Goal: Information Seeking & Learning: Learn about a topic

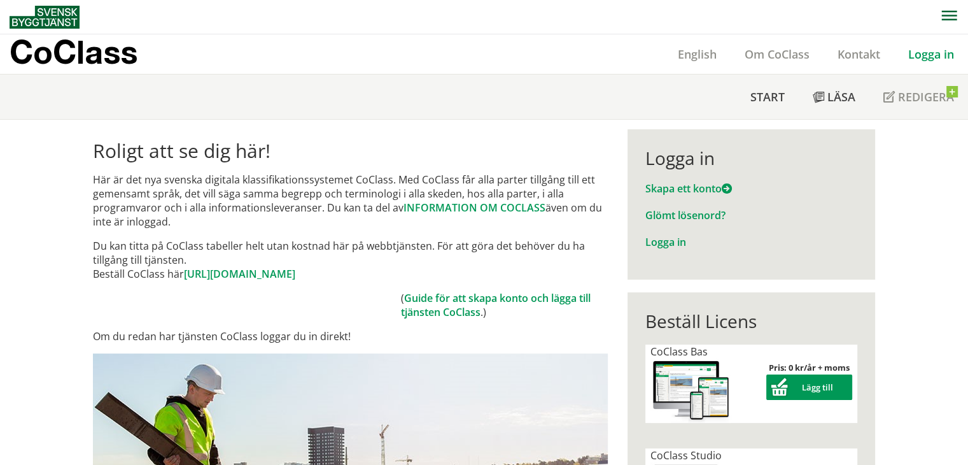
scroll to position [283, 0]
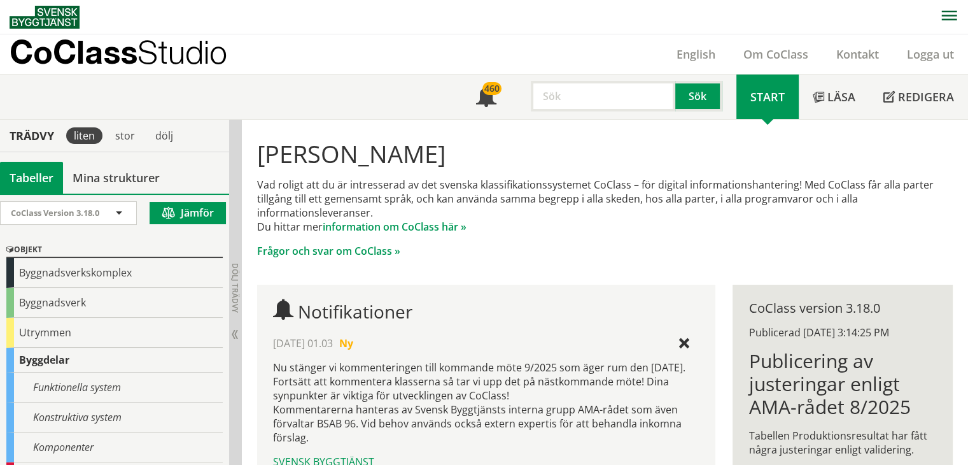
click at [592, 97] on input "text" at bounding box center [603, 96] width 145 height 31
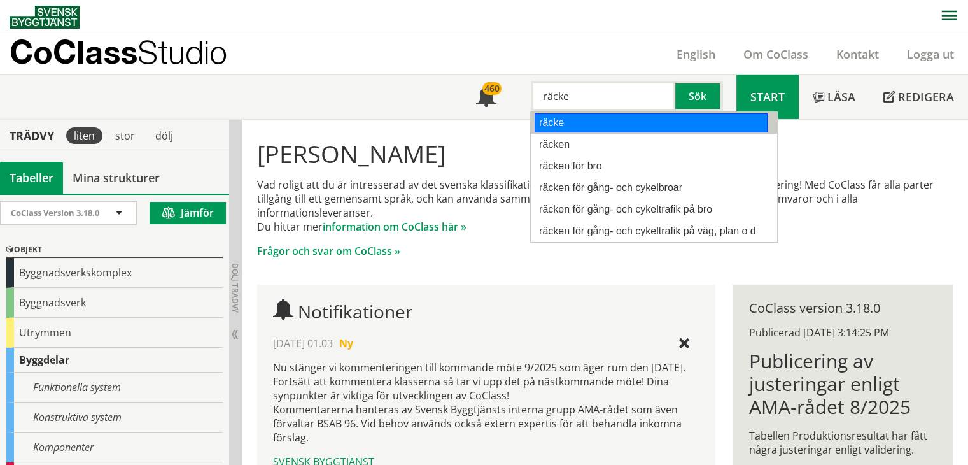
click at [600, 128] on div "räcke" at bounding box center [651, 122] width 233 height 19
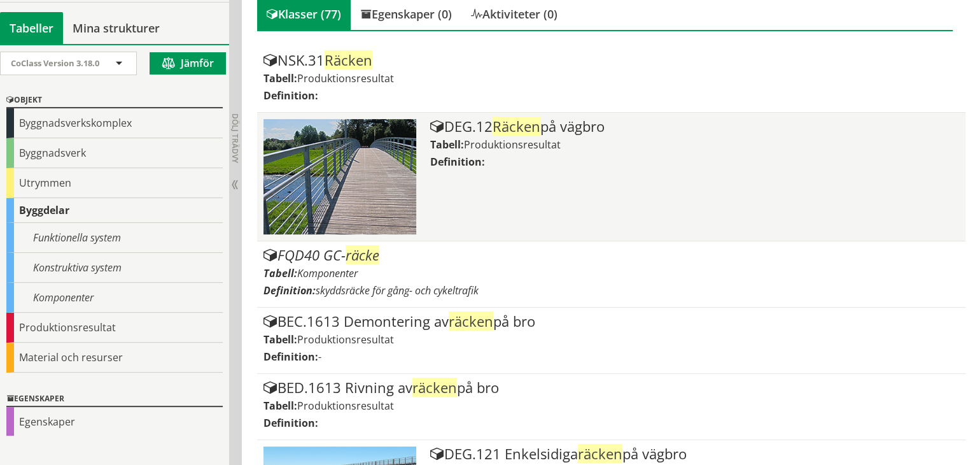
scroll to position [318, 0]
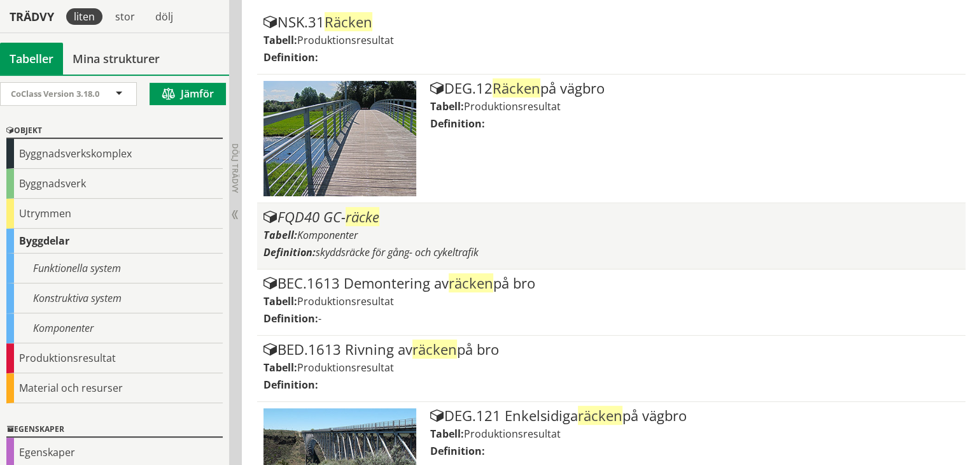
type input "räcke"
click at [379, 224] on div "FQD40 GC- räcke Tabell: Komponenter Definition: skyddsräcke för gång- och cykel…" at bounding box center [612, 235] width 697 height 53
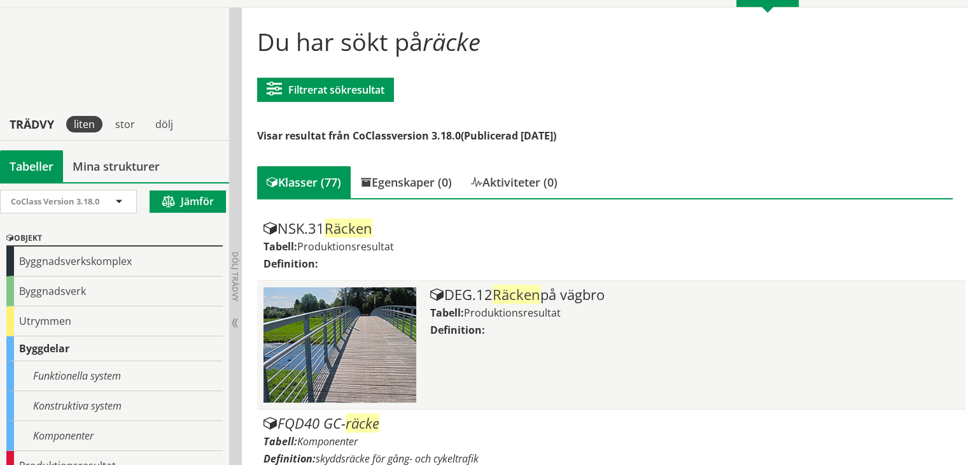
scroll to position [0, 0]
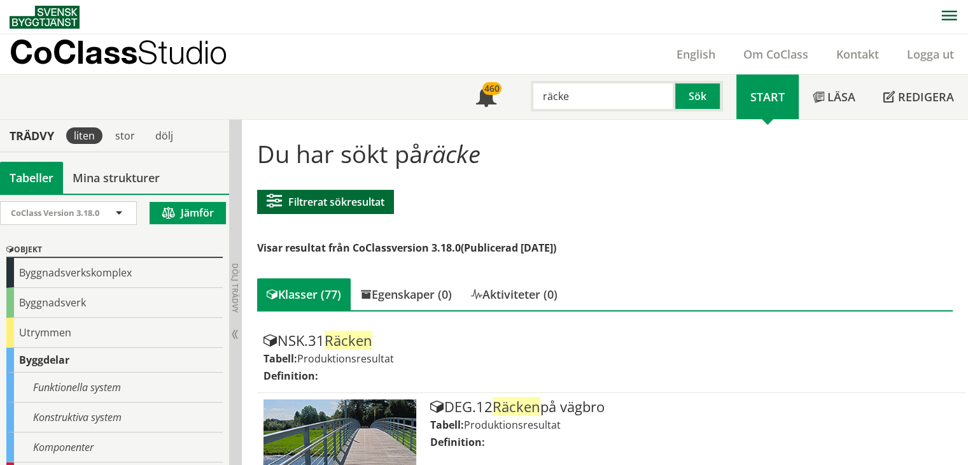
click at [330, 202] on button "Filtrerat sökresultat" at bounding box center [325, 202] width 137 height 24
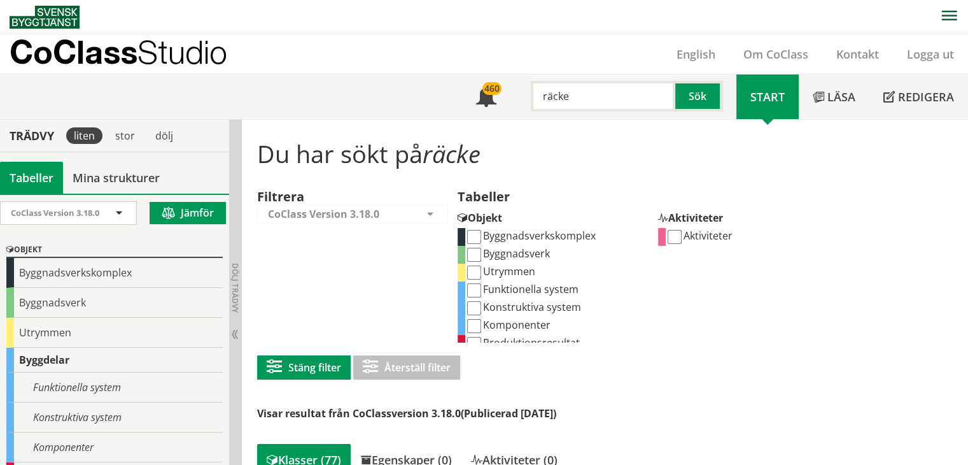
click at [475, 311] on input "Konstruktiva system" at bounding box center [474, 308] width 14 height 14
checkbox input "true"
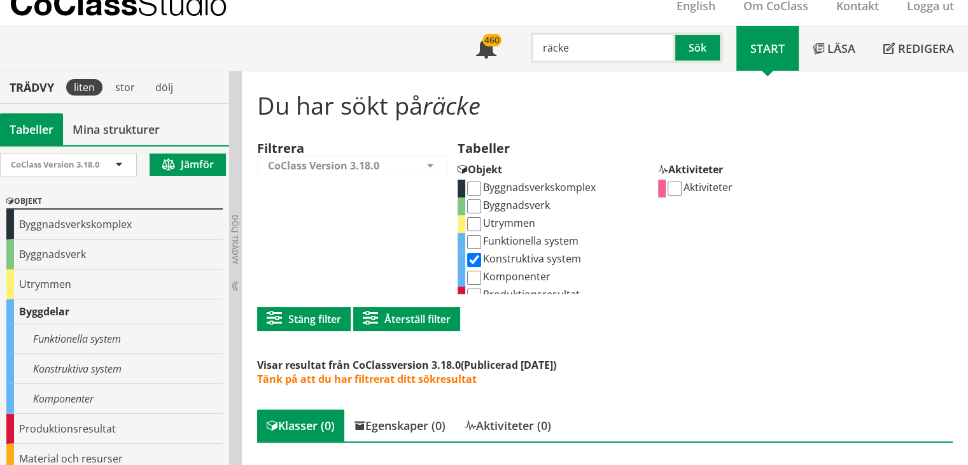
scroll to position [48, 0]
drag, startPoint x: 92, startPoint y: 337, endPoint x: 368, endPoint y: 228, distance: 297.0
click at [368, 228] on div "Filtrera CoClass Version 3.18.0 CoClass Version 3.18.0 CoClass Version 3.17.0 C…" at bounding box center [357, 217] width 201 height 153
click at [557, 55] on input "räcke" at bounding box center [603, 47] width 145 height 31
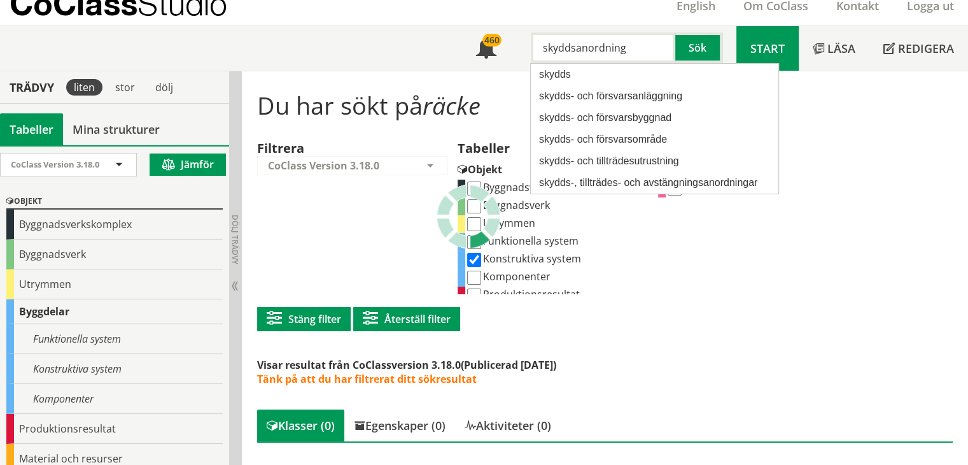
type input "skyddsanordning"
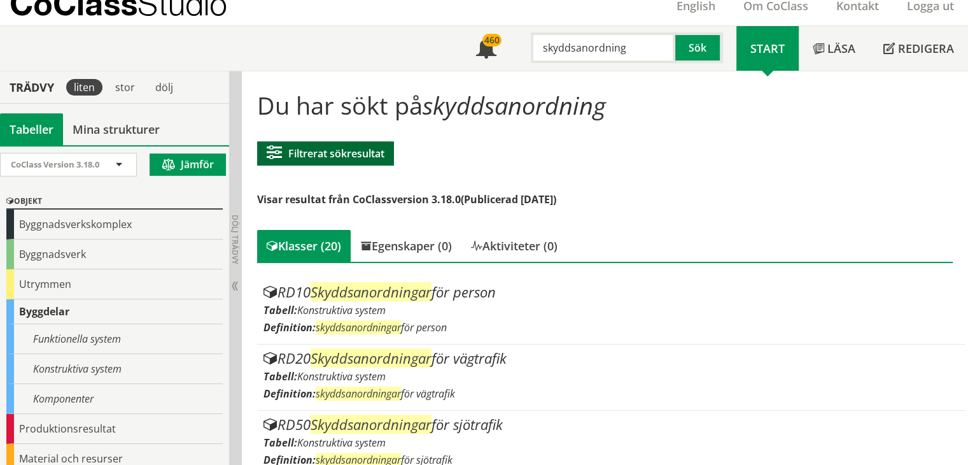
click at [343, 155] on button "Filtrerat sökresultat" at bounding box center [325, 153] width 137 height 24
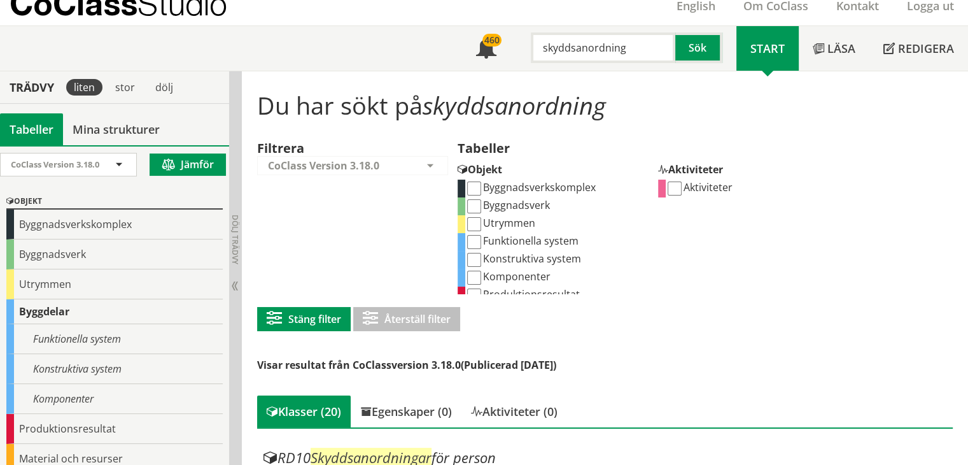
click at [478, 260] on input "Konstruktiva system" at bounding box center [474, 260] width 14 height 14
checkbox input "true"
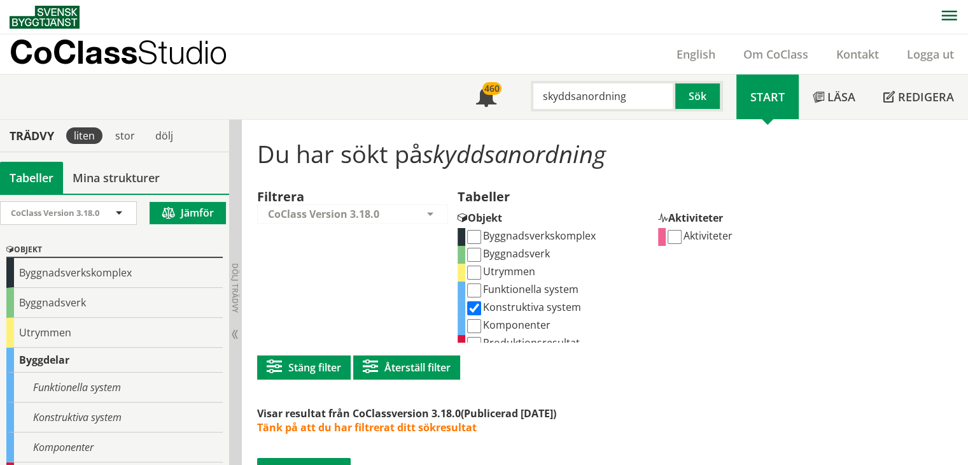
drag, startPoint x: 634, startPoint y: 97, endPoint x: 529, endPoint y: 103, distance: 105.3
click at [529, 103] on div "skyddsanordning" at bounding box center [597, 96] width 145 height 31
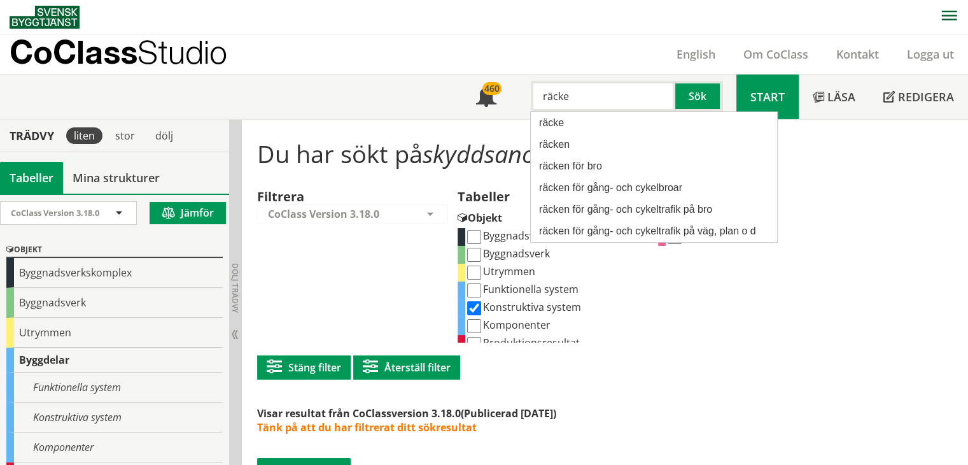
type input "räcke"
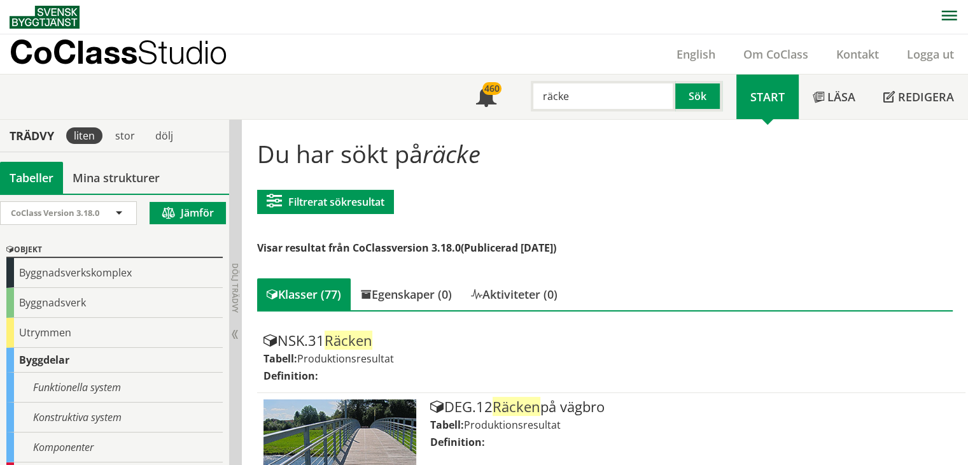
scroll to position [64, 0]
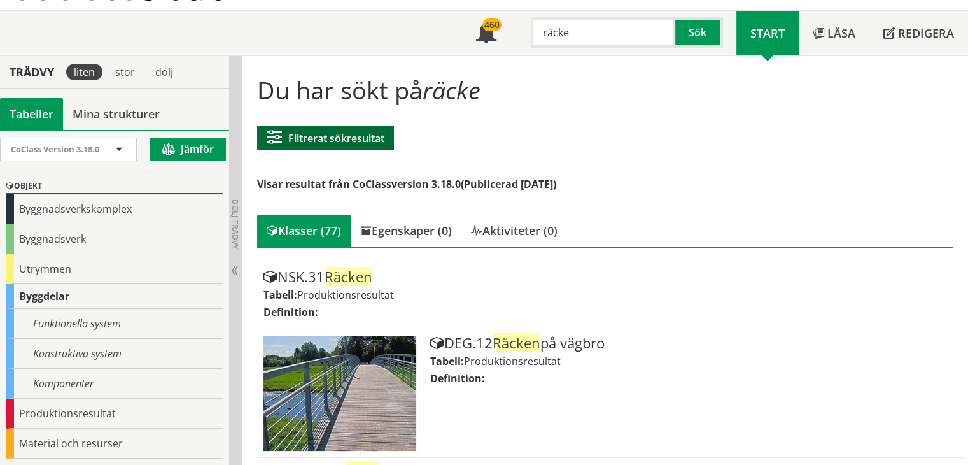
click at [322, 141] on button "Filtrerat sökresultat" at bounding box center [325, 138] width 137 height 24
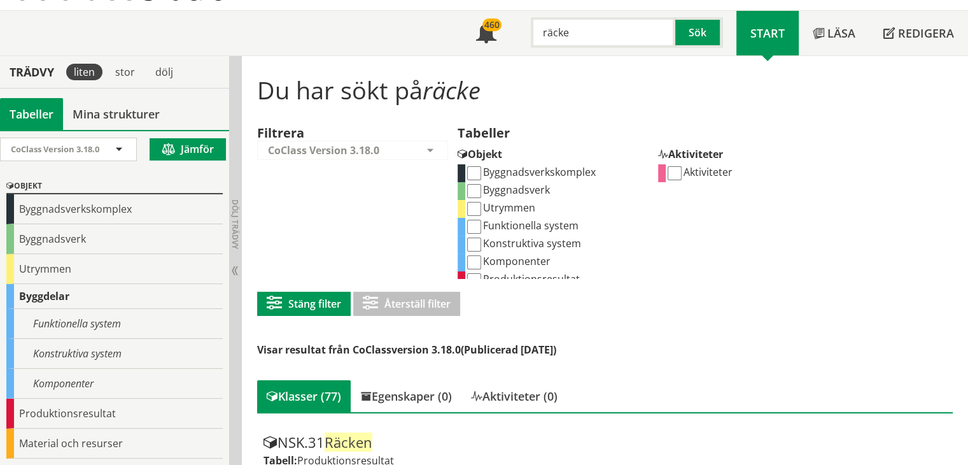
click at [476, 264] on input "Komponenter" at bounding box center [474, 262] width 14 height 14
checkbox input "true"
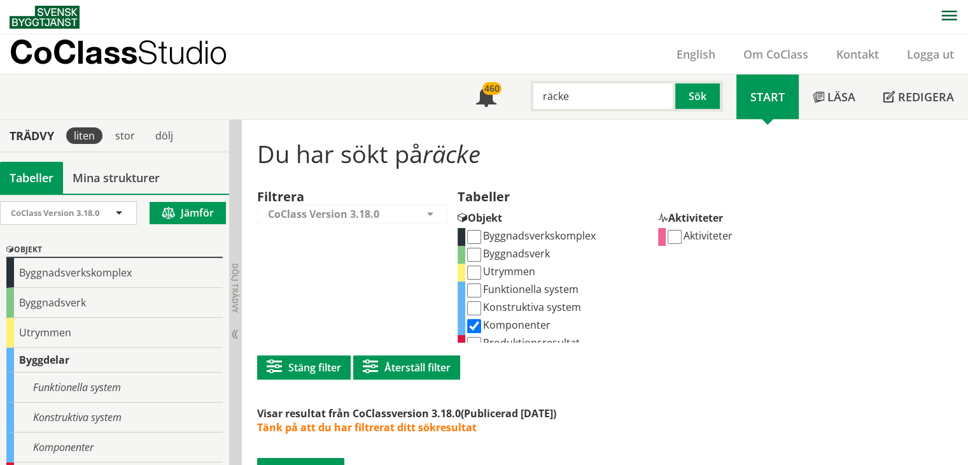
drag, startPoint x: 590, startPoint y: 90, endPoint x: 514, endPoint y: 100, distance: 76.5
click at [515, 99] on div "räcke Sök" at bounding box center [624, 92] width 226 height 37
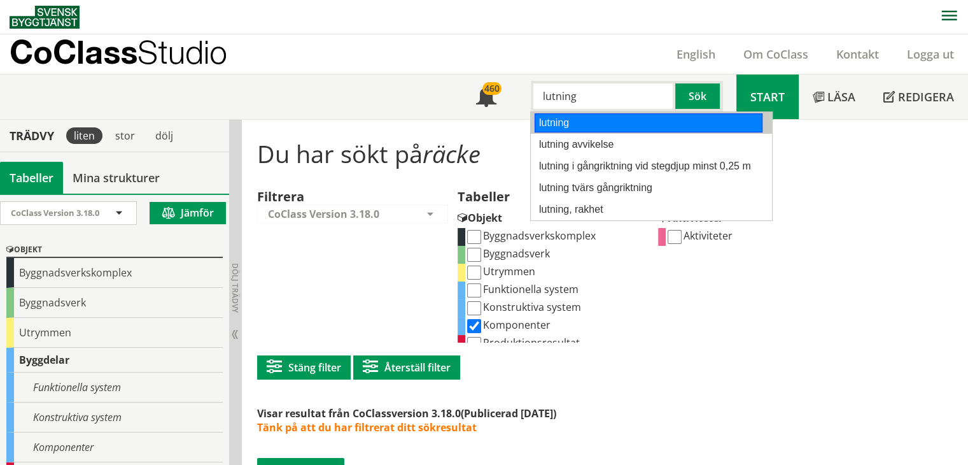
click at [560, 119] on div "lutning" at bounding box center [649, 122] width 228 height 19
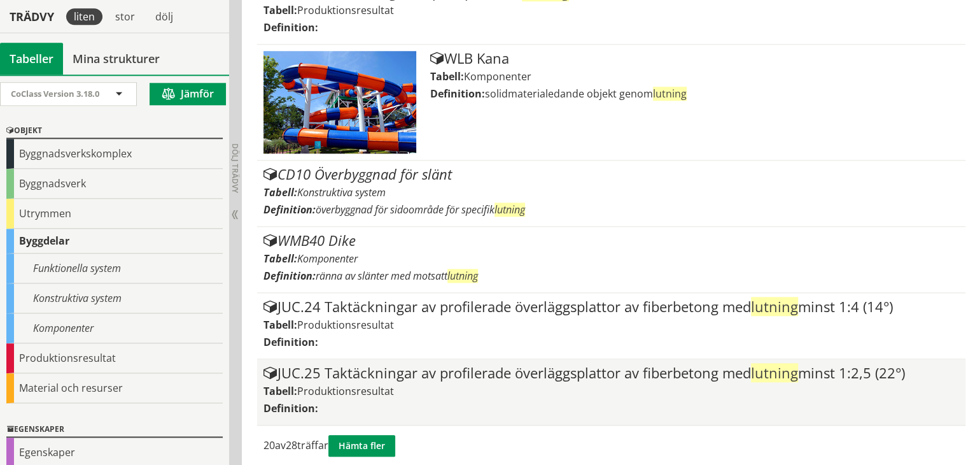
scroll to position [1276, 0]
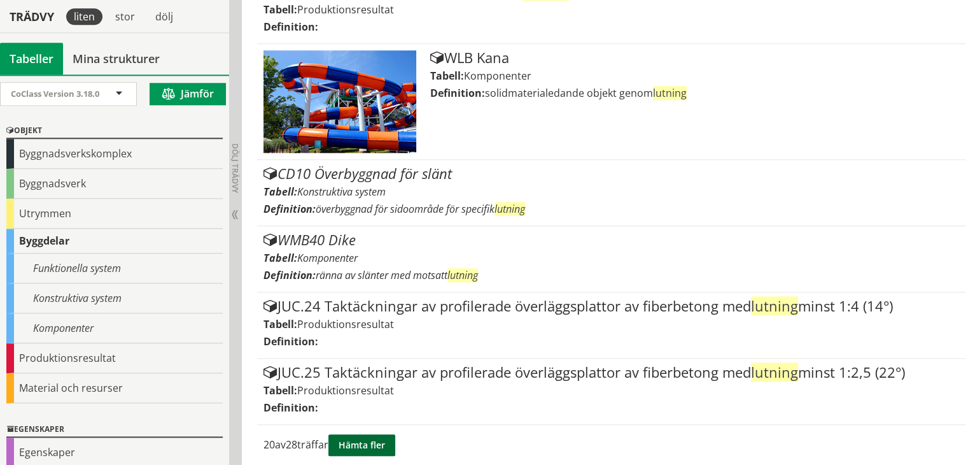
click at [379, 436] on button "Hämta fler" at bounding box center [362, 445] width 67 height 22
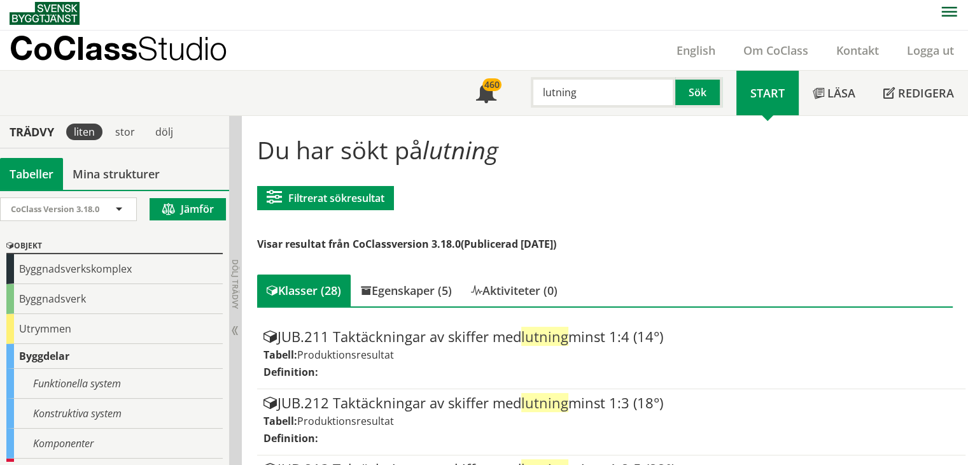
scroll to position [0, 0]
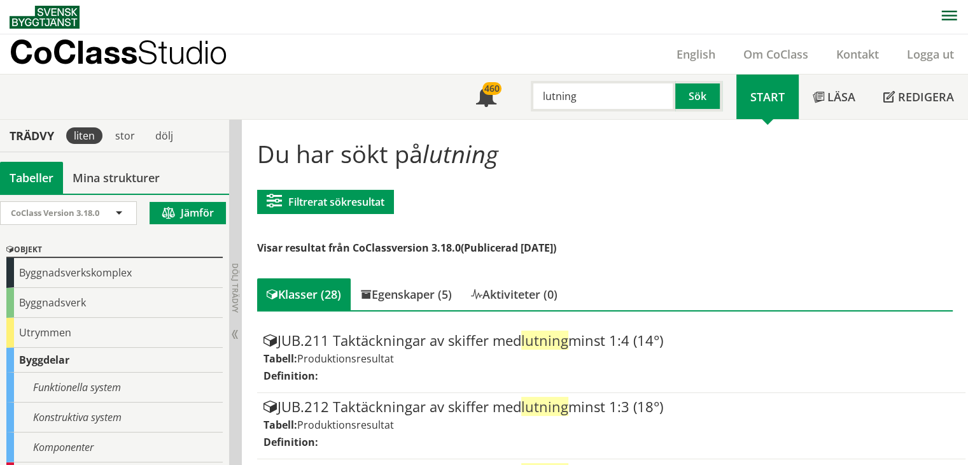
drag, startPoint x: 583, startPoint y: 92, endPoint x: 460, endPoint y: 84, distance: 123.2
click at [460, 84] on div "Meny 460 lutning Sök Start Läsa" at bounding box center [489, 96] width 959 height 45
type input "trappa"
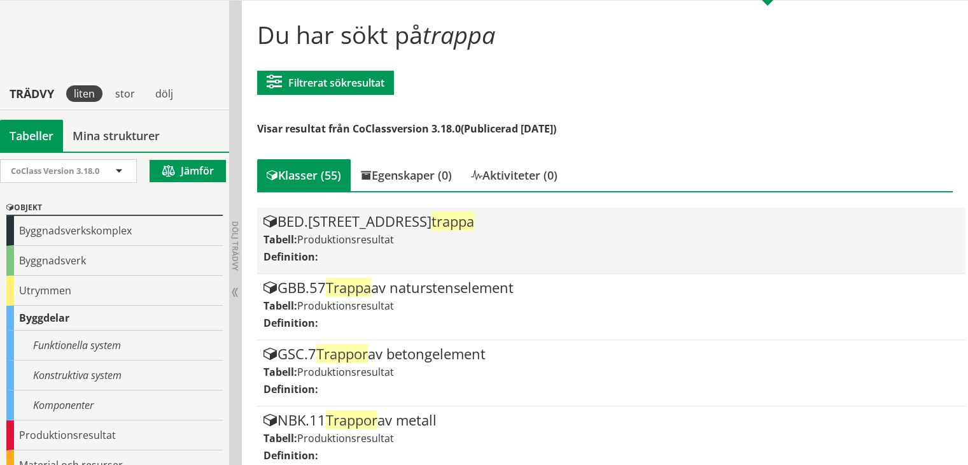
scroll to position [255, 0]
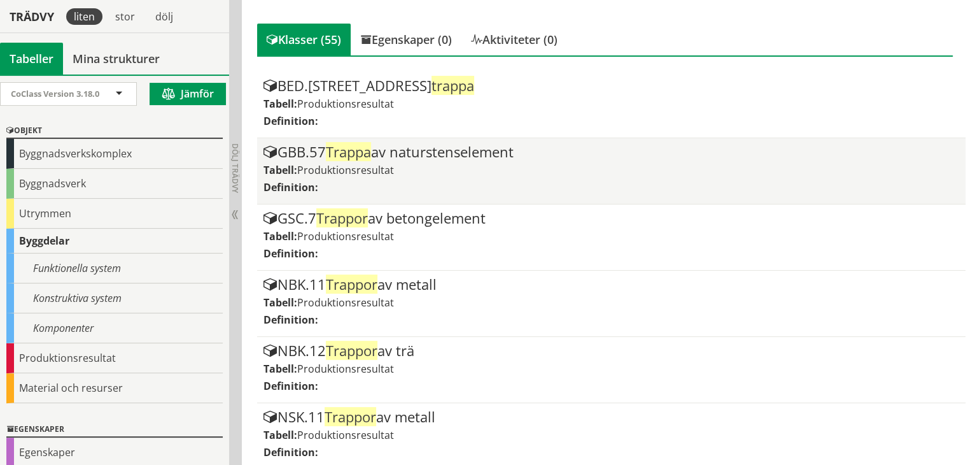
click at [477, 168] on div "Tabell: Produktionsresultat" at bounding box center [612, 170] width 697 height 14
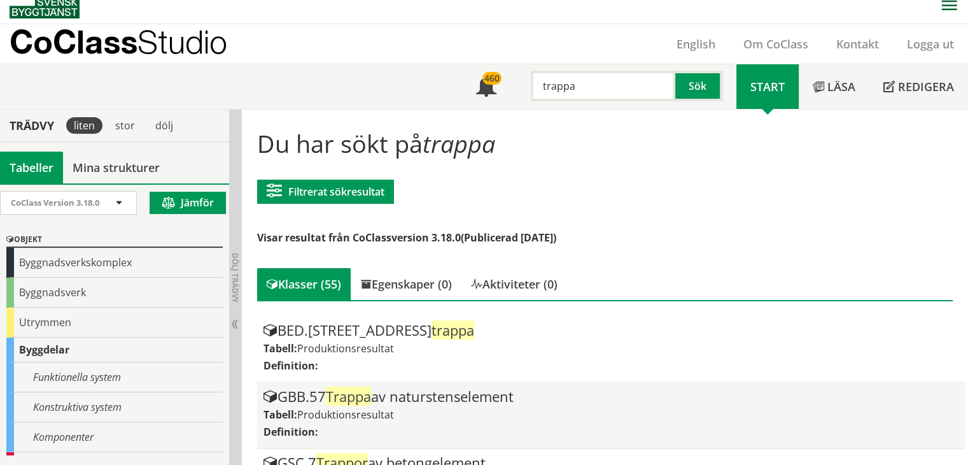
scroll to position [0, 0]
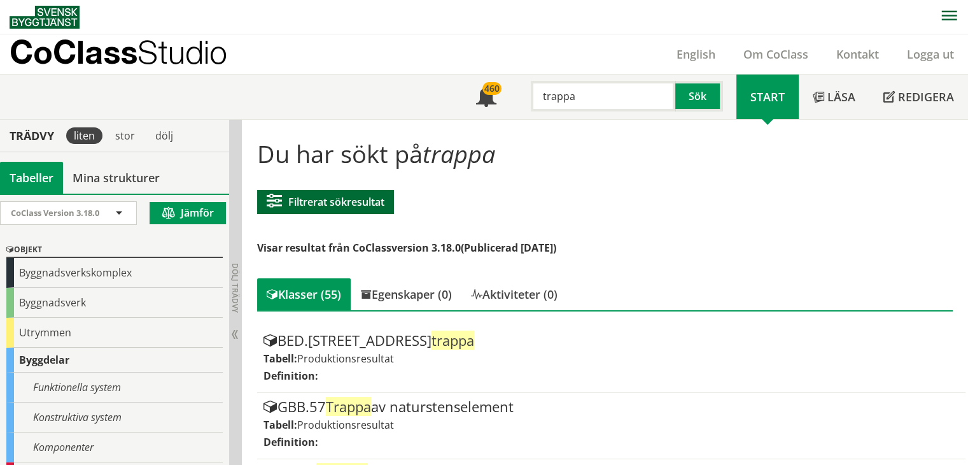
click at [343, 200] on button "Filtrerat sökresultat" at bounding box center [325, 202] width 137 height 24
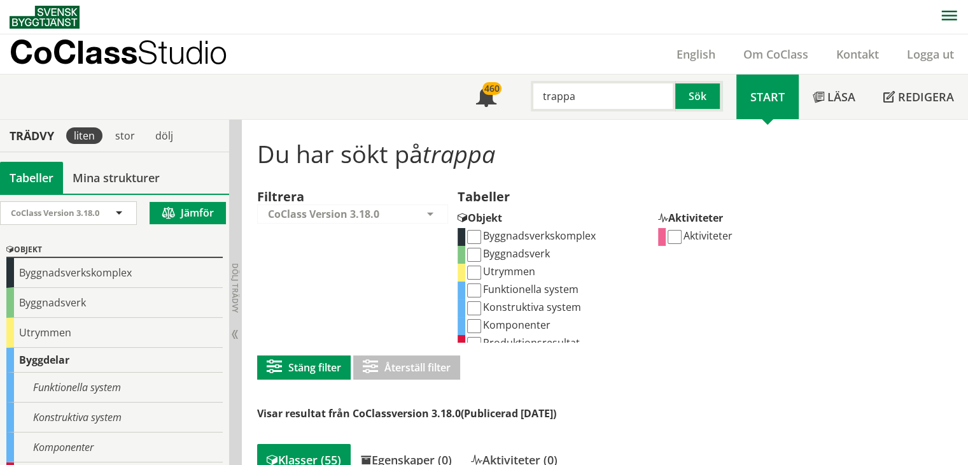
click at [476, 308] on input "Konstruktiva system" at bounding box center [474, 308] width 14 height 14
checkbox input "true"
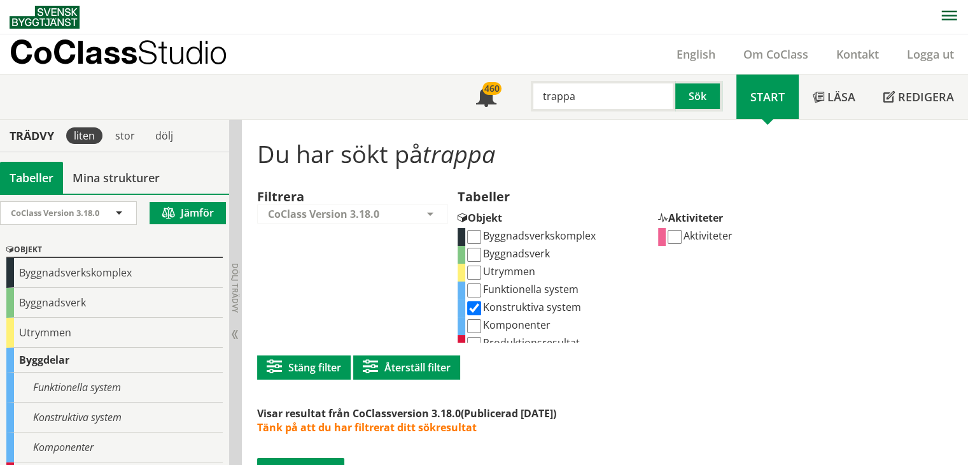
click at [476, 290] on input "Funktionella system" at bounding box center [474, 290] width 14 height 14
checkbox input "true"
click at [479, 306] on input "Konstruktiva system" at bounding box center [474, 308] width 14 height 14
checkbox input "false"
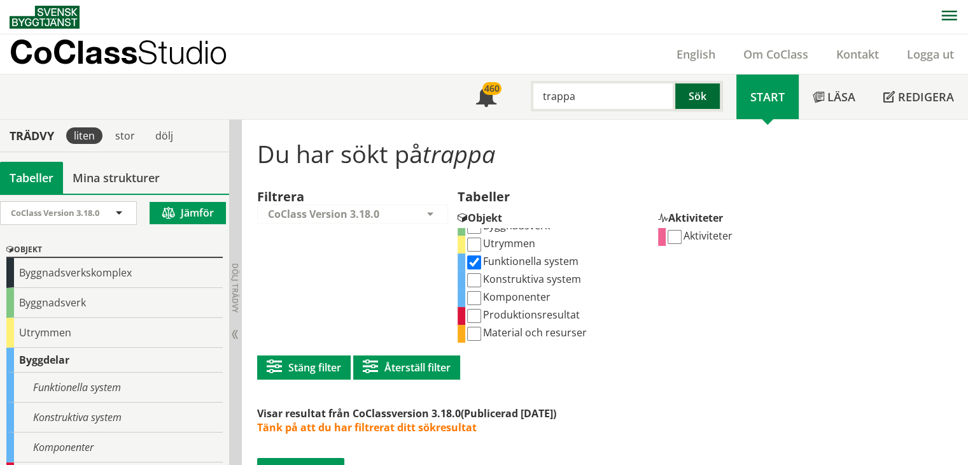
click at [702, 88] on button "Sök" at bounding box center [699, 96] width 47 height 31
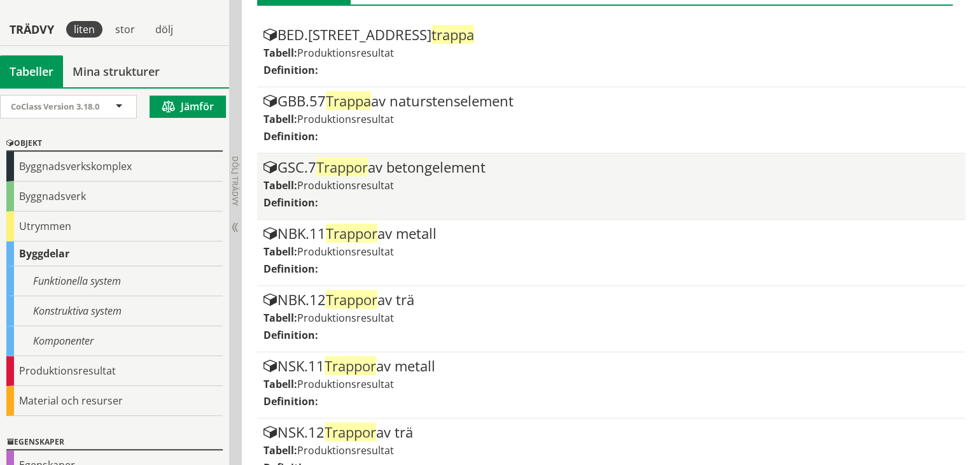
scroll to position [318, 0]
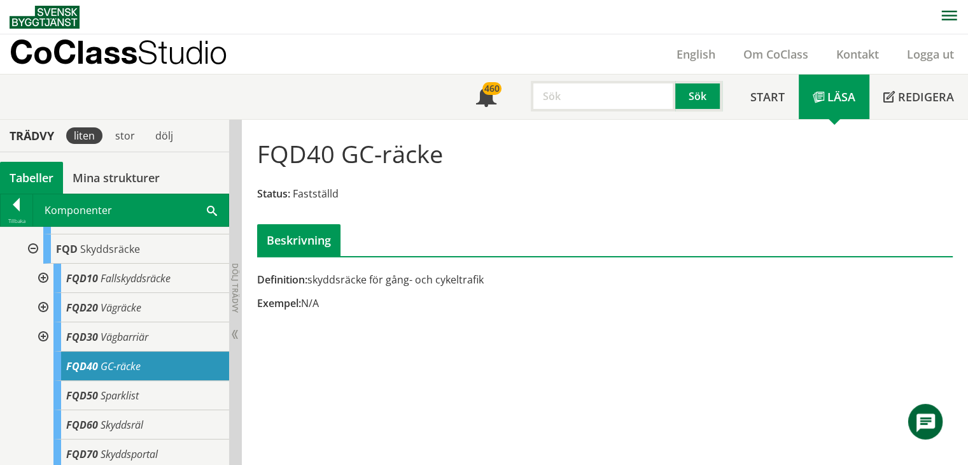
scroll to position [469, 0]
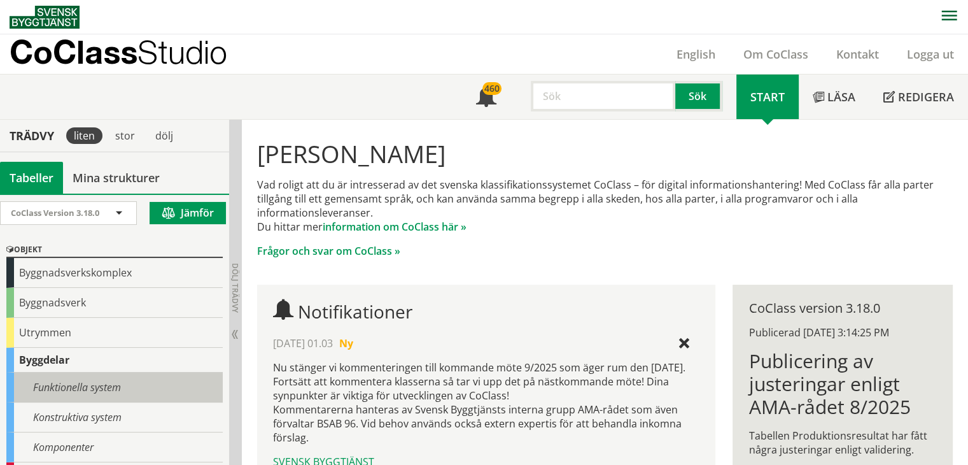
click at [84, 387] on div "Funktionella system" at bounding box center [114, 387] width 216 height 30
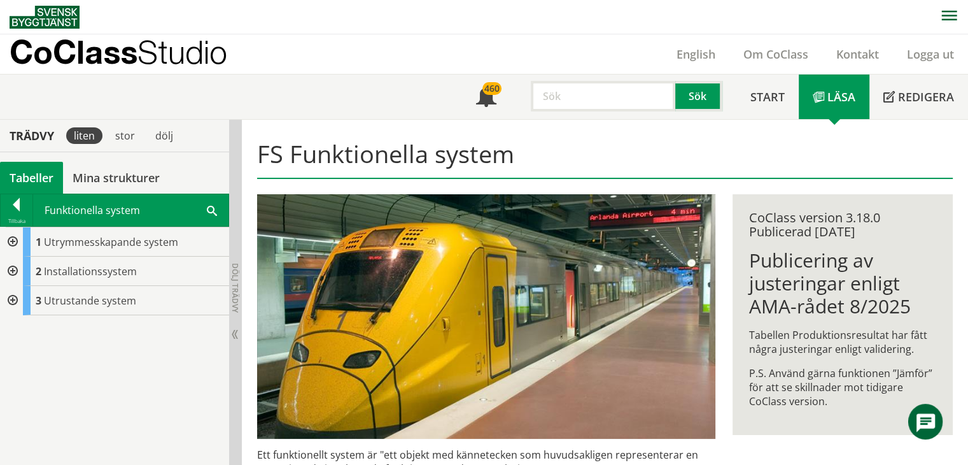
click at [10, 300] on div at bounding box center [11, 300] width 23 height 29
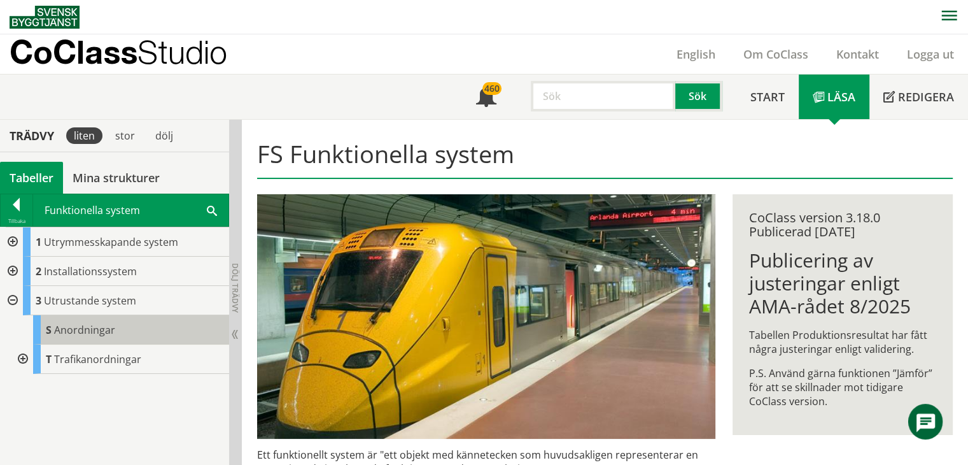
click at [92, 330] on span "Anordningar" at bounding box center [84, 330] width 61 height 14
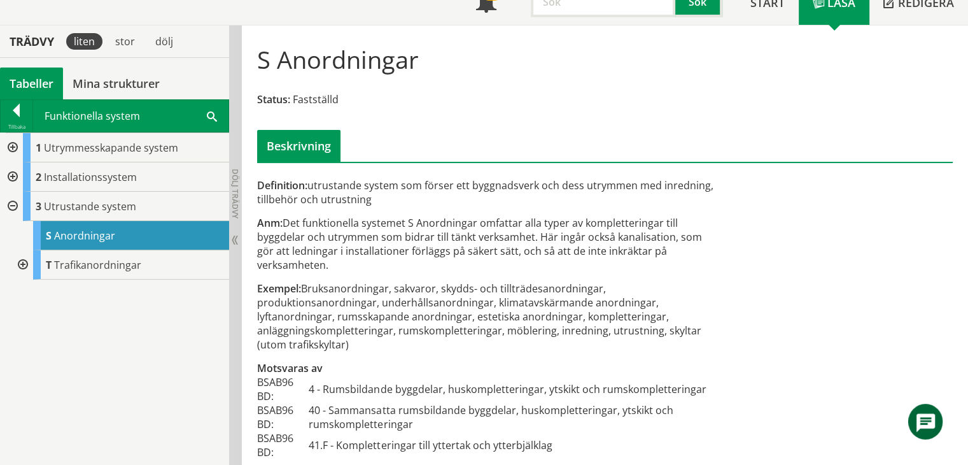
scroll to position [95, 0]
click at [15, 105] on div at bounding box center [17, 112] width 32 height 18
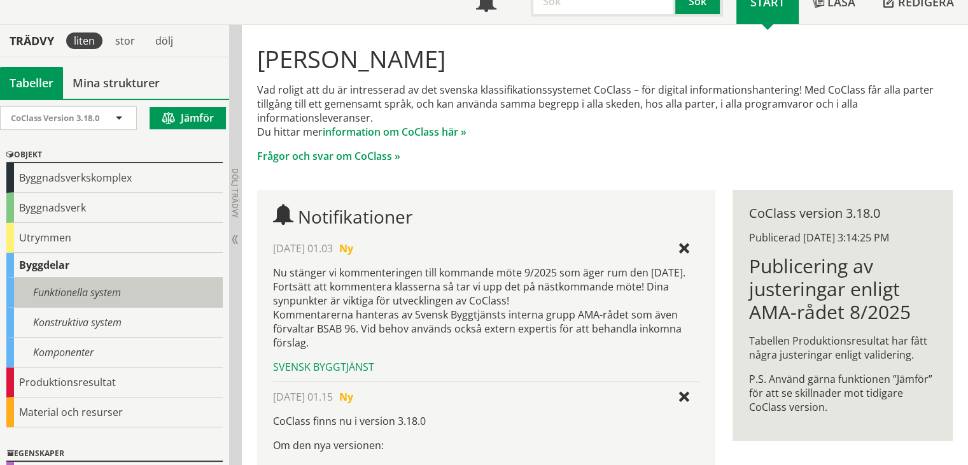
click at [77, 293] on div "Funktionella system" at bounding box center [114, 293] width 216 height 30
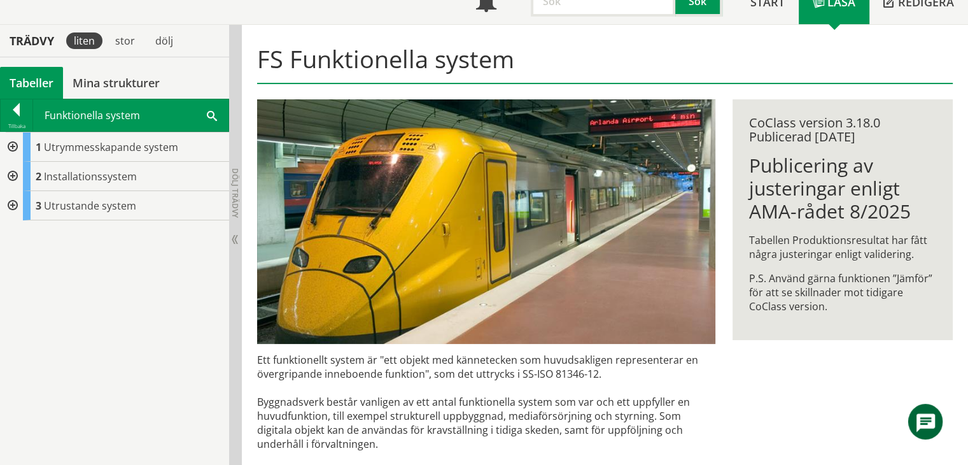
click at [13, 203] on div at bounding box center [11, 205] width 23 height 29
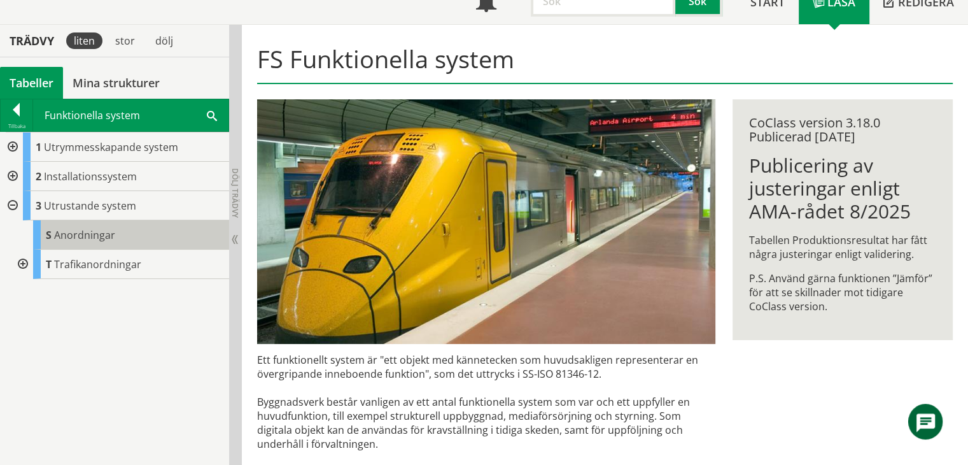
click at [115, 232] on div "S Anordningar" at bounding box center [131, 234] width 196 height 29
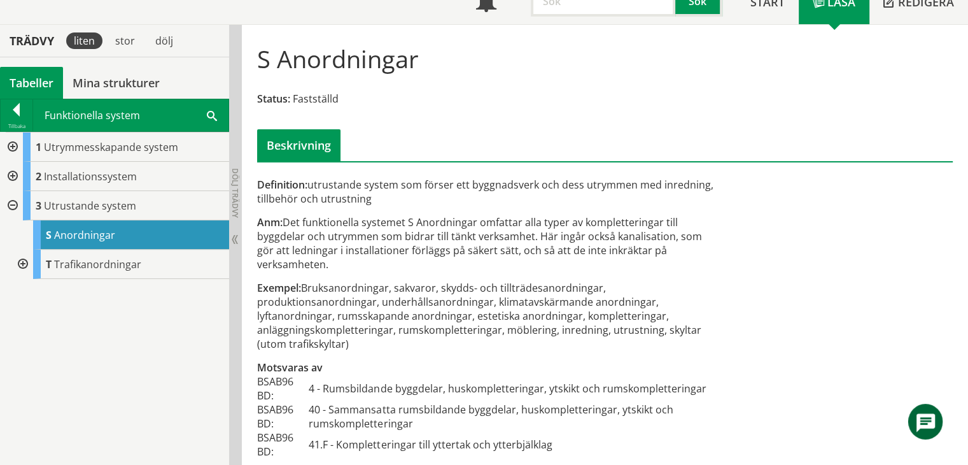
click at [15, 202] on div at bounding box center [11, 205] width 23 height 29
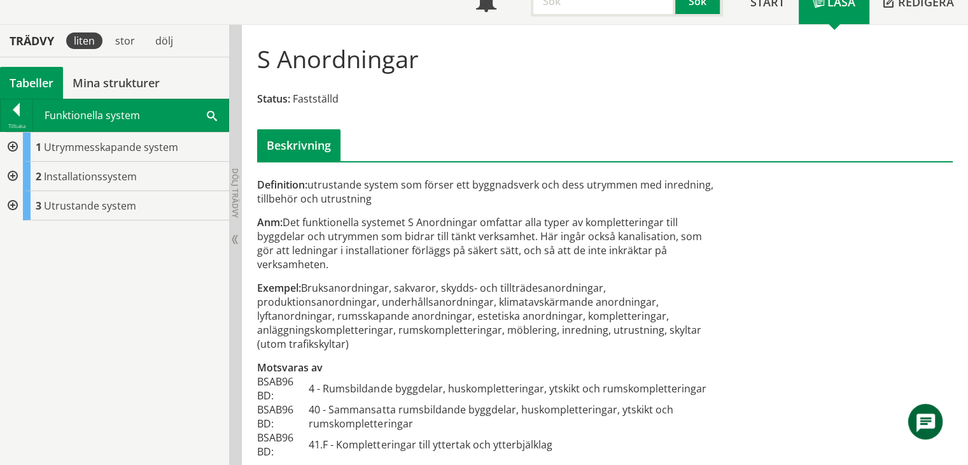
click at [11, 174] on div at bounding box center [11, 176] width 23 height 29
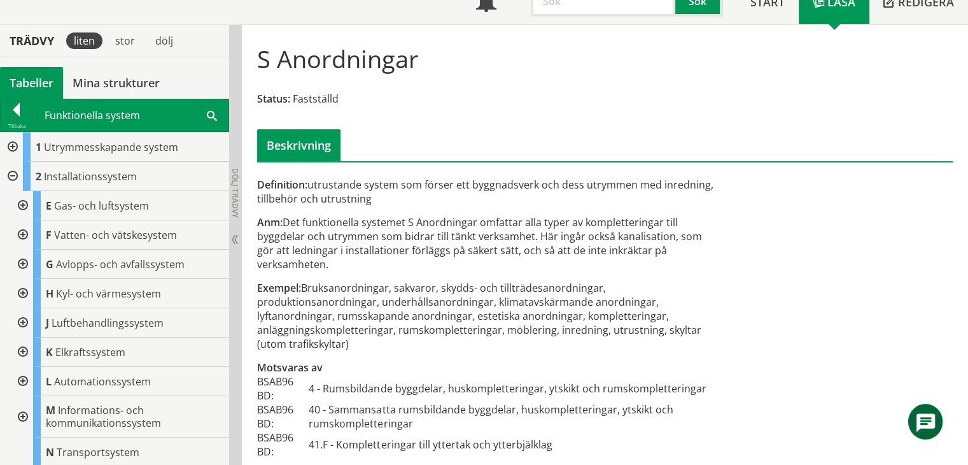
click at [15, 143] on div at bounding box center [11, 146] width 23 height 29
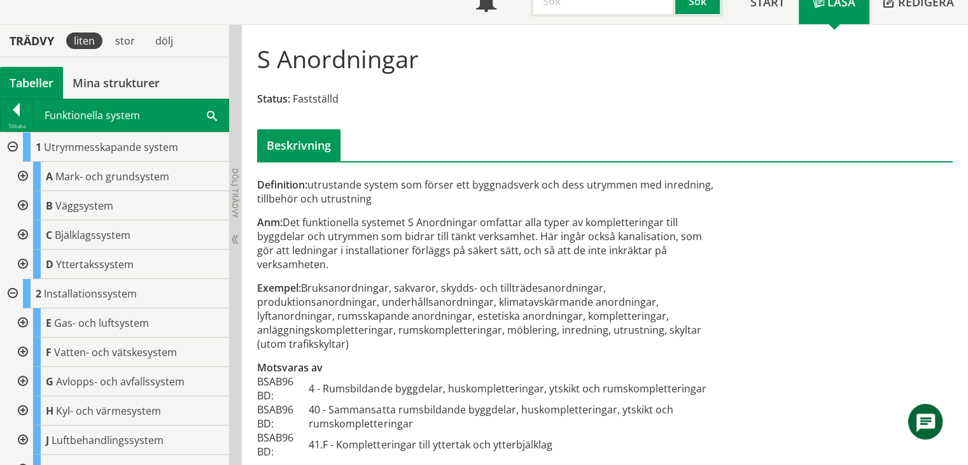
click at [13, 289] on div at bounding box center [11, 293] width 23 height 29
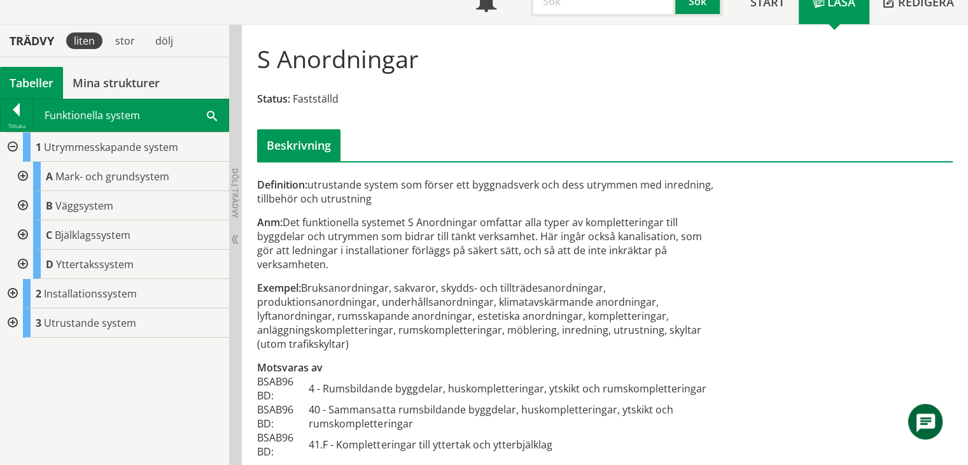
click at [22, 173] on div at bounding box center [21, 176] width 23 height 29
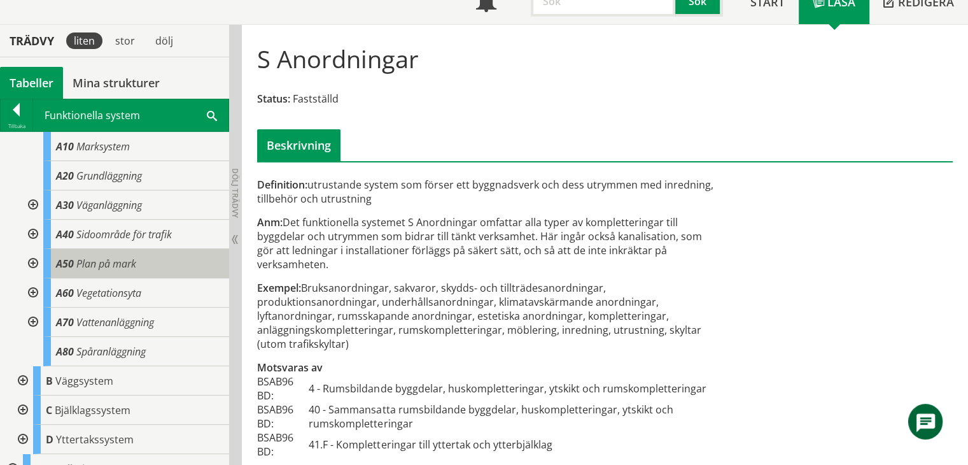
scroll to position [42, 0]
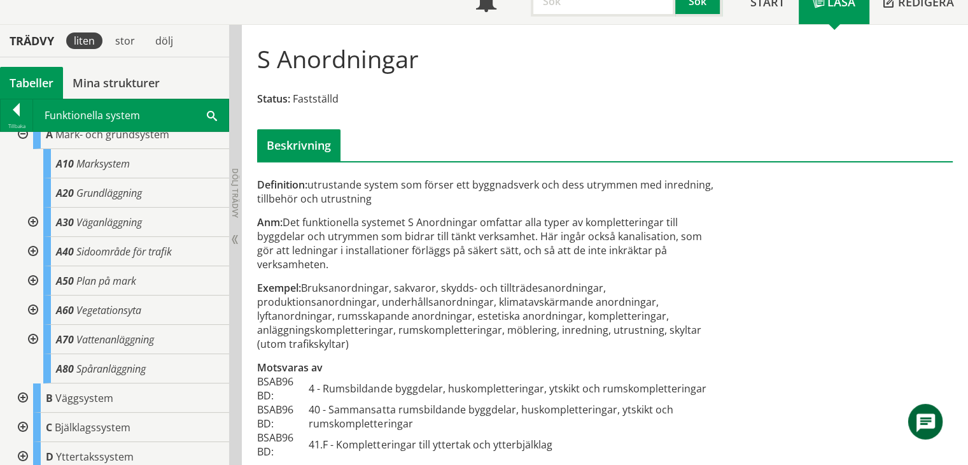
click at [33, 277] on div at bounding box center [31, 280] width 23 height 29
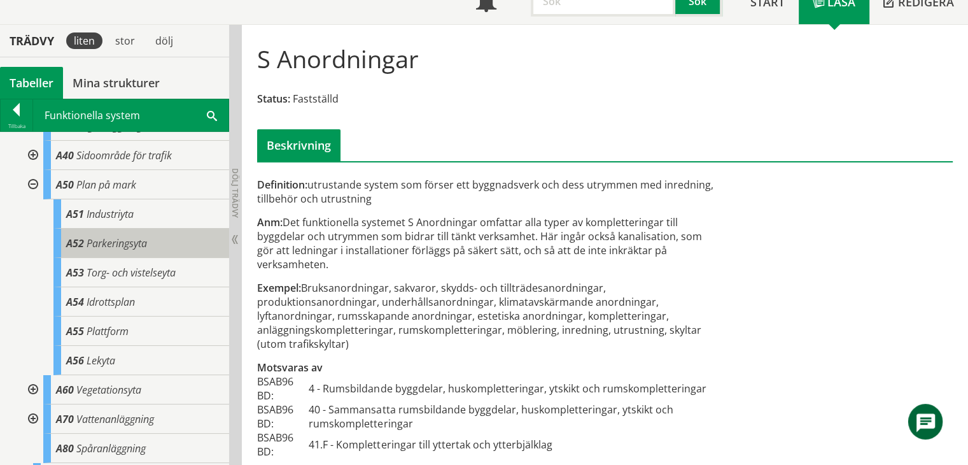
scroll to position [169, 0]
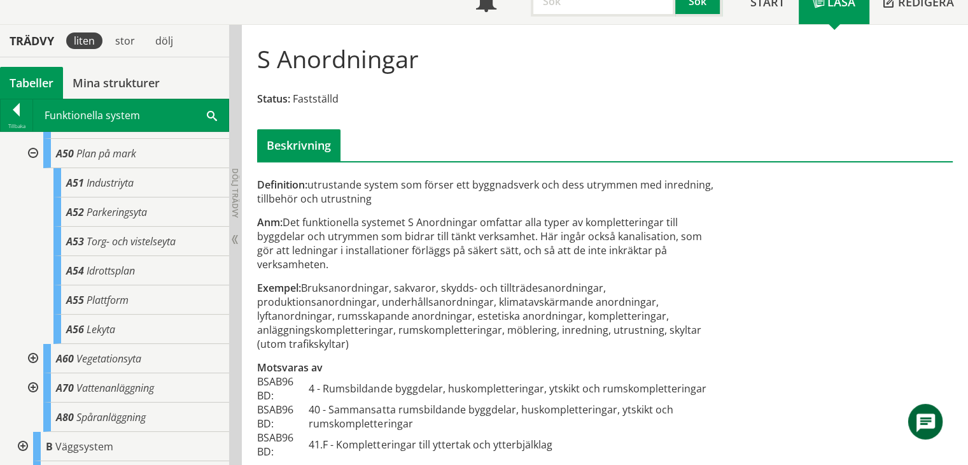
click at [32, 152] on div at bounding box center [31, 153] width 23 height 29
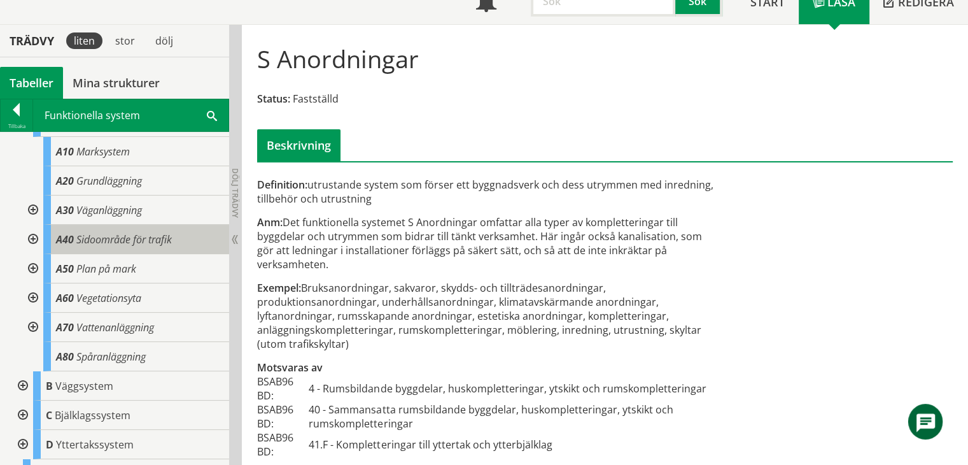
scroll to position [0, 0]
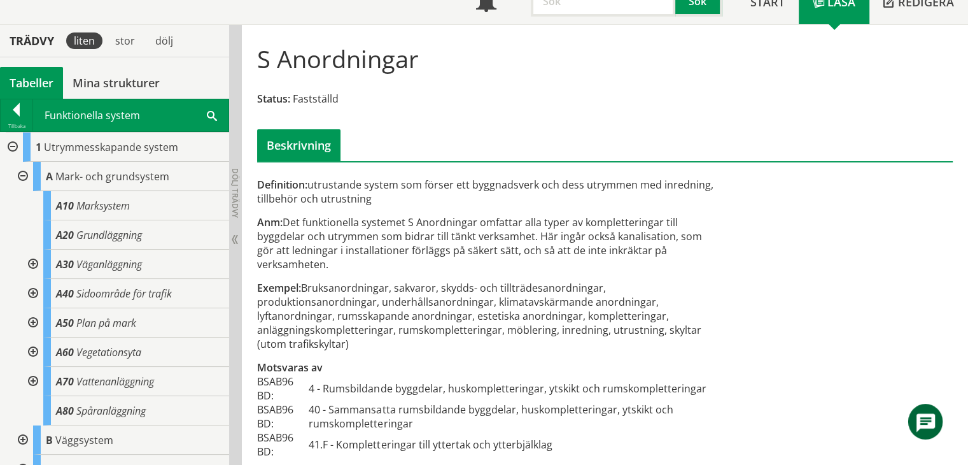
click at [18, 173] on div at bounding box center [21, 176] width 23 height 29
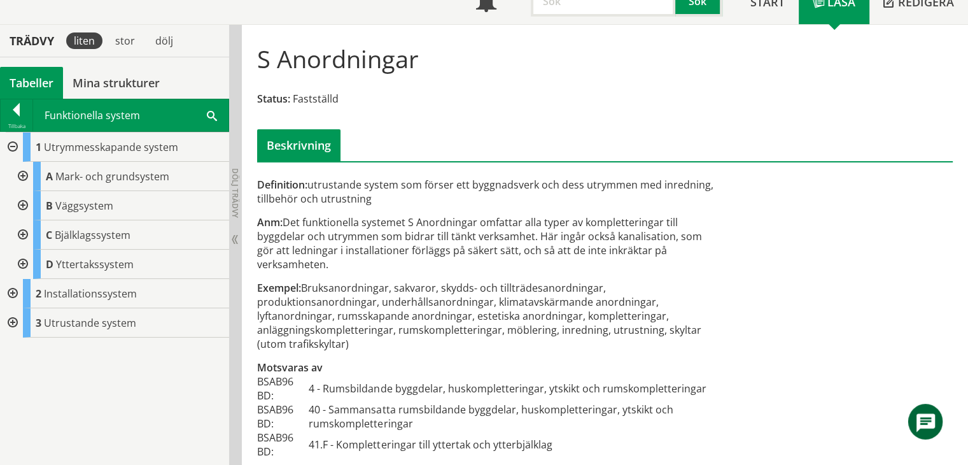
click at [17, 202] on div at bounding box center [21, 205] width 23 height 29
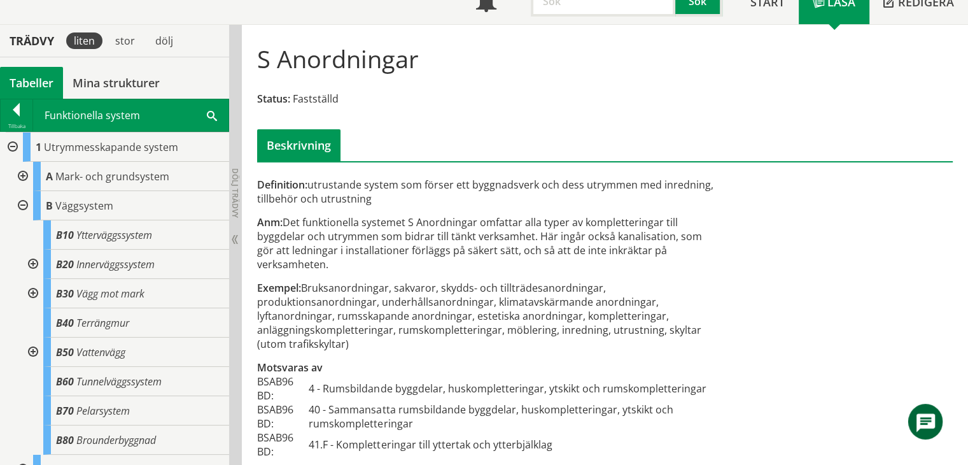
click at [27, 201] on div at bounding box center [21, 205] width 23 height 29
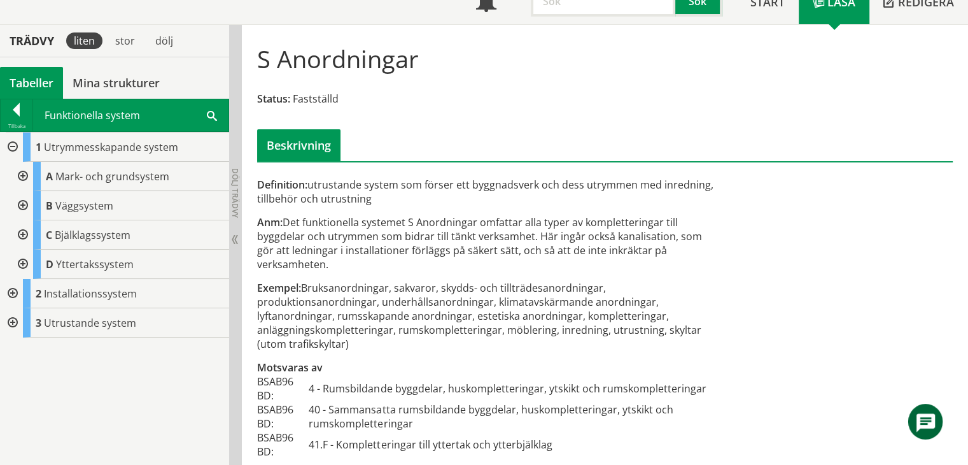
click at [9, 149] on div at bounding box center [11, 146] width 23 height 29
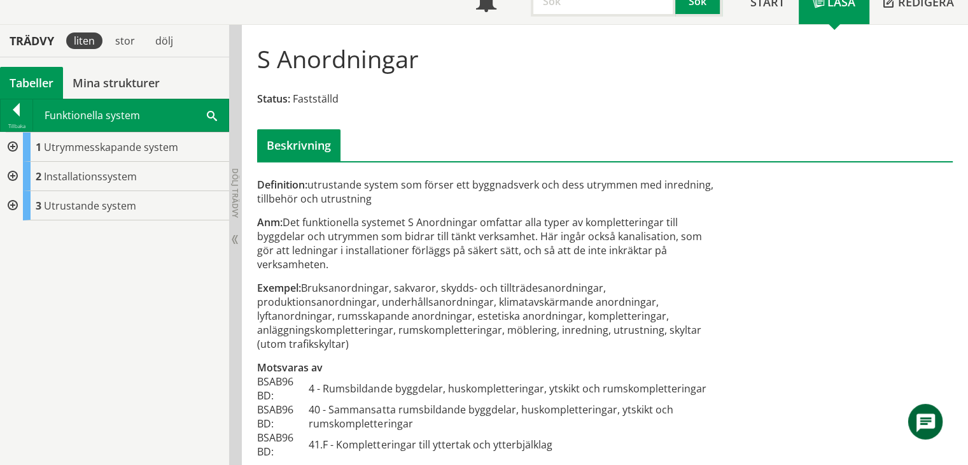
click at [7, 174] on div at bounding box center [11, 176] width 23 height 29
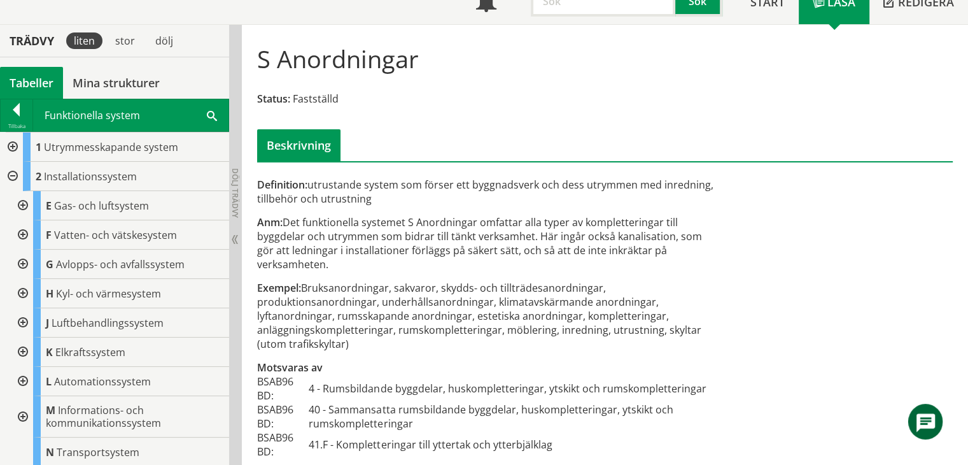
click at [10, 171] on div at bounding box center [11, 176] width 23 height 29
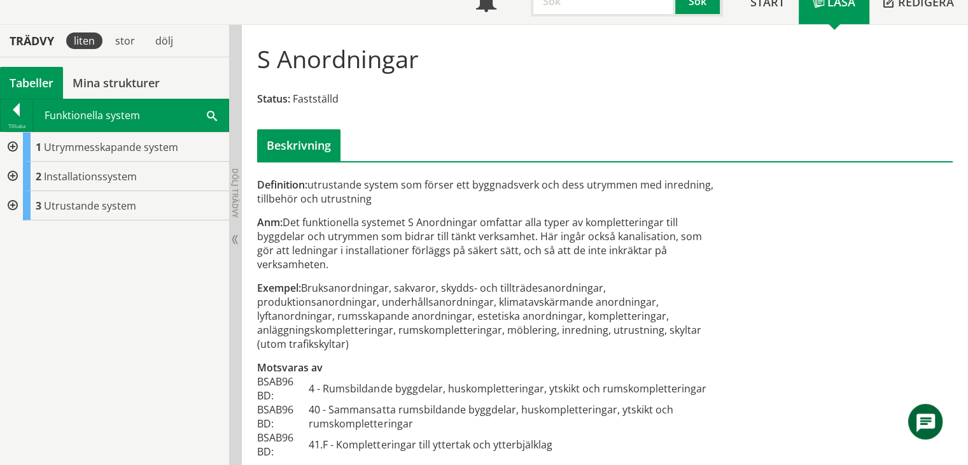
click at [9, 202] on div at bounding box center [11, 205] width 23 height 29
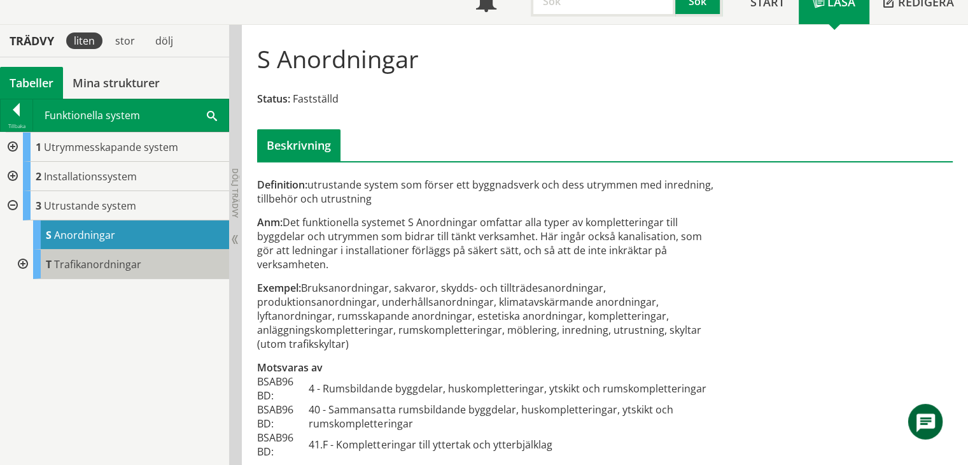
click at [67, 263] on span "Trafikanordningar" at bounding box center [97, 264] width 87 height 14
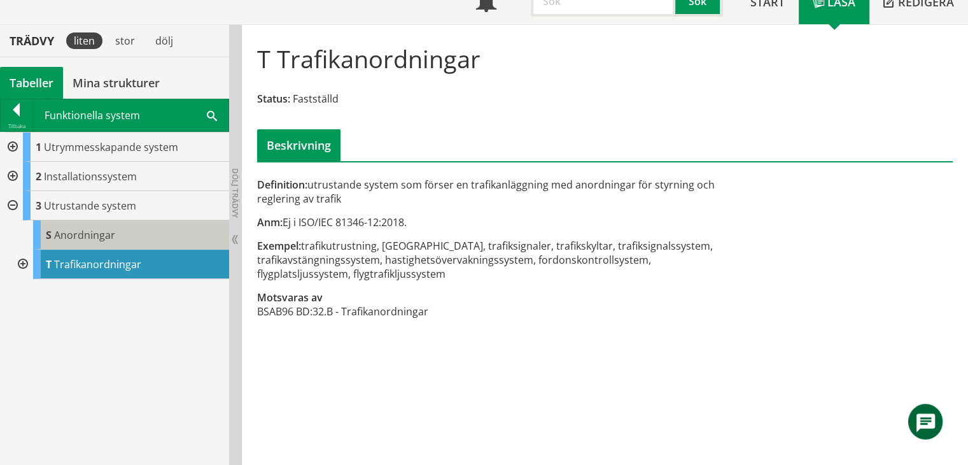
click at [82, 228] on span "Anordningar" at bounding box center [84, 235] width 61 height 14
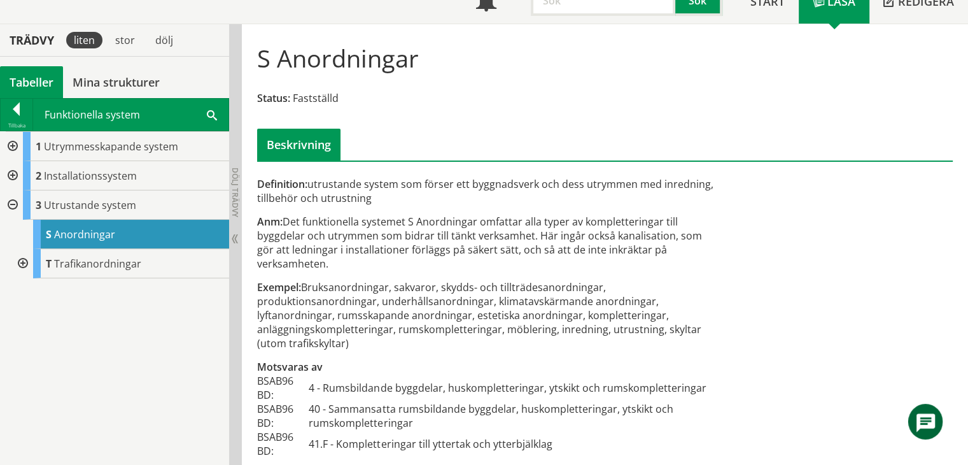
scroll to position [97, 0]
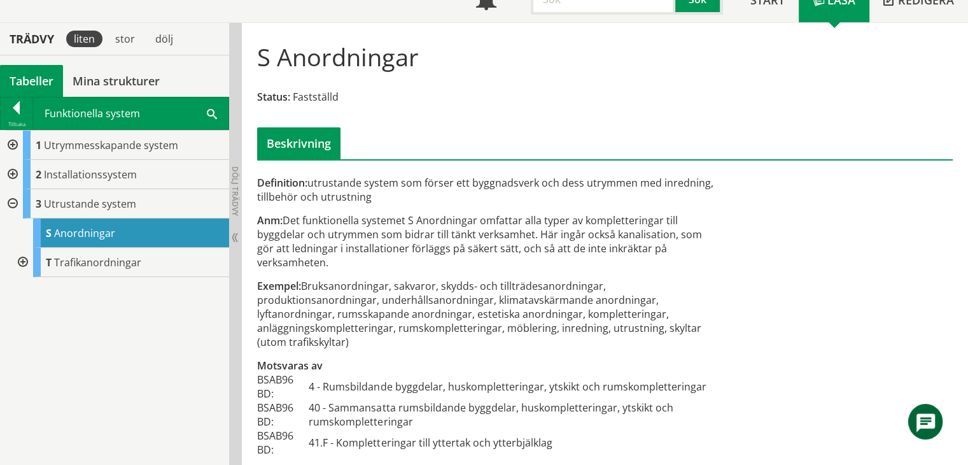
click at [15, 172] on div at bounding box center [11, 174] width 23 height 29
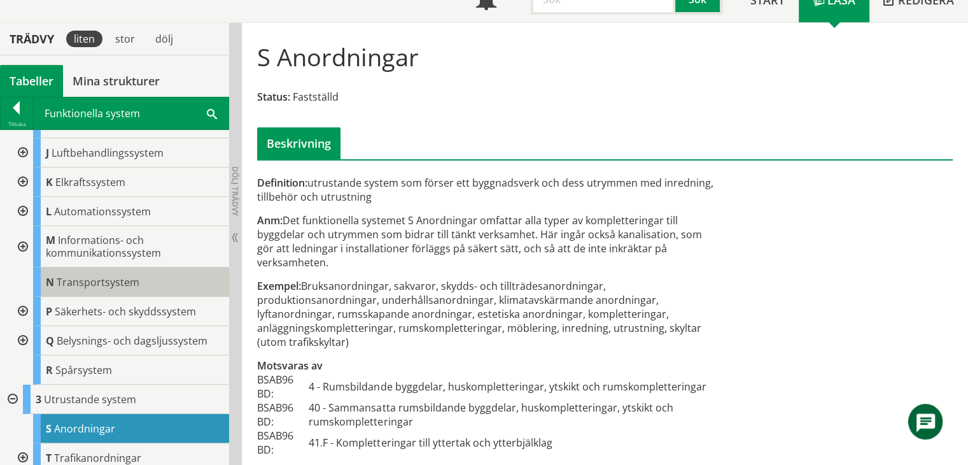
scroll to position [174, 0]
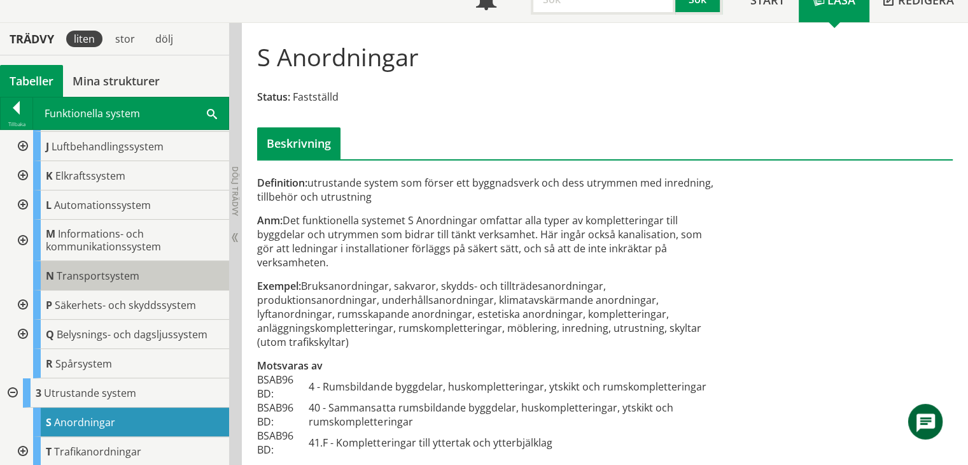
click at [114, 278] on span "Transportsystem" at bounding box center [98, 276] width 83 height 14
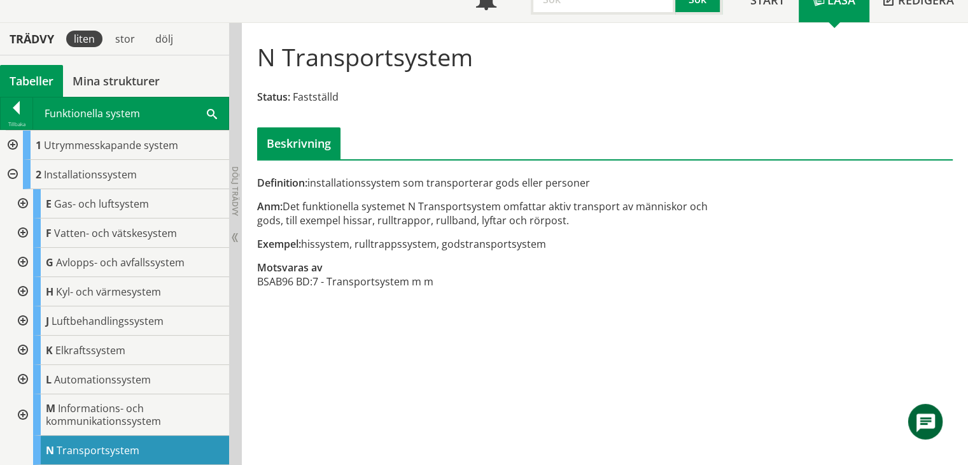
click at [10, 168] on div at bounding box center [11, 174] width 23 height 29
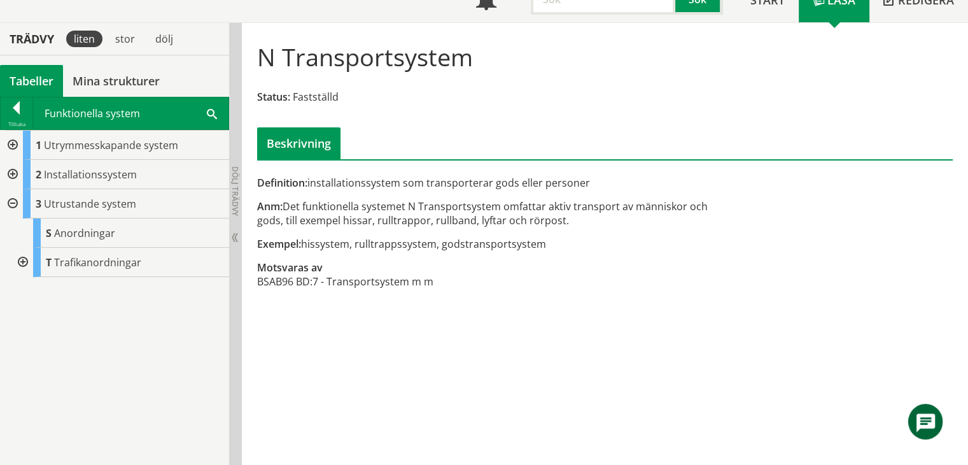
click at [13, 141] on div at bounding box center [11, 145] width 23 height 29
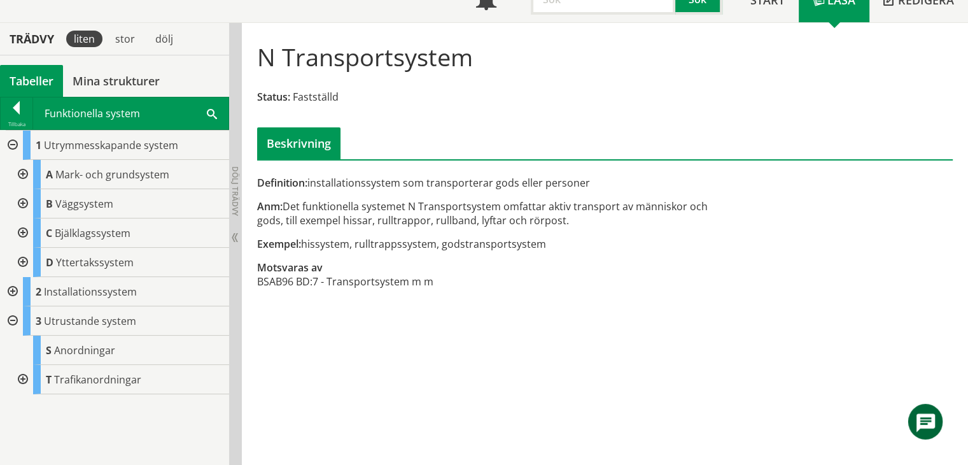
click at [21, 172] on div at bounding box center [21, 174] width 23 height 29
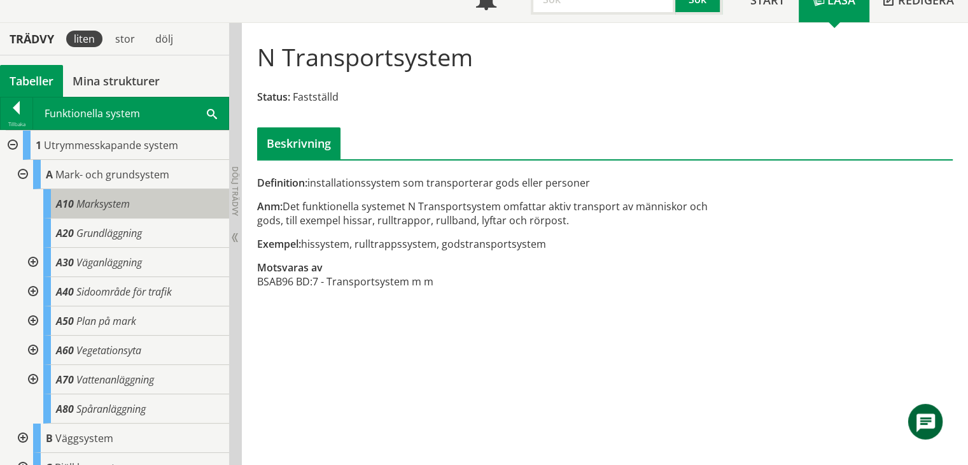
click at [98, 194] on div "A10 Marksystem" at bounding box center [136, 203] width 186 height 29
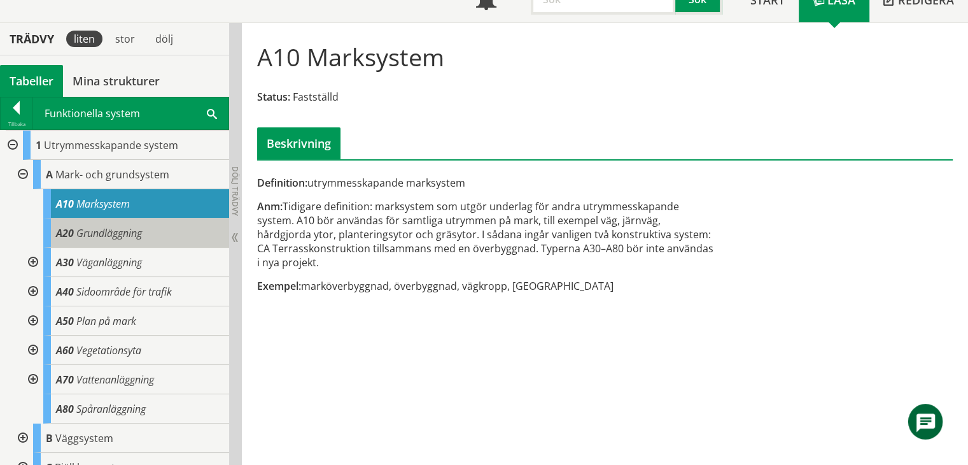
click at [141, 232] on span "Grundläggning" at bounding box center [109, 233] width 66 height 14
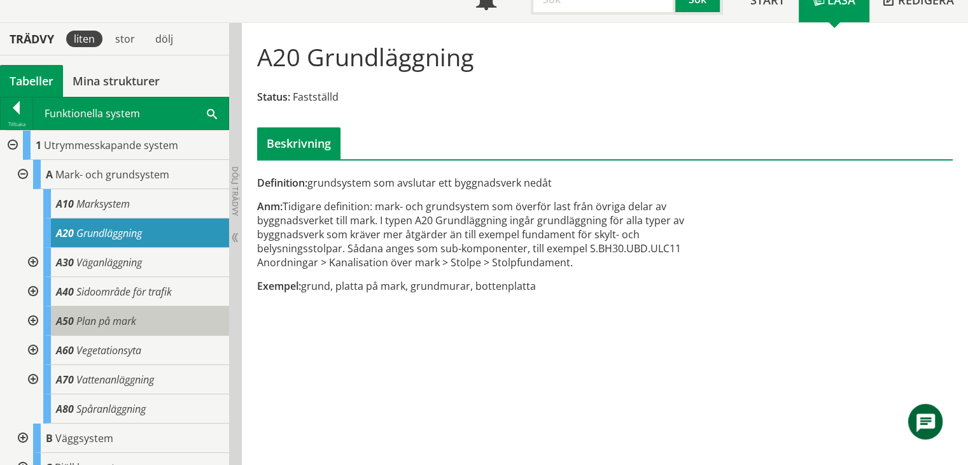
click at [148, 320] on div "A50 Plan på mark" at bounding box center [136, 320] width 186 height 29
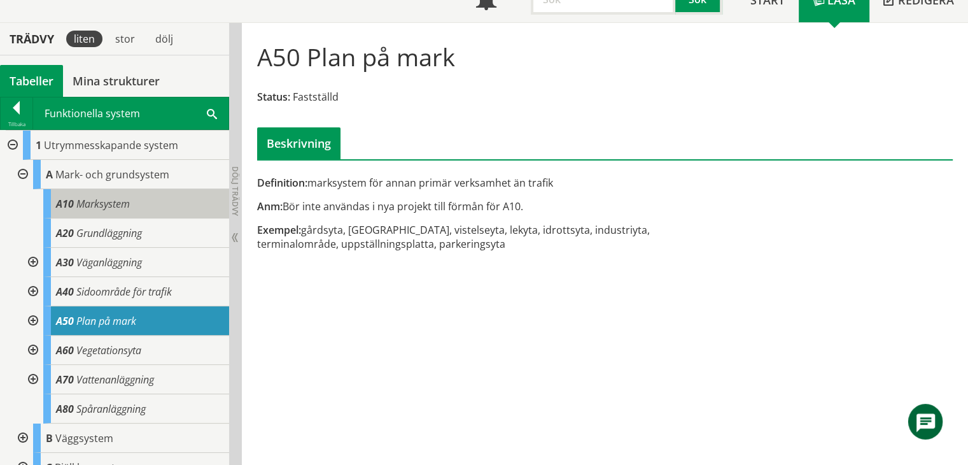
click at [94, 203] on span "Marksystem" at bounding box center [102, 204] width 53 height 14
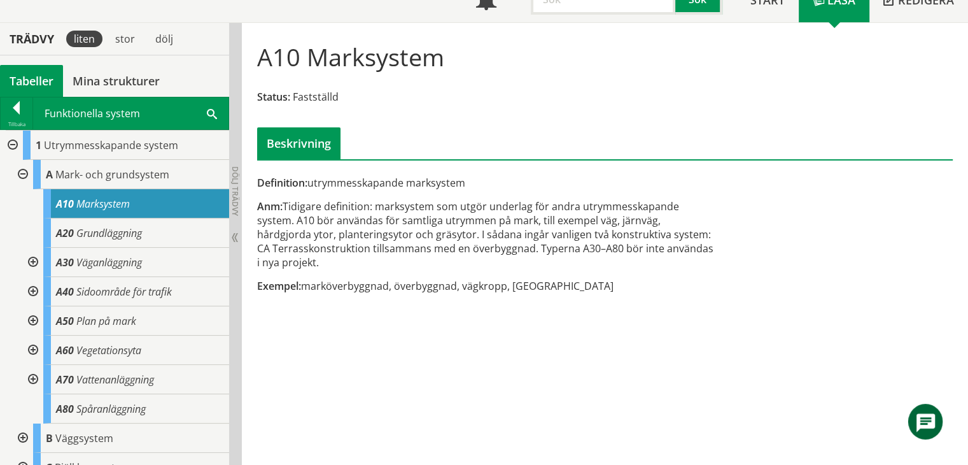
click at [13, 141] on div at bounding box center [11, 145] width 23 height 29
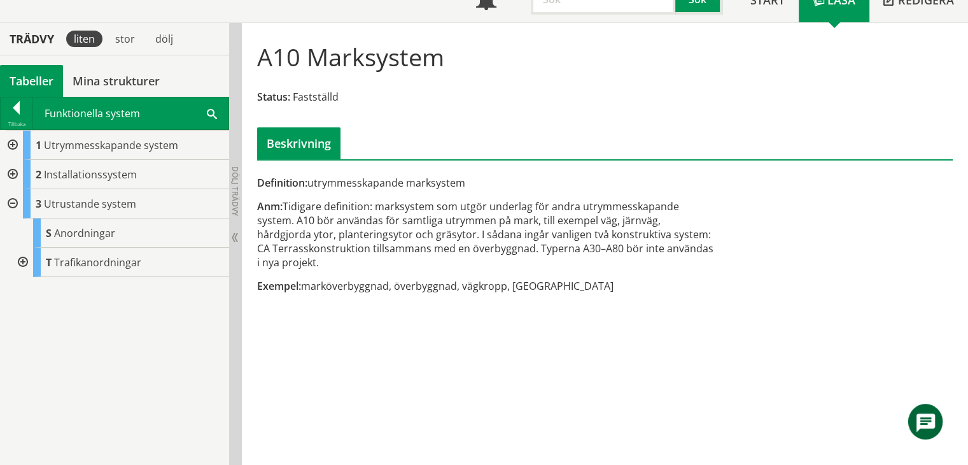
click at [12, 141] on div at bounding box center [11, 145] width 23 height 29
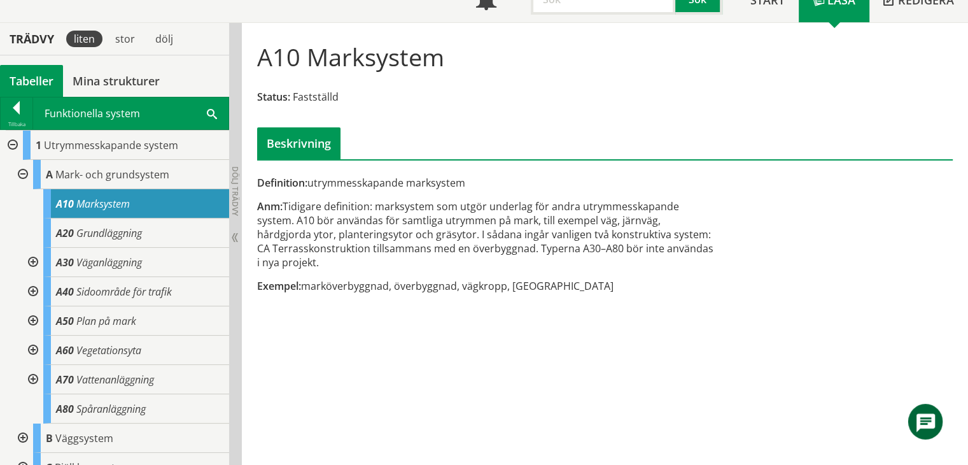
click at [12, 141] on div at bounding box center [11, 145] width 23 height 29
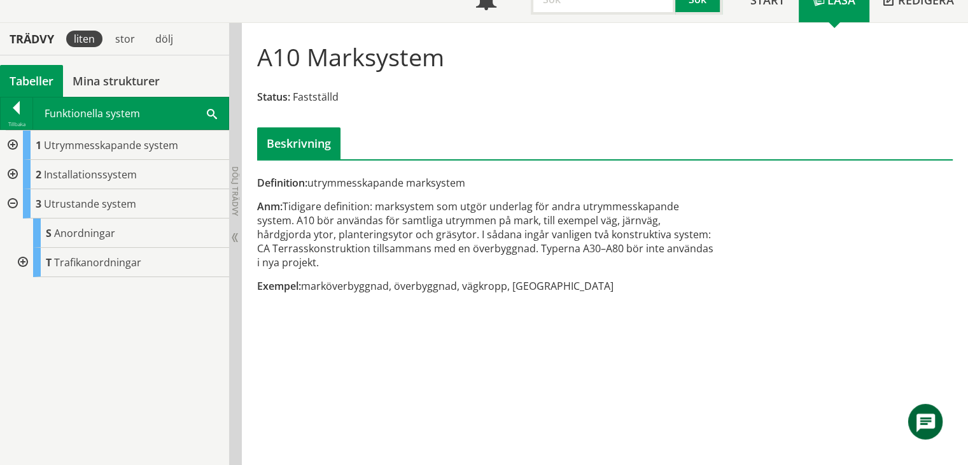
click at [14, 204] on div at bounding box center [11, 203] width 23 height 29
click at [13, 171] on div at bounding box center [11, 174] width 23 height 29
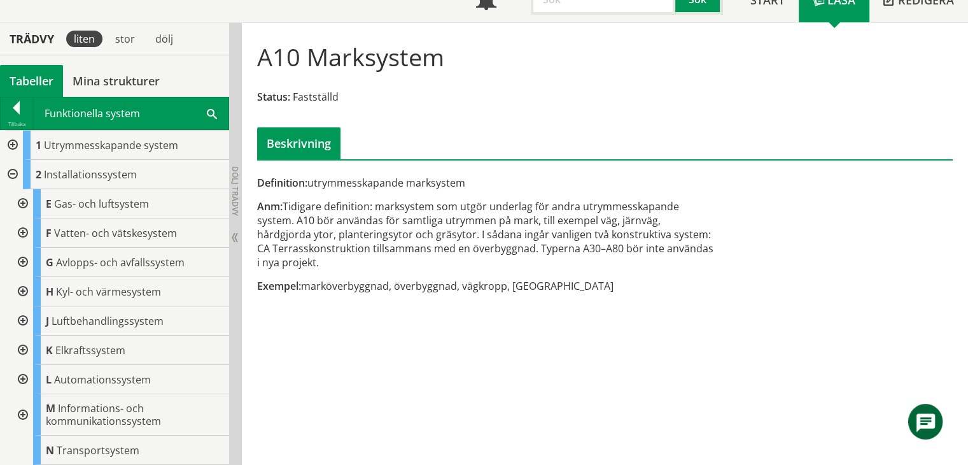
click at [13, 171] on div at bounding box center [11, 174] width 23 height 29
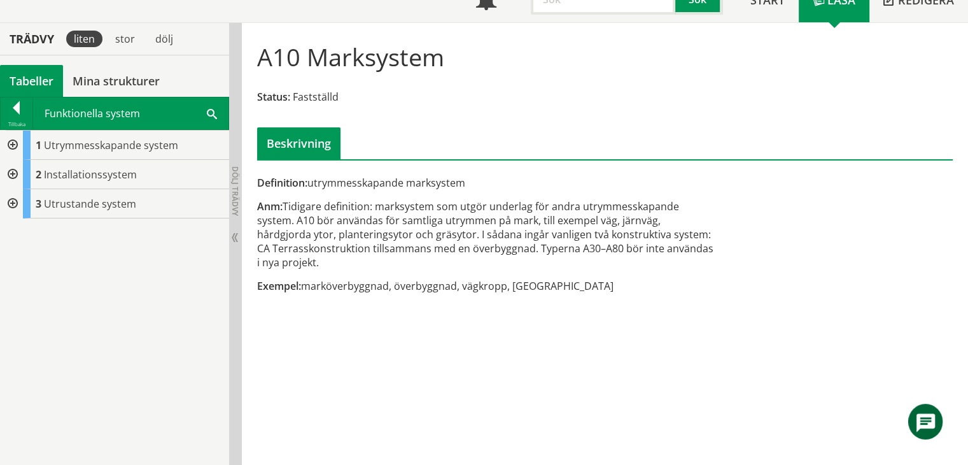
click at [7, 143] on div at bounding box center [11, 145] width 23 height 29
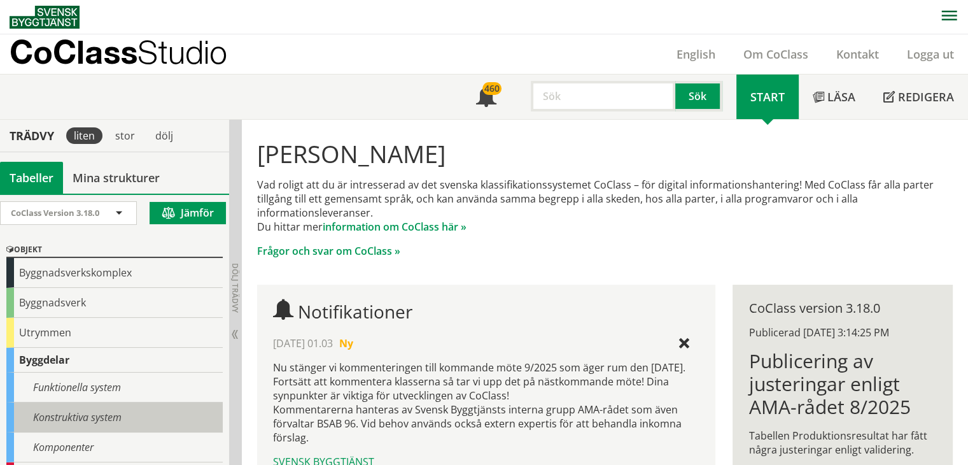
click at [74, 413] on div "Konstruktiva system" at bounding box center [114, 417] width 216 height 30
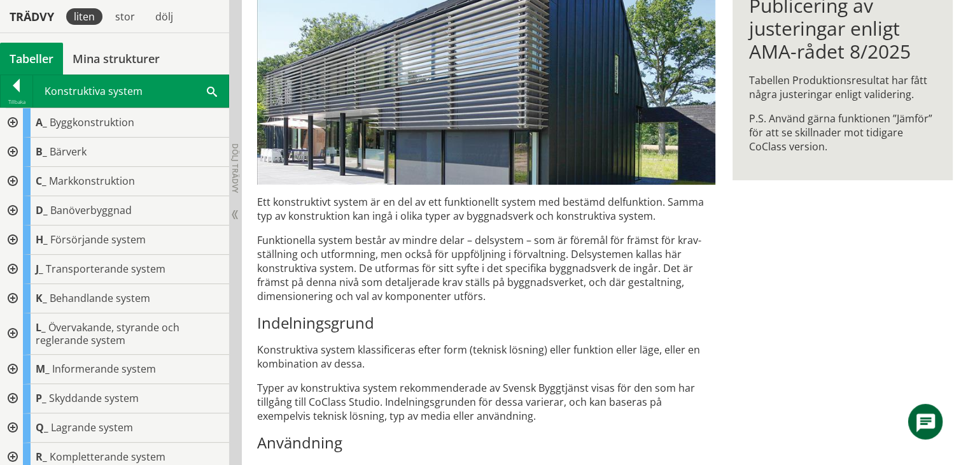
scroll to position [6, 0]
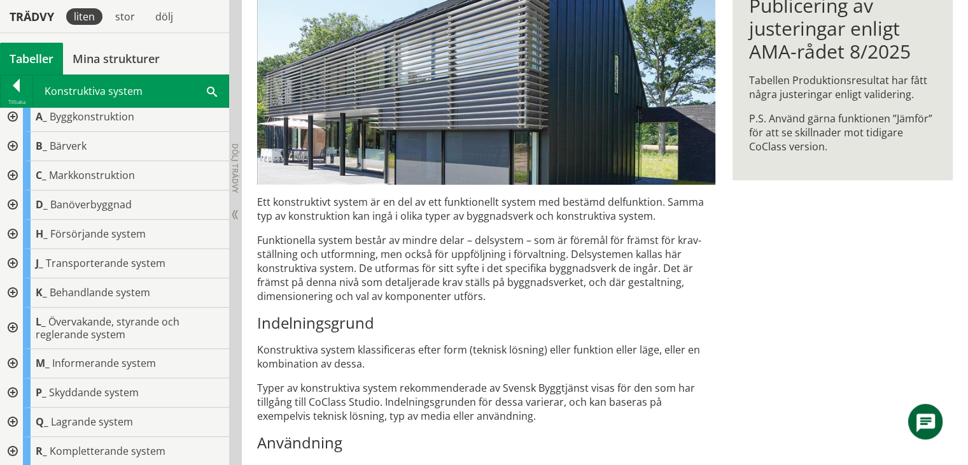
click at [10, 389] on div at bounding box center [11, 392] width 23 height 29
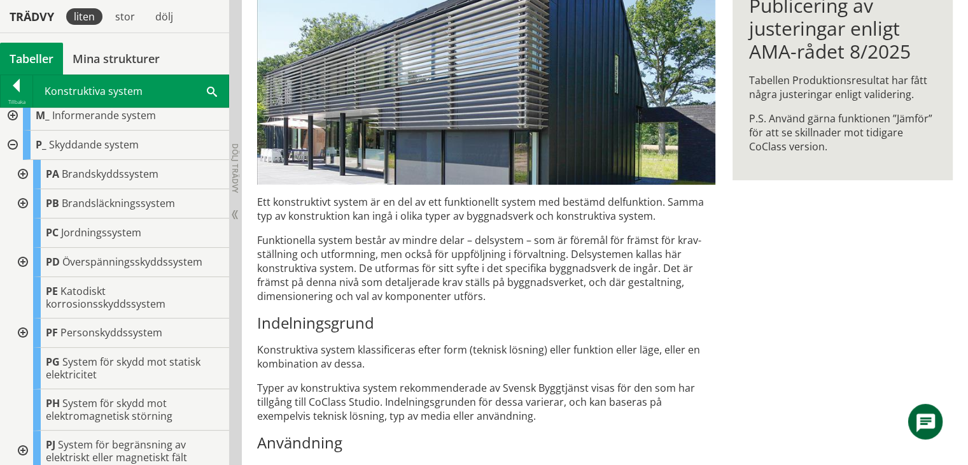
scroll to position [255, 0]
click at [20, 327] on div at bounding box center [21, 330] width 23 height 29
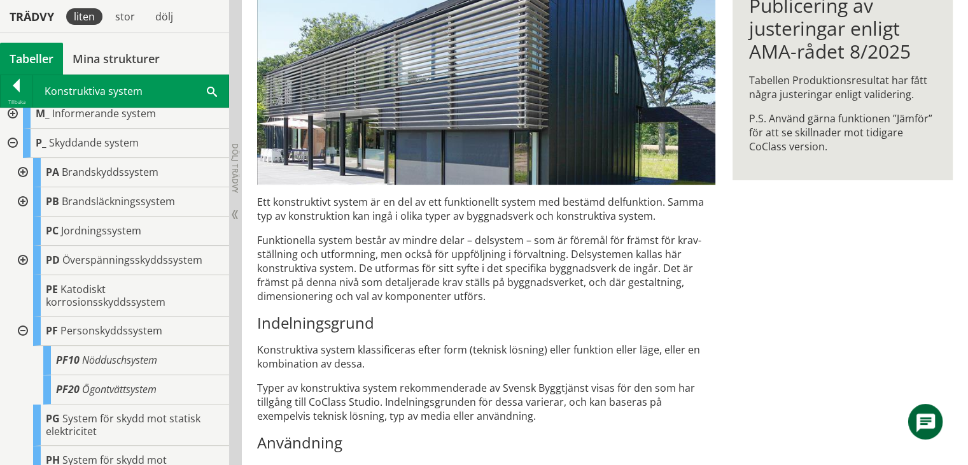
click at [20, 327] on div at bounding box center [21, 330] width 23 height 29
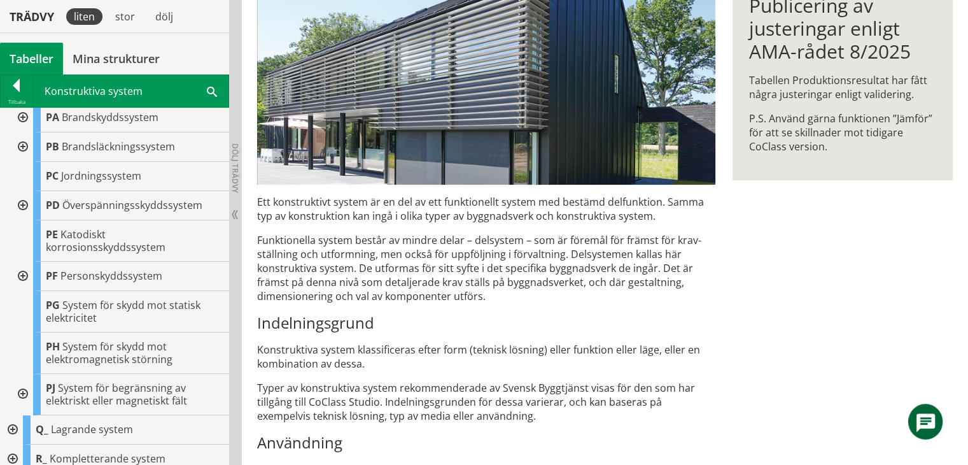
scroll to position [317, 0]
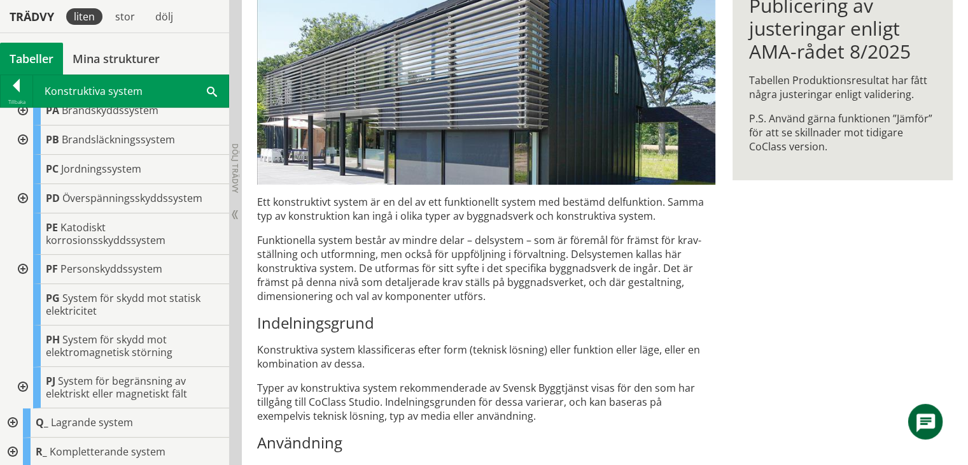
click at [14, 448] on div at bounding box center [11, 451] width 23 height 29
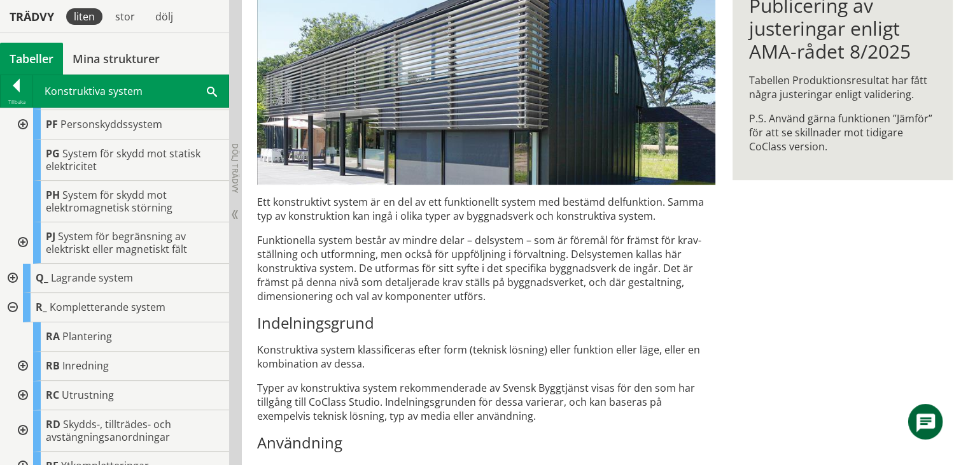
scroll to position [476, 0]
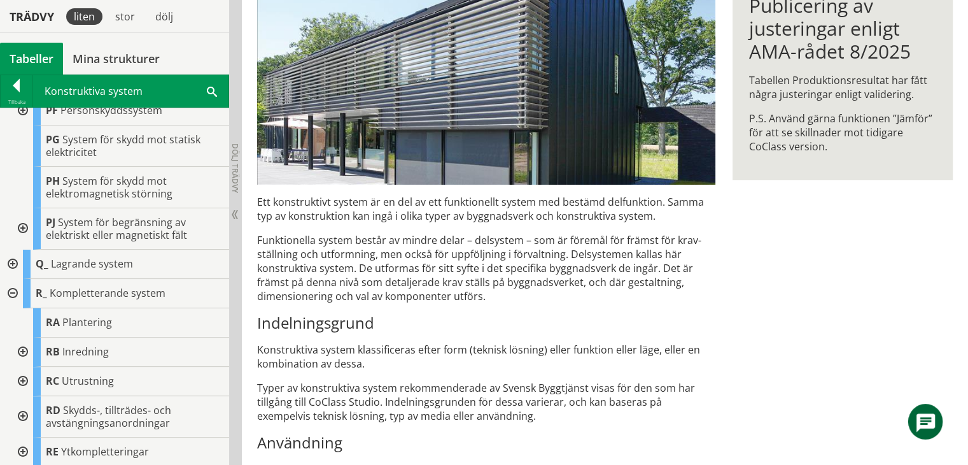
click at [21, 416] on div at bounding box center [21, 416] width 23 height 41
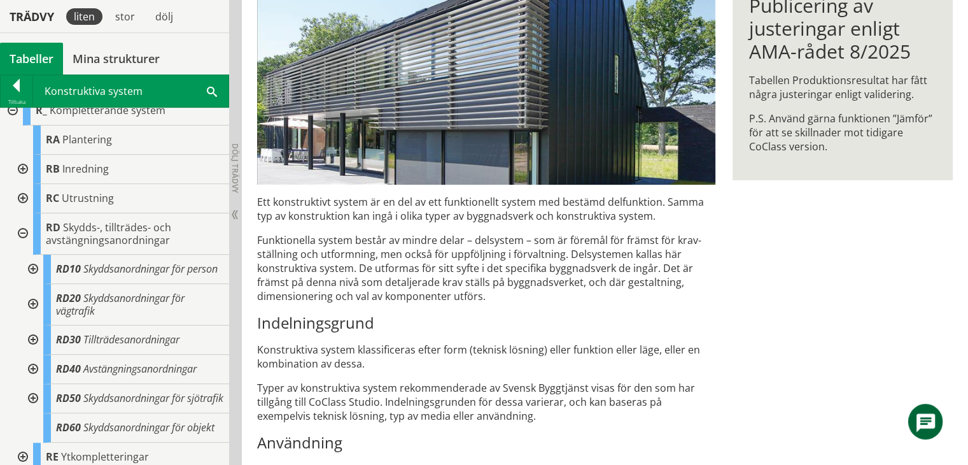
scroll to position [699, 0]
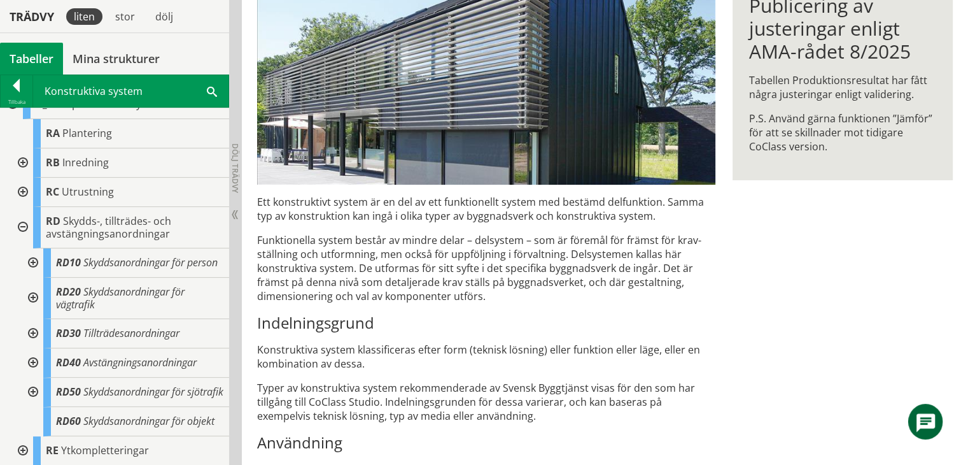
click at [34, 248] on div at bounding box center [31, 262] width 23 height 29
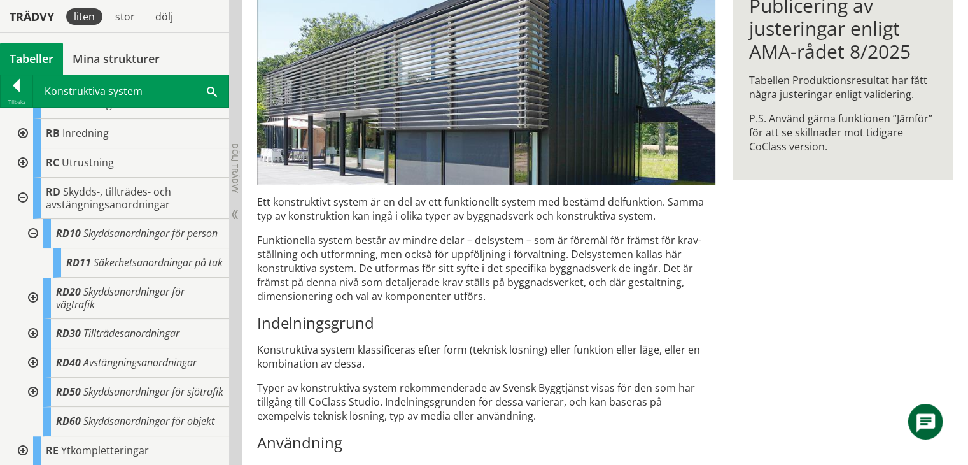
click at [34, 235] on div at bounding box center [31, 233] width 23 height 29
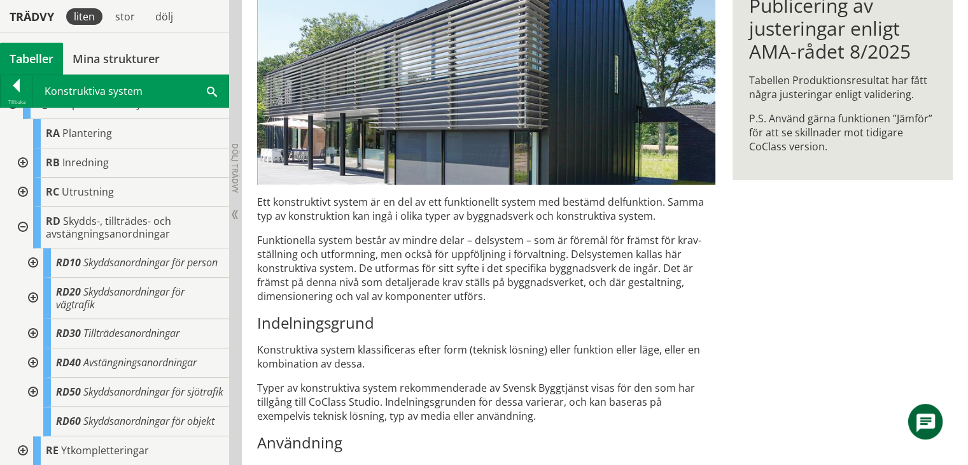
click at [31, 278] on div at bounding box center [31, 298] width 23 height 41
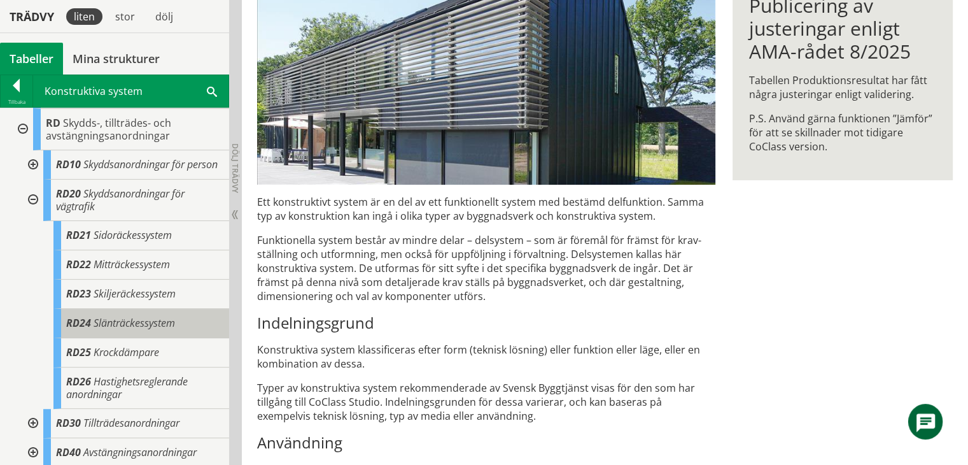
scroll to position [826, 0]
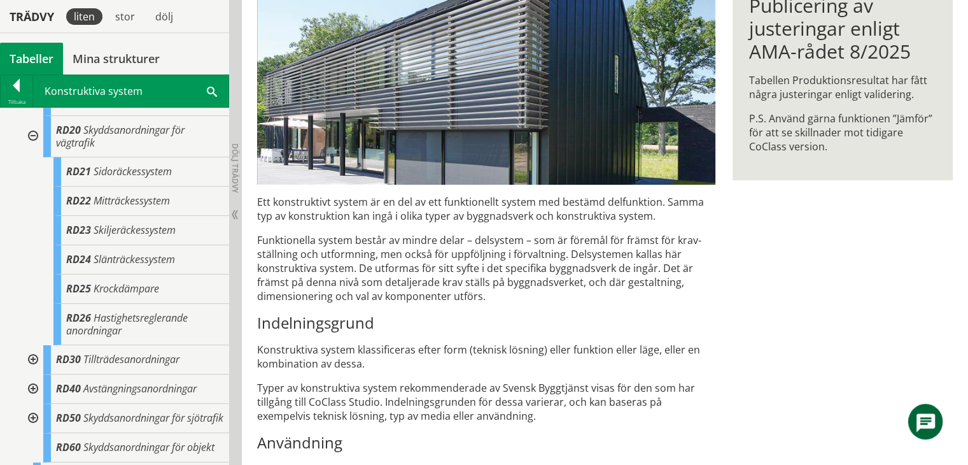
click at [34, 368] on div at bounding box center [31, 359] width 23 height 29
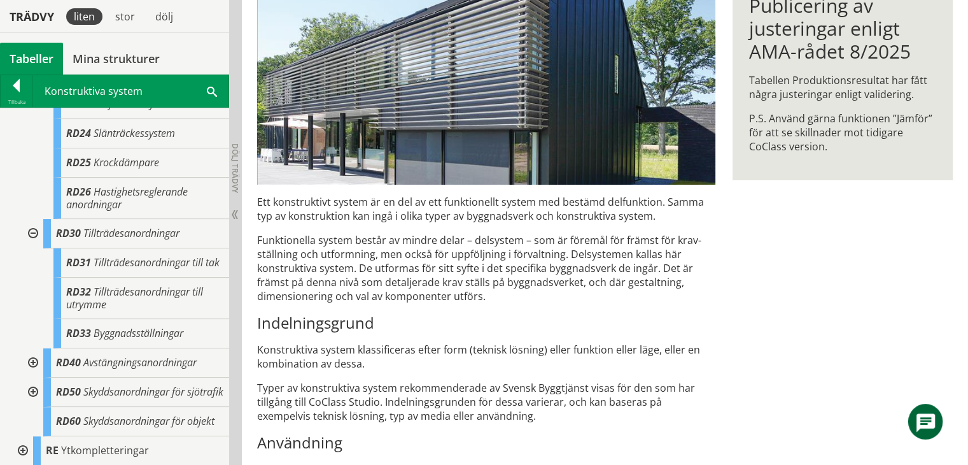
scroll to position [998, 0]
click at [34, 348] on div at bounding box center [31, 362] width 23 height 29
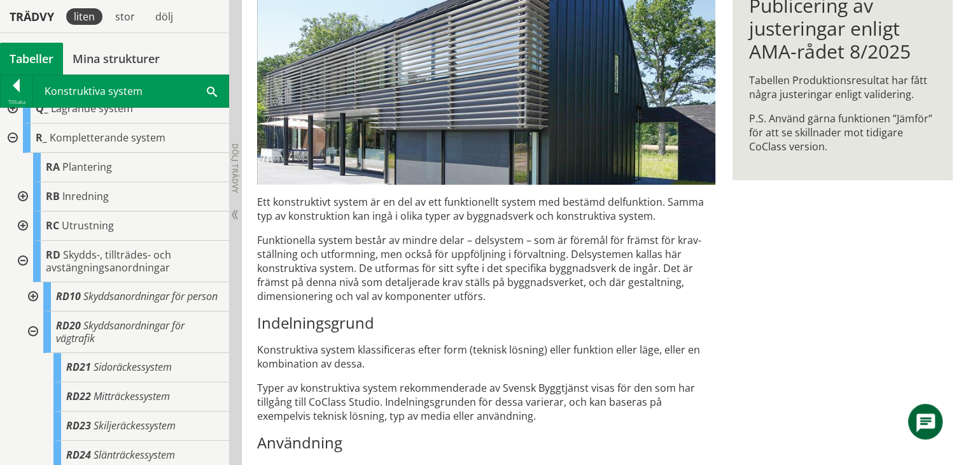
scroll to position [616, 0]
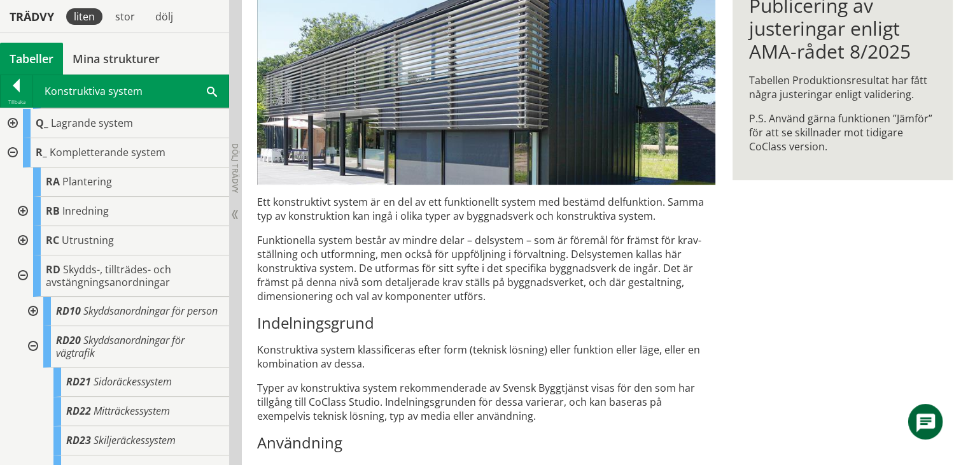
click at [31, 313] on div at bounding box center [31, 311] width 23 height 29
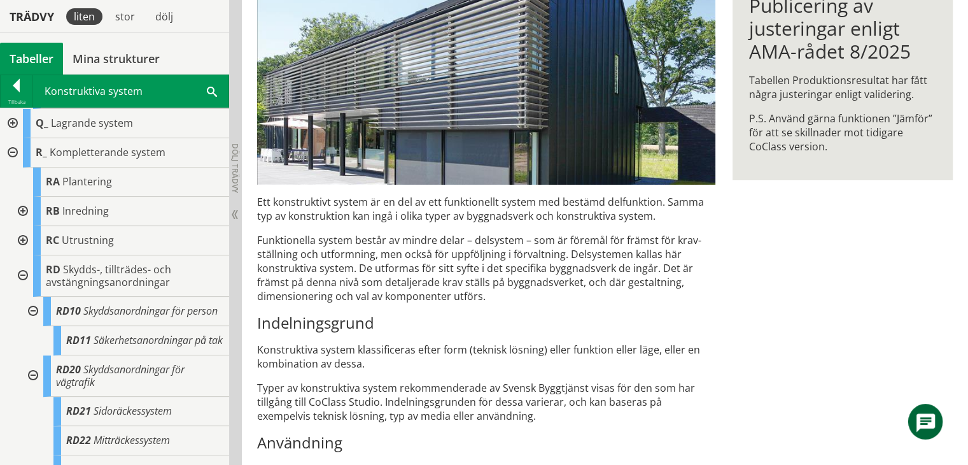
click at [33, 313] on div at bounding box center [31, 311] width 23 height 29
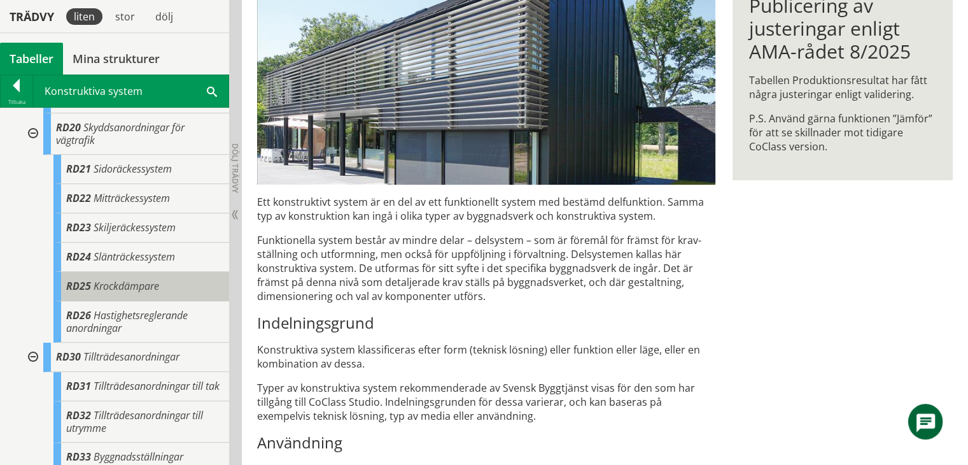
scroll to position [807, 0]
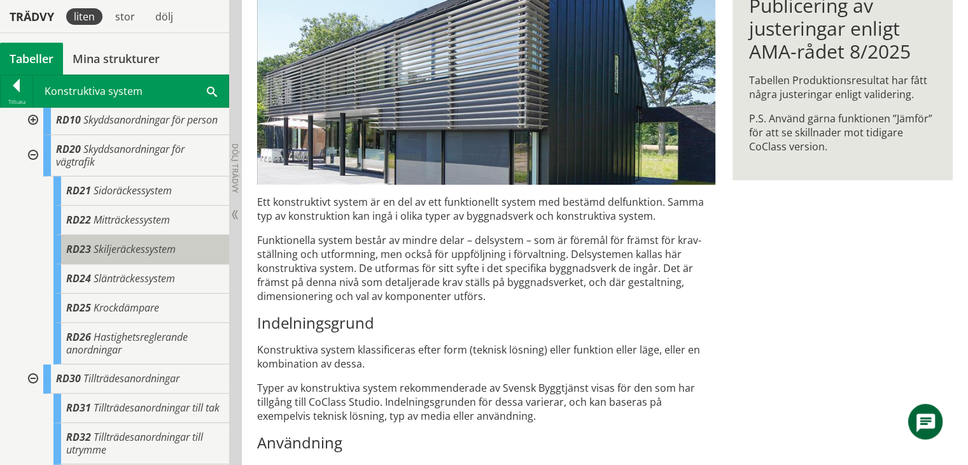
click at [106, 256] on span "Skiljeräckessystem" at bounding box center [135, 249] width 82 height 14
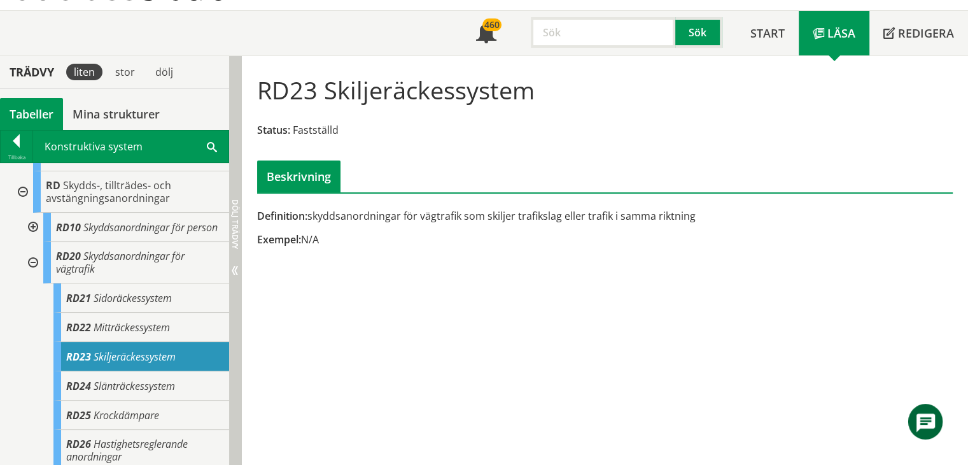
scroll to position [753, 0]
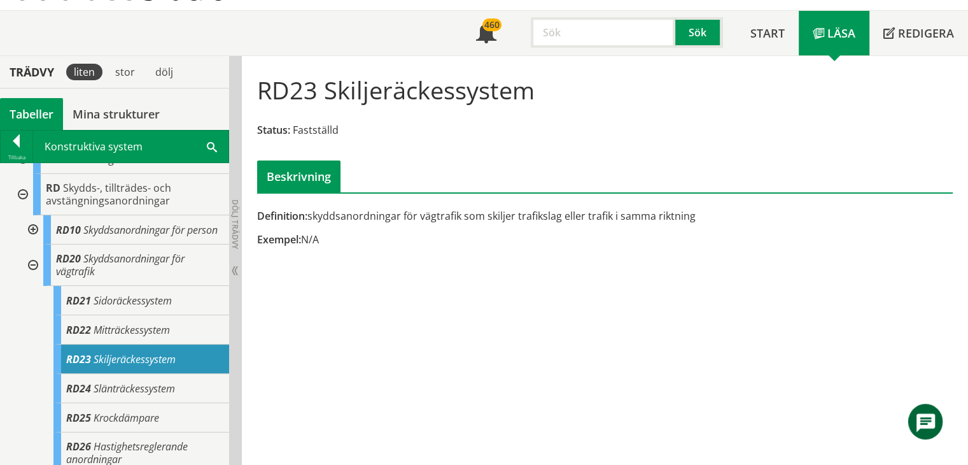
click at [31, 273] on div at bounding box center [31, 265] width 23 height 41
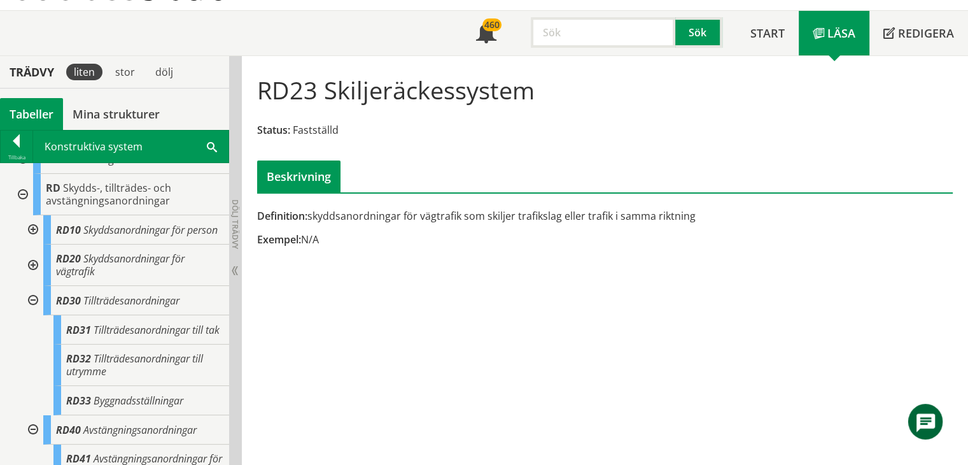
click at [26, 193] on div at bounding box center [21, 194] width 23 height 41
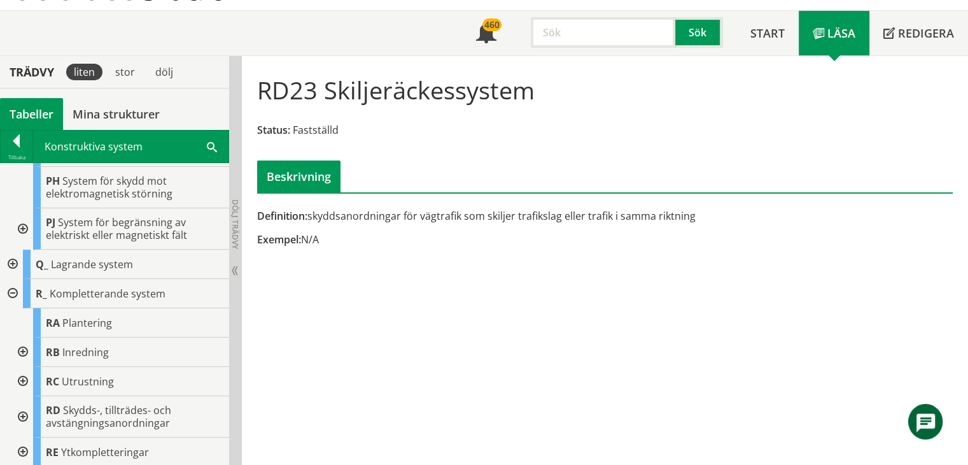
click at [13, 288] on div at bounding box center [11, 293] width 23 height 29
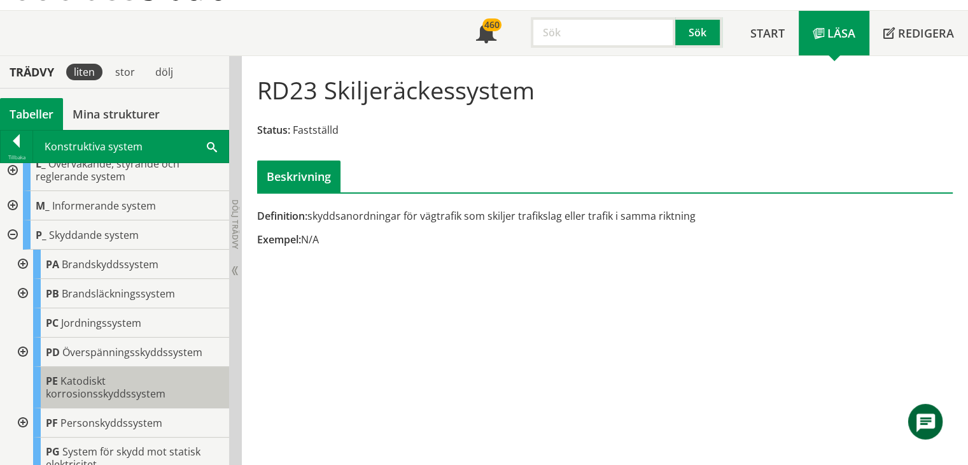
scroll to position [255, 0]
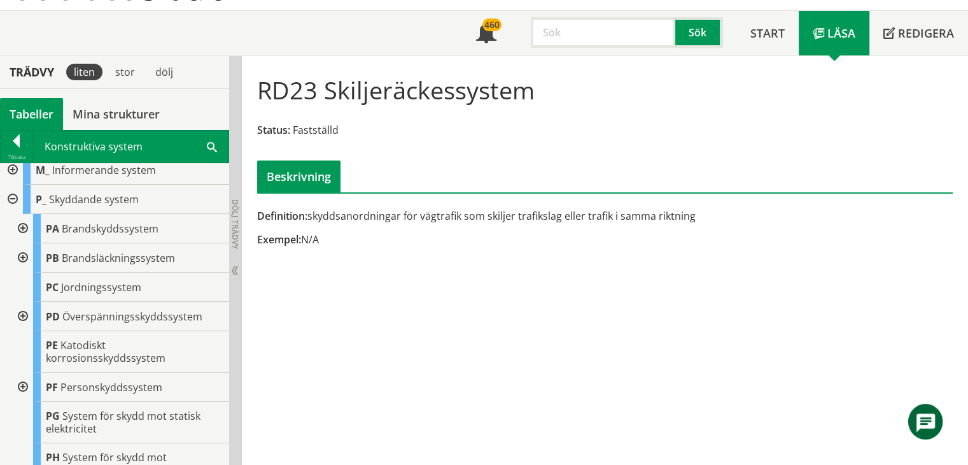
click at [13, 197] on div at bounding box center [11, 199] width 23 height 29
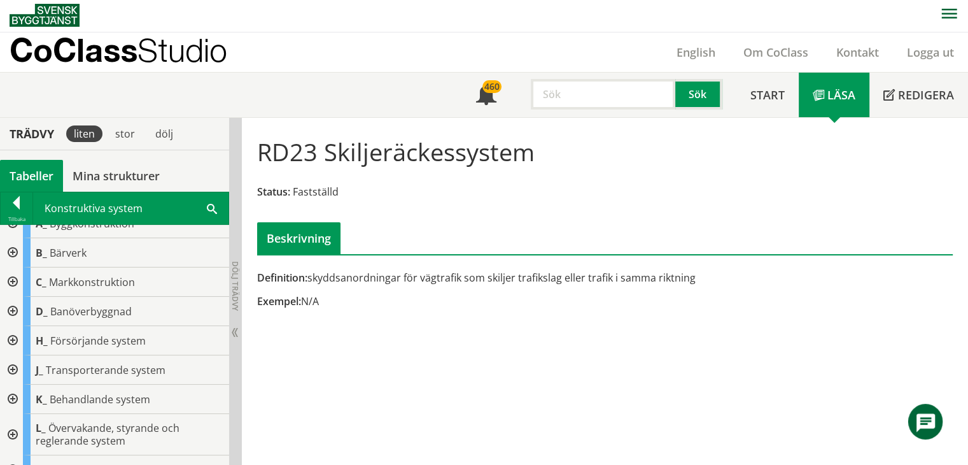
scroll to position [0, 0]
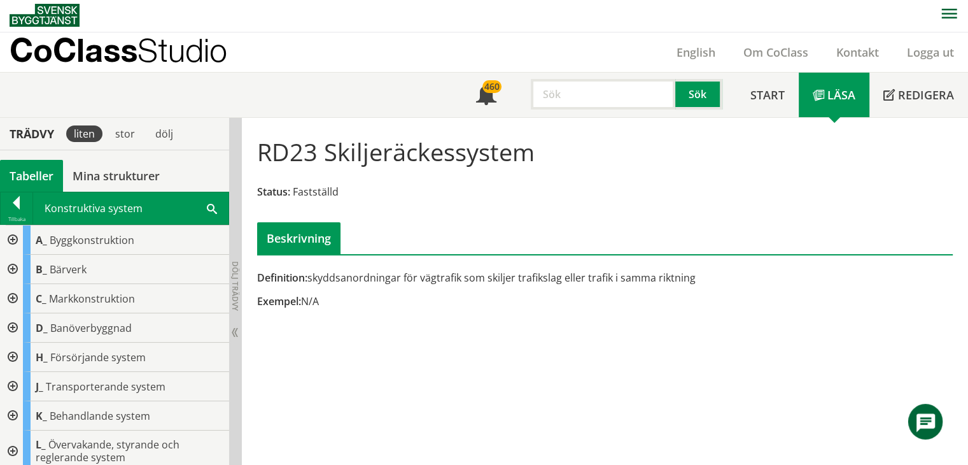
click at [8, 296] on div at bounding box center [11, 298] width 23 height 29
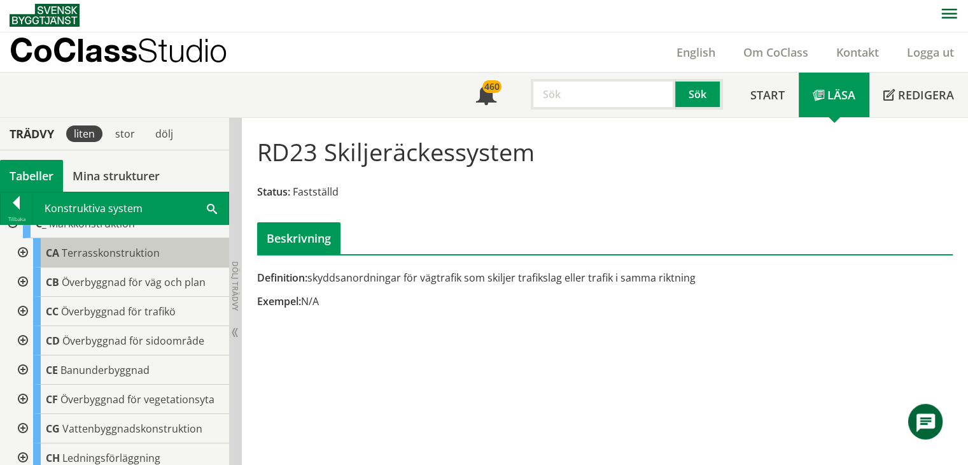
scroll to position [64, 0]
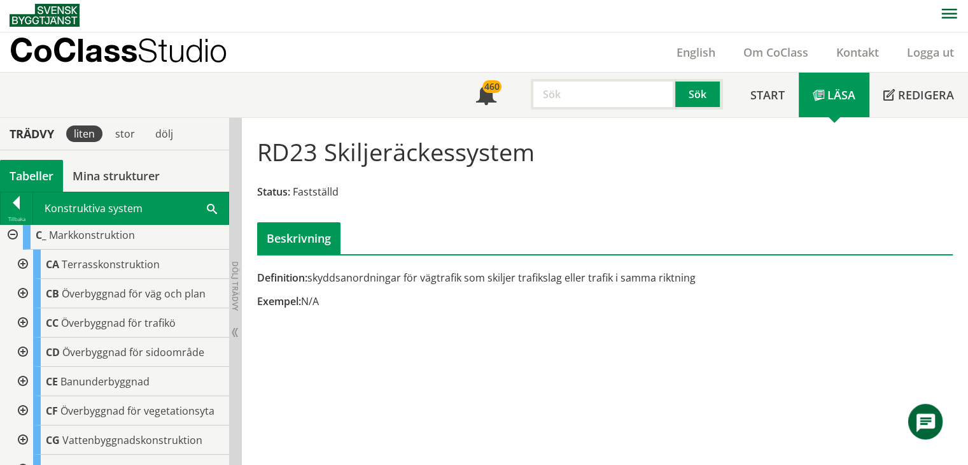
click at [21, 265] on div at bounding box center [21, 264] width 23 height 29
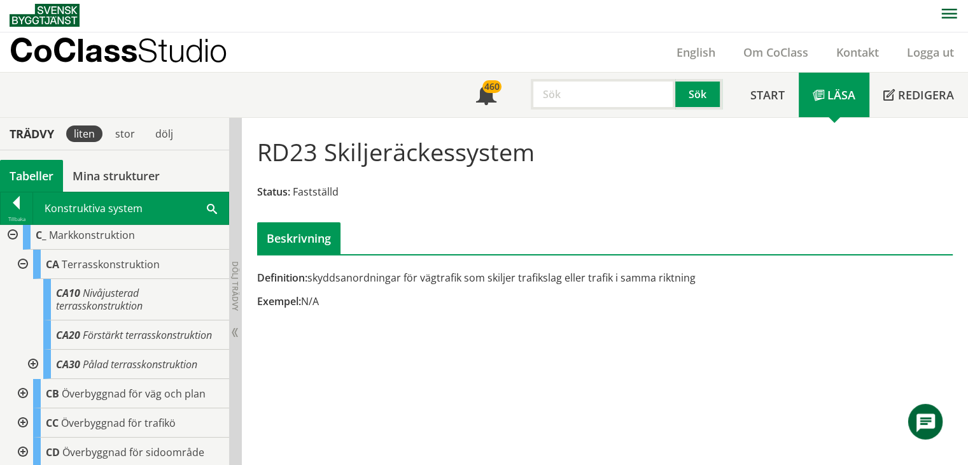
click at [19, 260] on div at bounding box center [21, 264] width 23 height 29
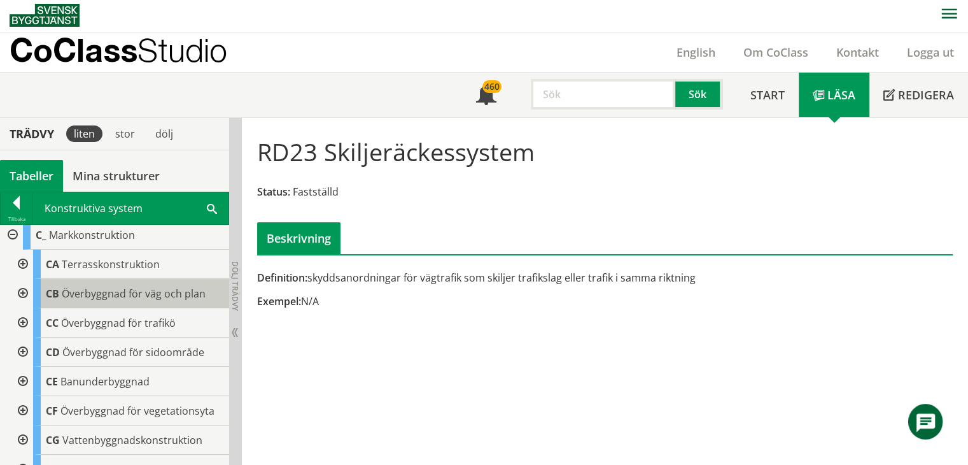
scroll to position [0, 0]
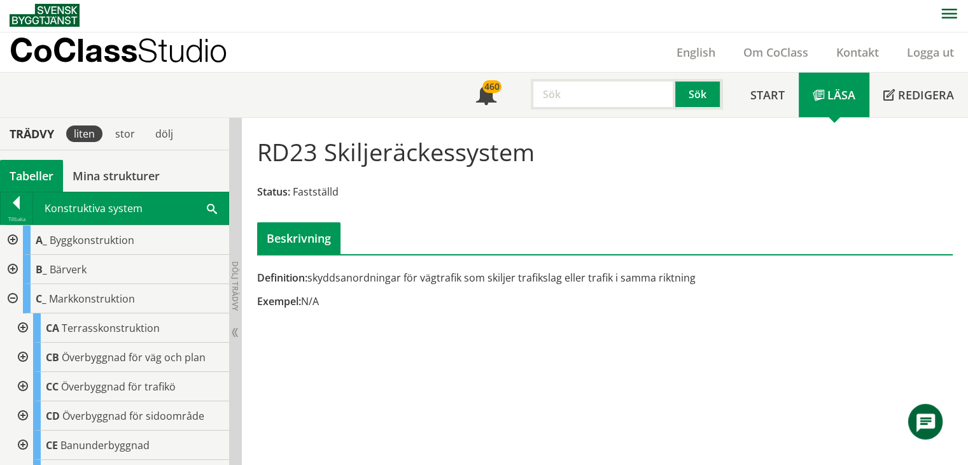
click at [23, 357] on div at bounding box center [21, 357] width 23 height 29
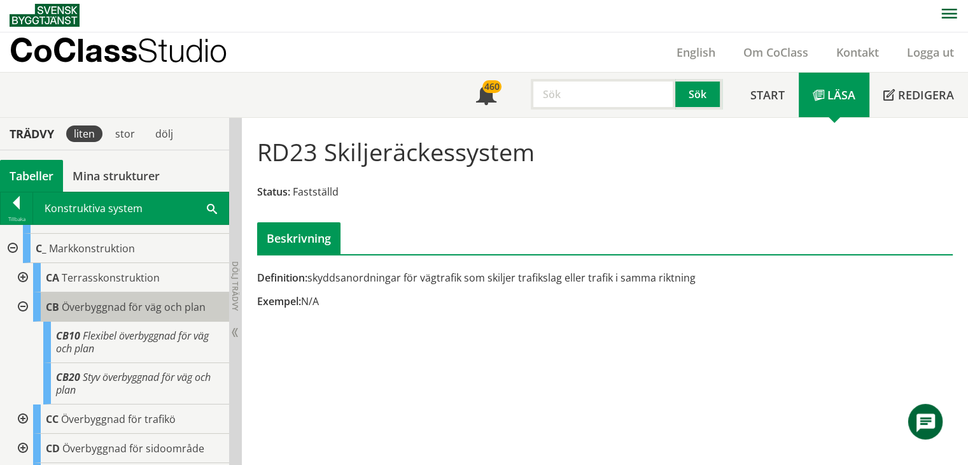
scroll to position [64, 0]
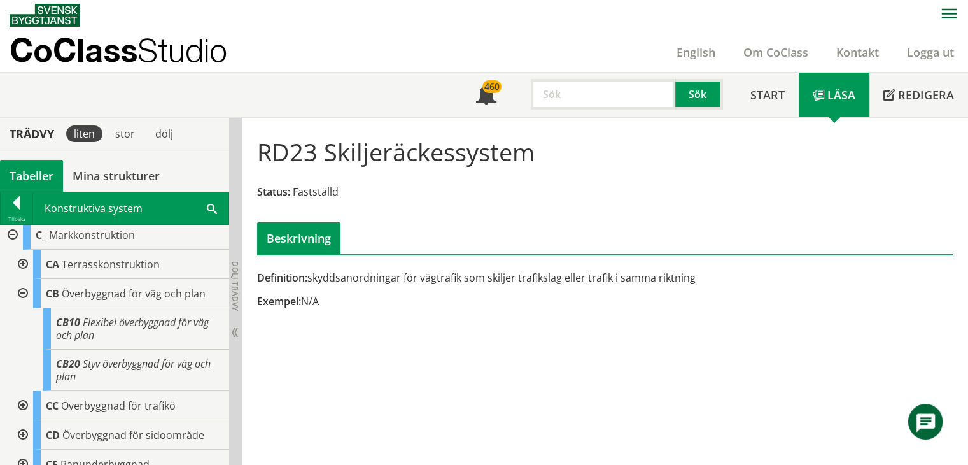
click at [20, 292] on div at bounding box center [21, 293] width 23 height 29
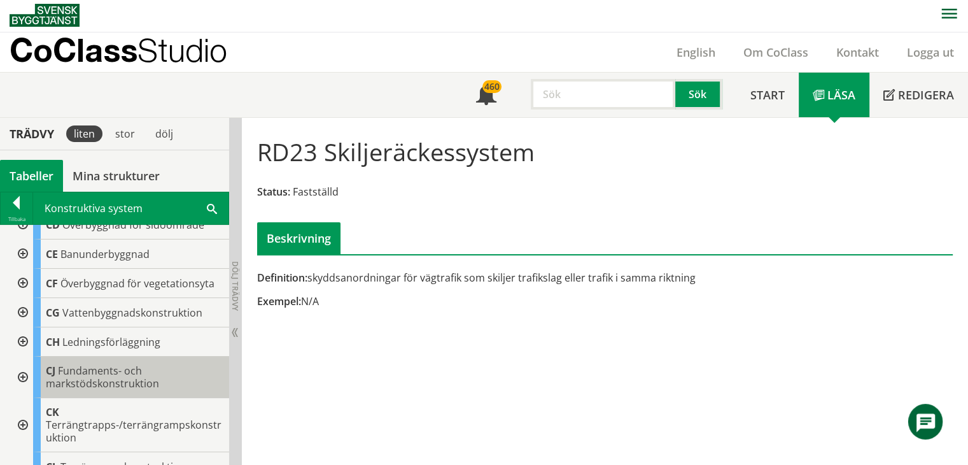
scroll to position [255, 0]
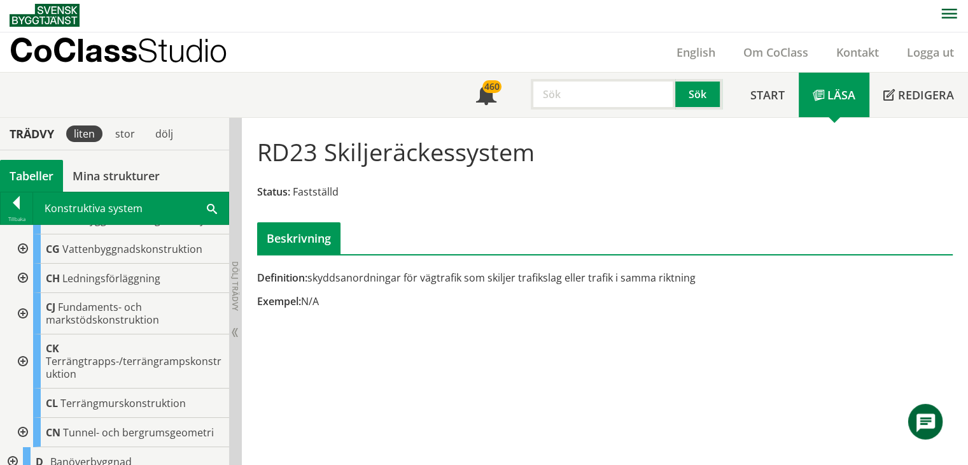
click at [20, 311] on div at bounding box center [21, 313] width 23 height 41
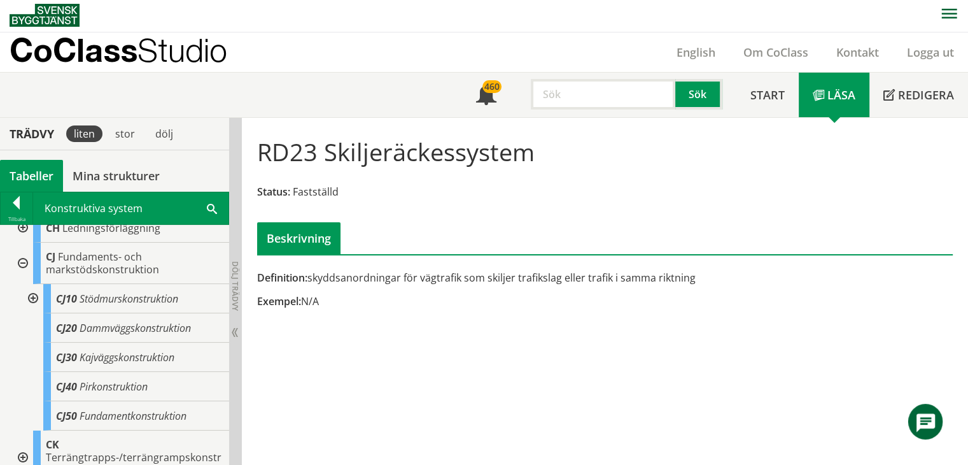
scroll to position [318, 0]
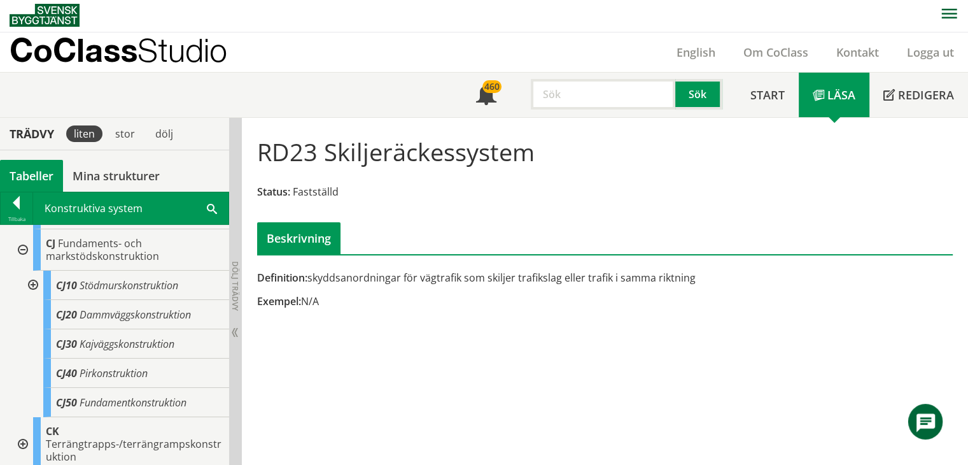
click at [22, 246] on div at bounding box center [21, 249] width 23 height 41
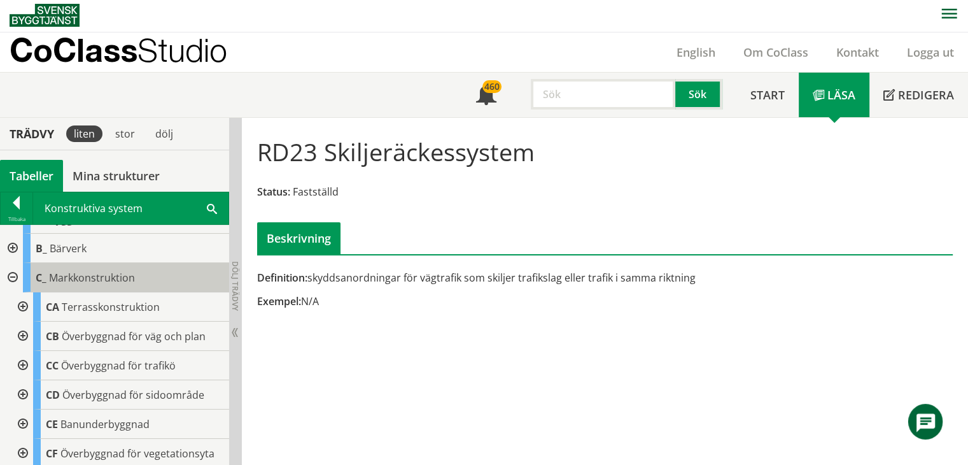
scroll to position [0, 0]
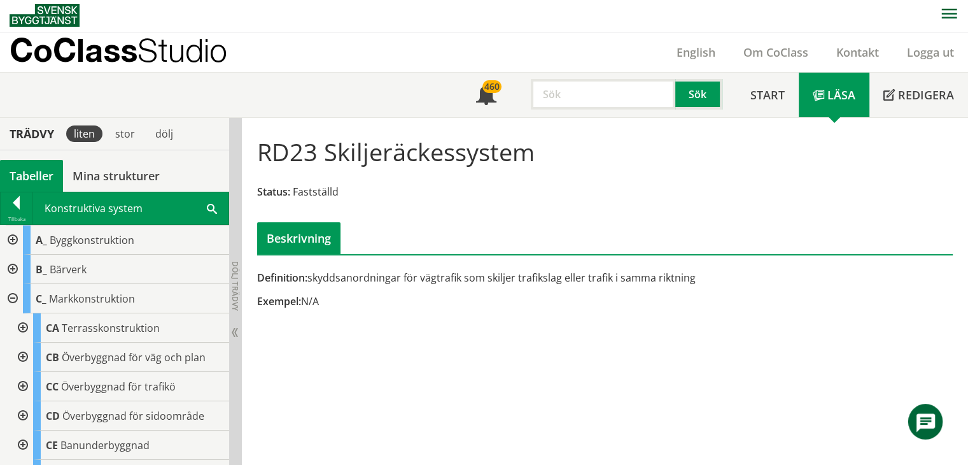
click at [15, 296] on div at bounding box center [11, 298] width 23 height 29
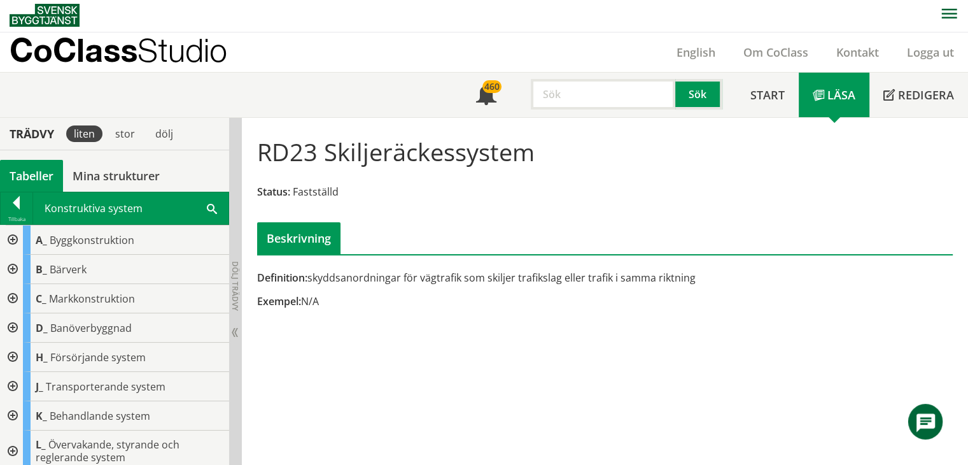
click at [13, 266] on div at bounding box center [11, 269] width 23 height 29
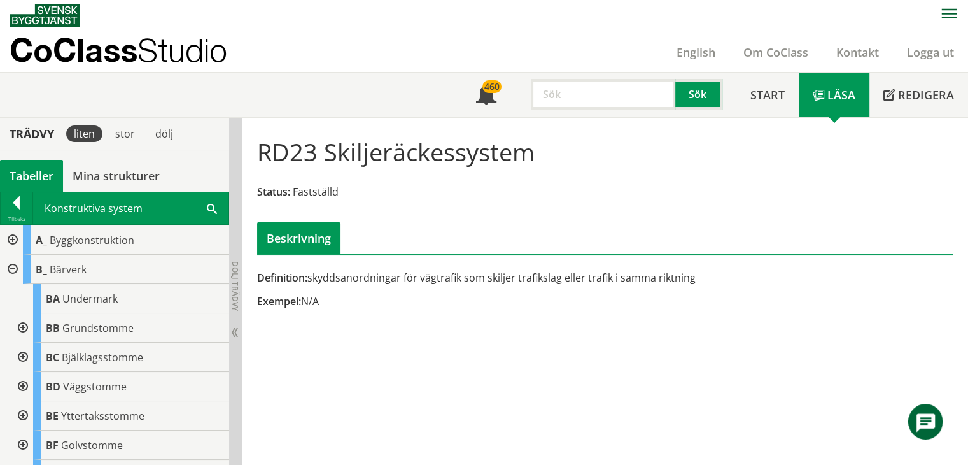
click at [12, 265] on div at bounding box center [11, 269] width 23 height 29
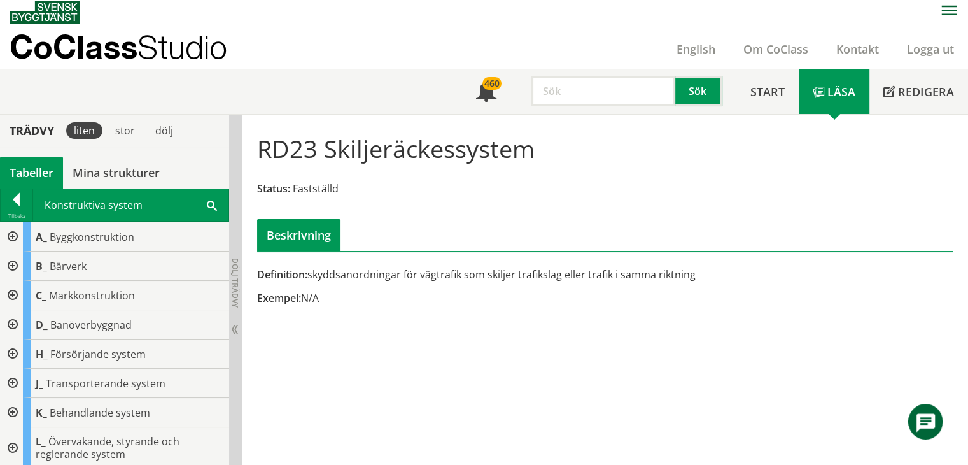
click at [13, 233] on div at bounding box center [11, 236] width 23 height 29
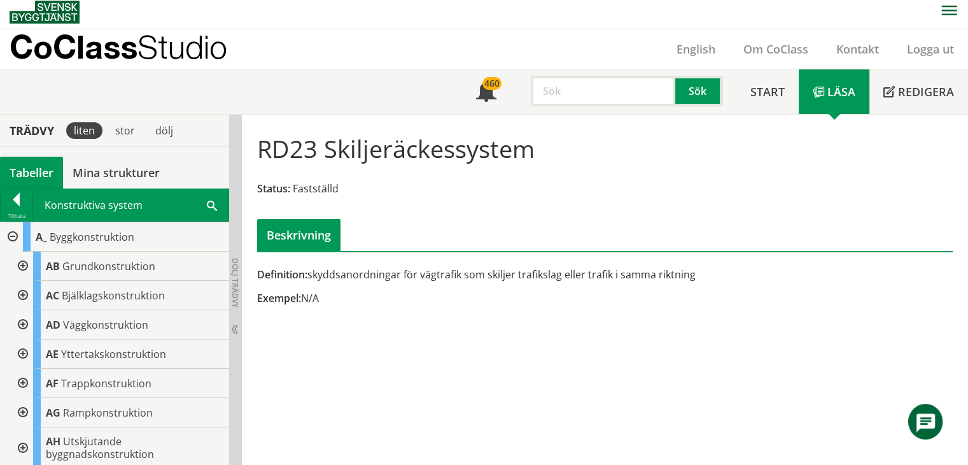
click at [25, 383] on div at bounding box center [21, 383] width 23 height 29
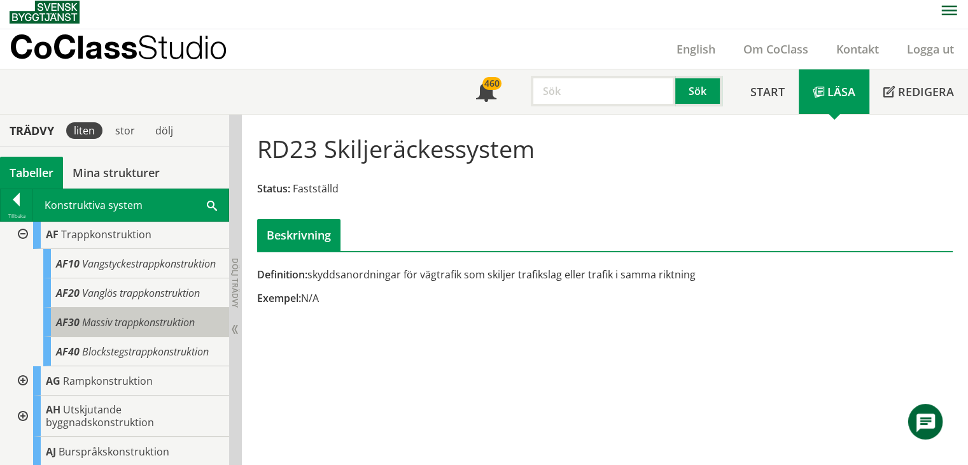
scroll to position [127, 0]
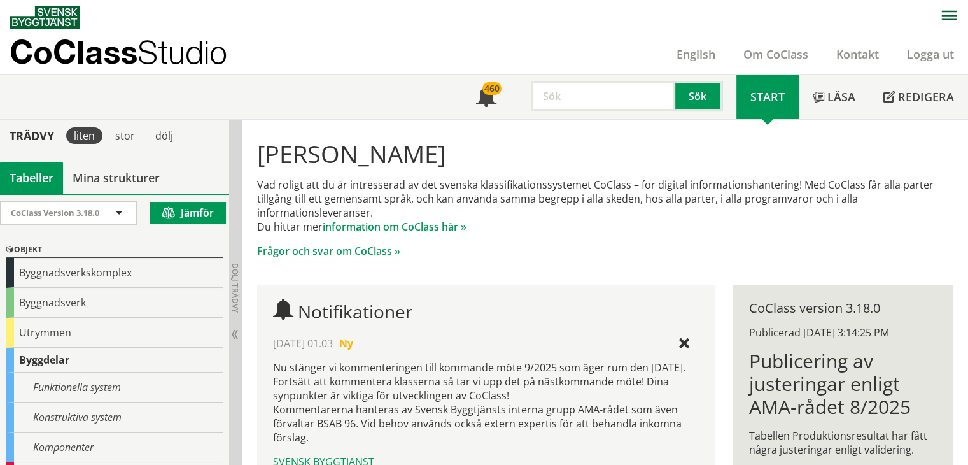
click at [564, 96] on input "text" at bounding box center [603, 96] width 145 height 31
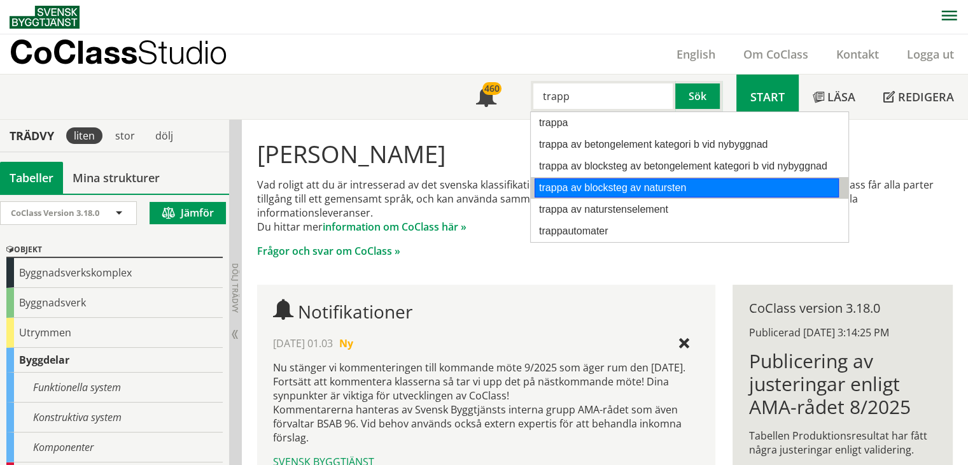
click at [601, 187] on div "trappa av blocksteg av natursten" at bounding box center [687, 187] width 304 height 19
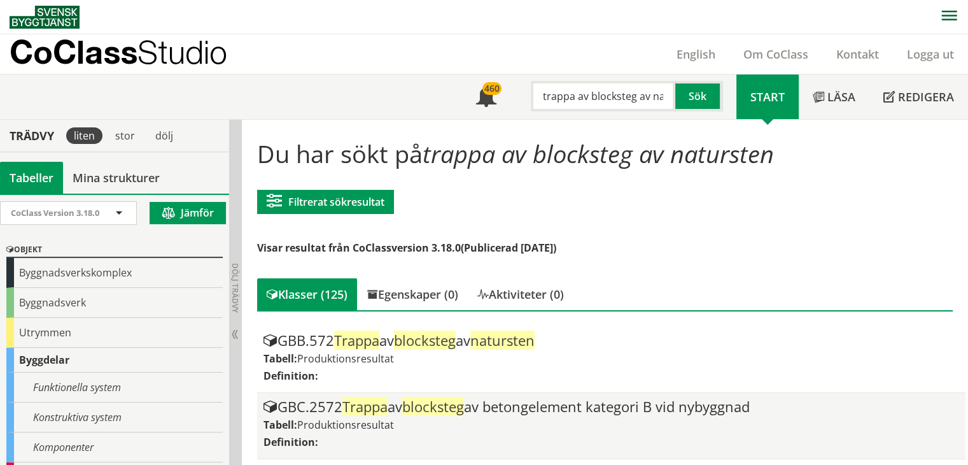
type input "trappa av blocksteg av natursten"
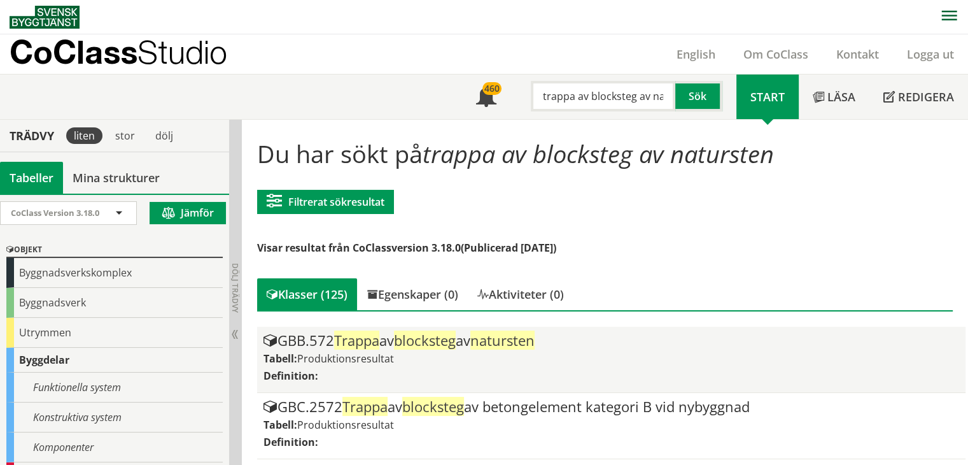
click at [474, 336] on div "GBB.572 Trappa av blocksteg av natursten" at bounding box center [612, 340] width 697 height 15
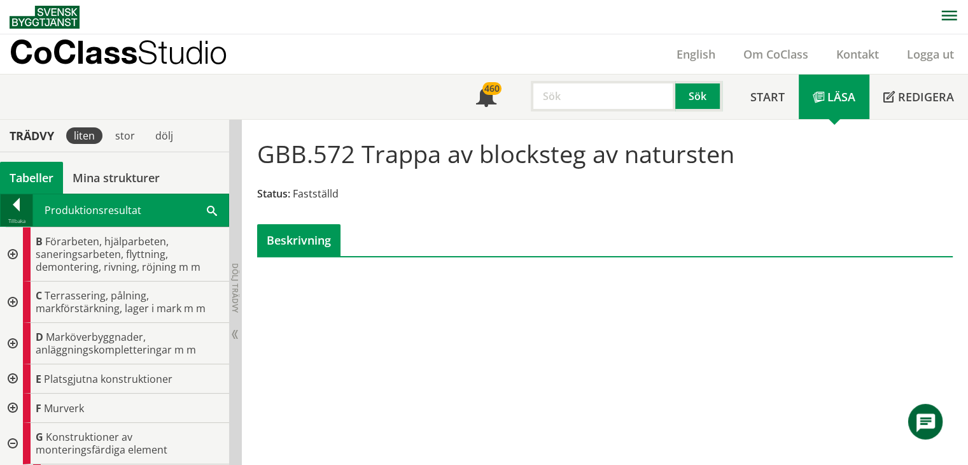
click at [20, 202] on div at bounding box center [17, 207] width 32 height 18
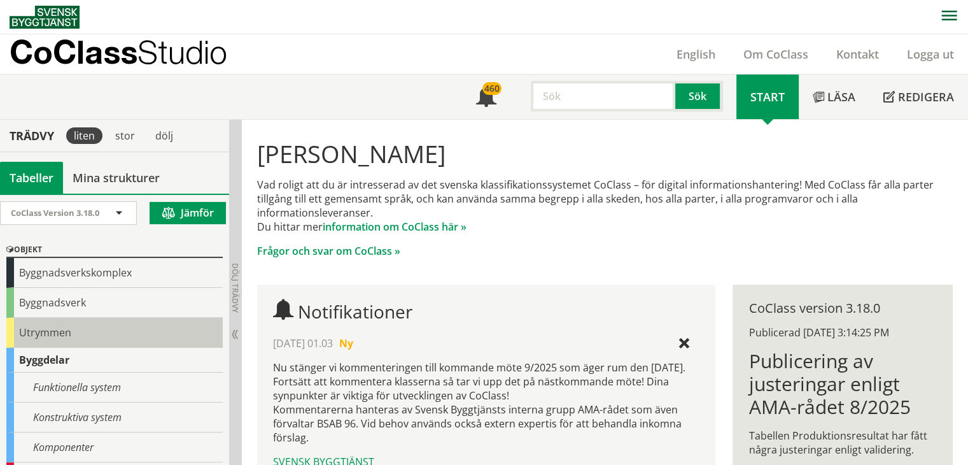
scroll to position [64, 0]
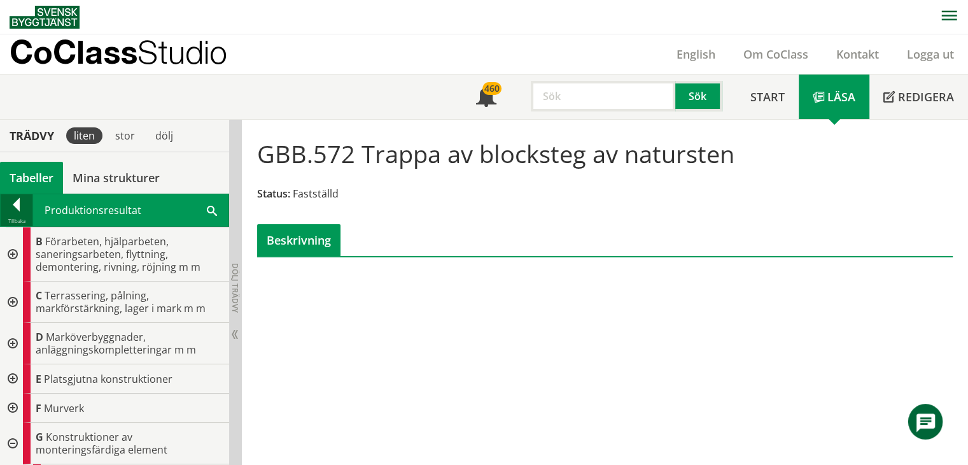
click at [16, 211] on div at bounding box center [17, 207] width 32 height 18
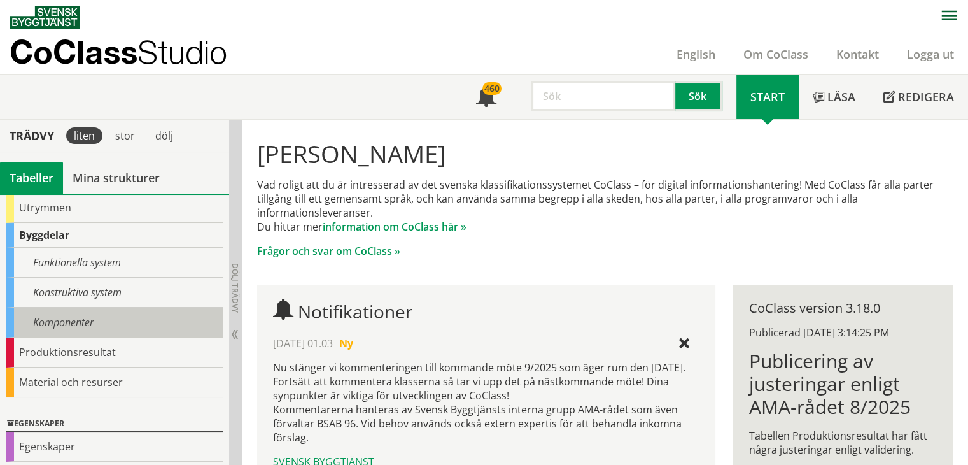
scroll to position [127, 0]
click at [56, 318] on div "Komponenter" at bounding box center [114, 320] width 216 height 30
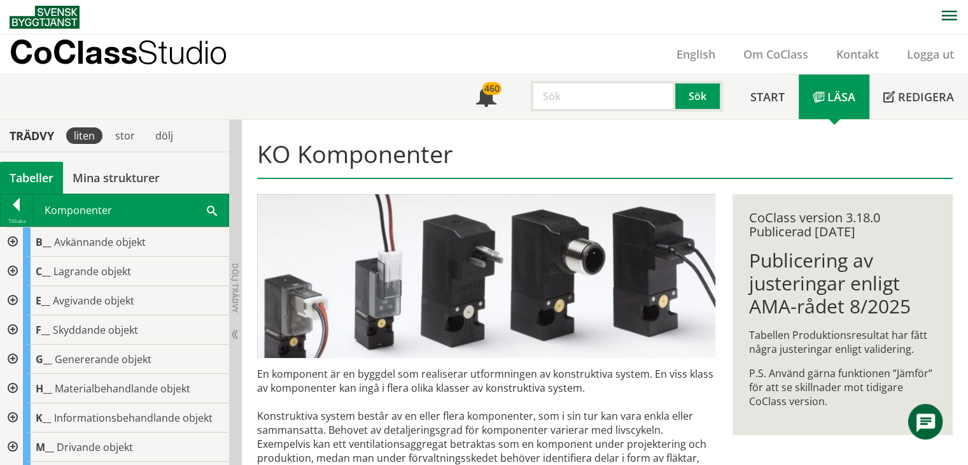
click at [13, 357] on div at bounding box center [11, 358] width 23 height 29
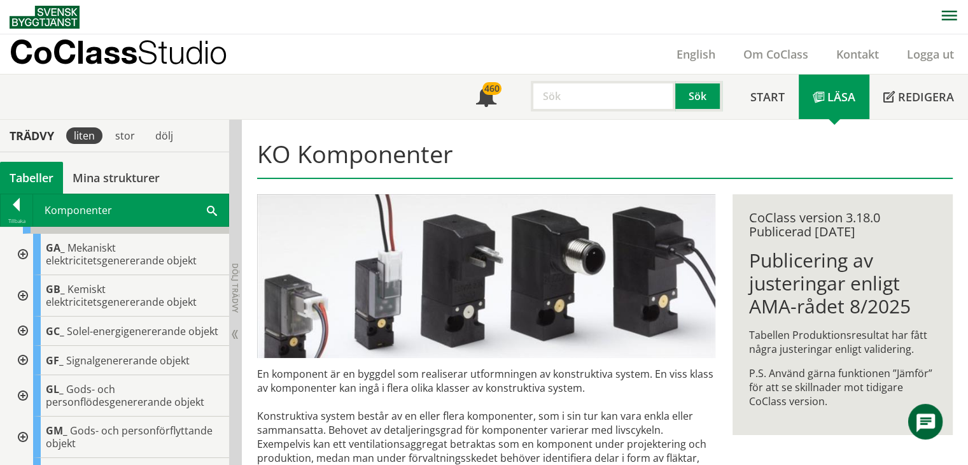
scroll to position [127, 0]
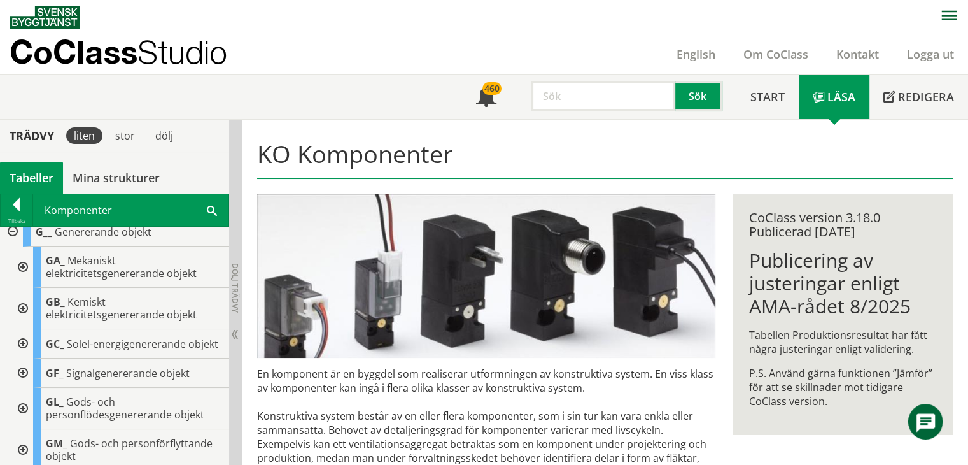
click at [611, 95] on input "text" at bounding box center [603, 96] width 145 height 31
click at [17, 209] on div at bounding box center [17, 207] width 32 height 18
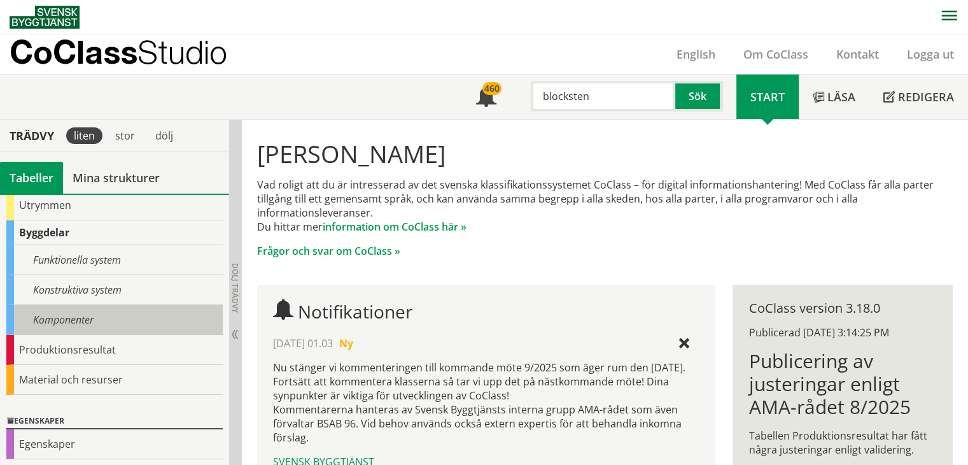
click at [80, 313] on div "Komponenter" at bounding box center [114, 320] width 216 height 30
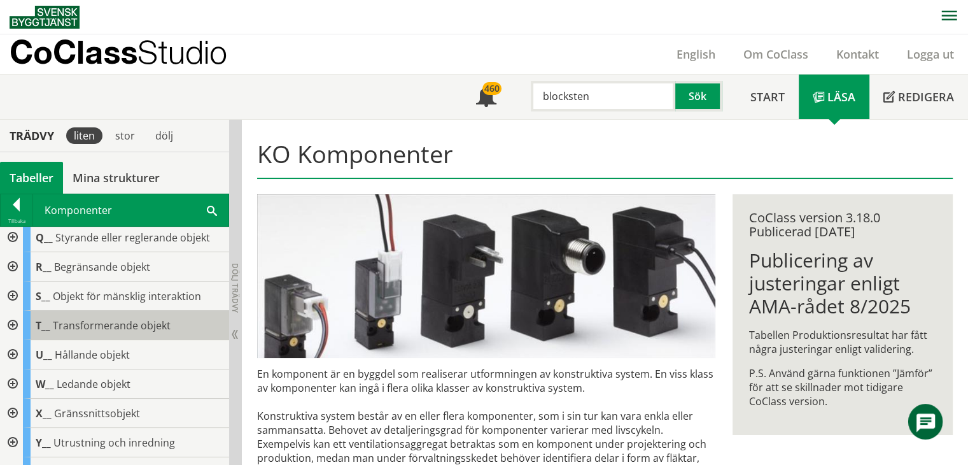
scroll to position [318, 0]
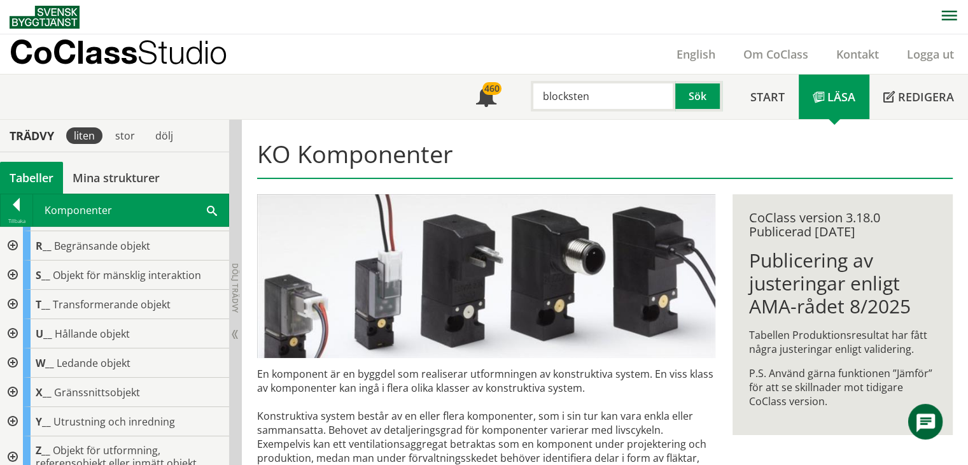
click at [14, 331] on div at bounding box center [11, 333] width 23 height 29
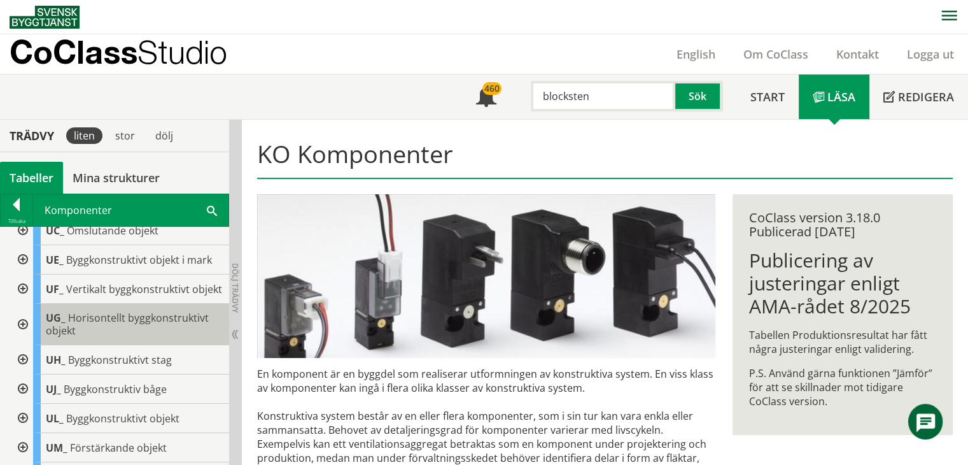
scroll to position [573, 0]
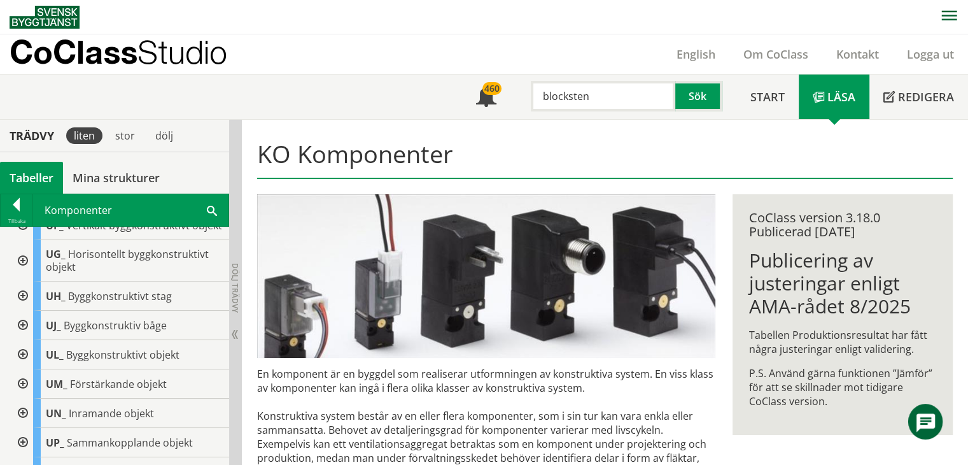
click at [24, 367] on div at bounding box center [21, 354] width 23 height 29
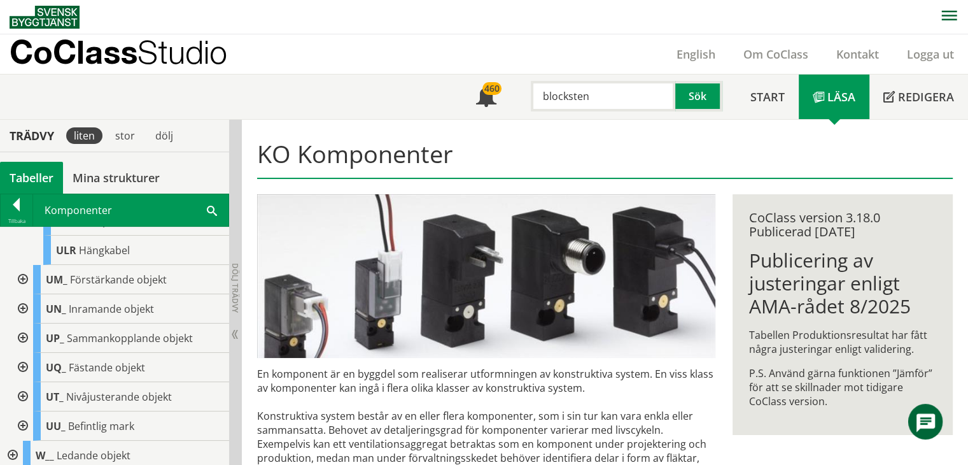
scroll to position [1210, 0]
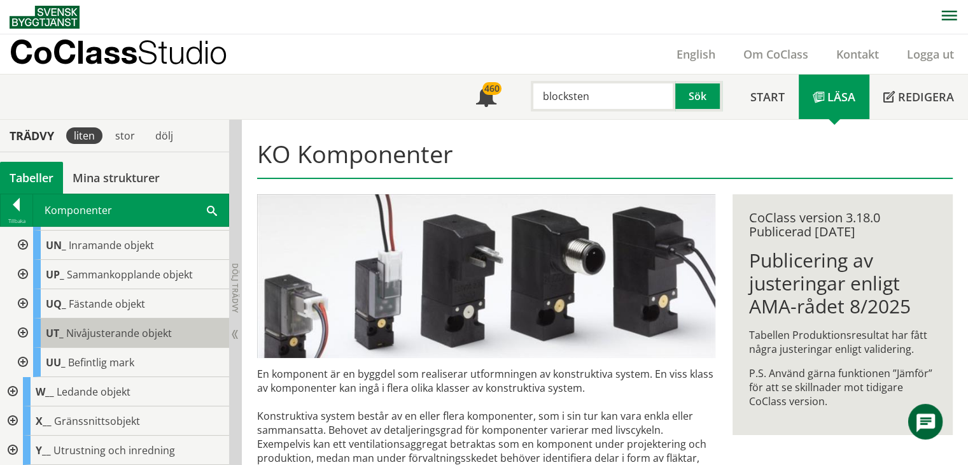
click at [85, 340] on span "Nivåjusterande objekt" at bounding box center [119, 333] width 106 height 14
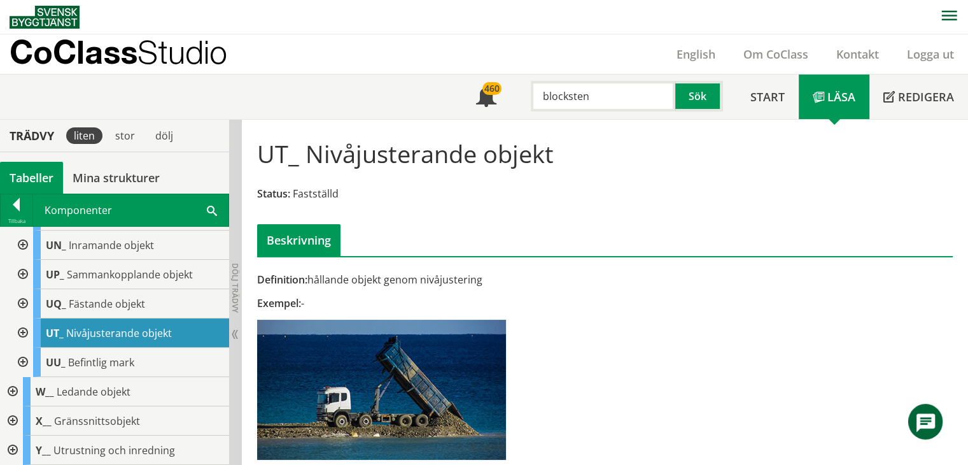
click at [26, 343] on div at bounding box center [21, 332] width 23 height 29
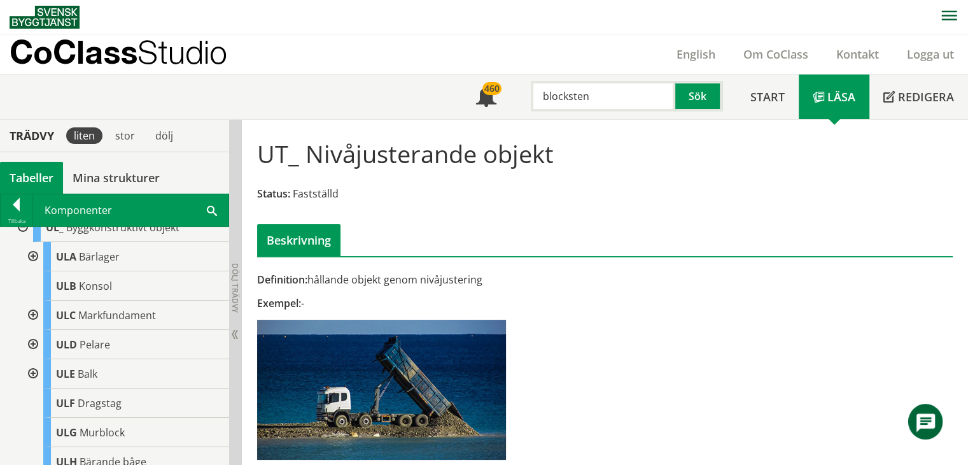
scroll to position [318, 0]
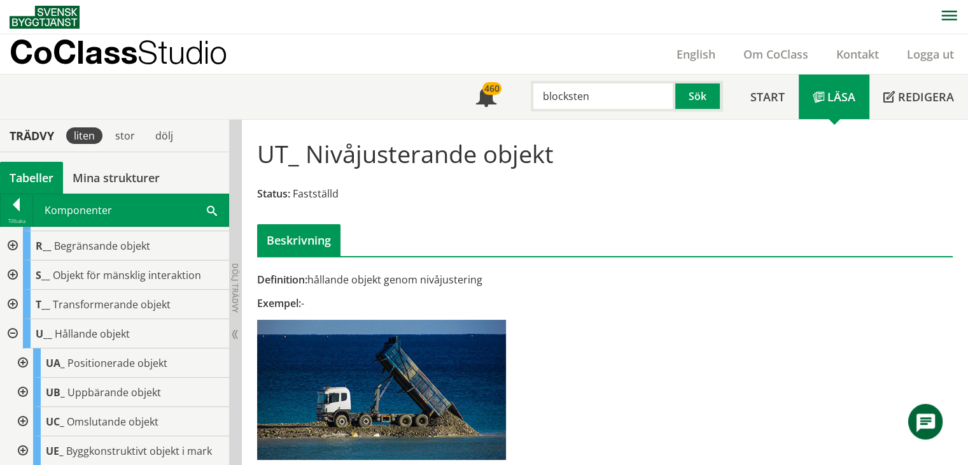
click at [11, 332] on div at bounding box center [11, 333] width 23 height 29
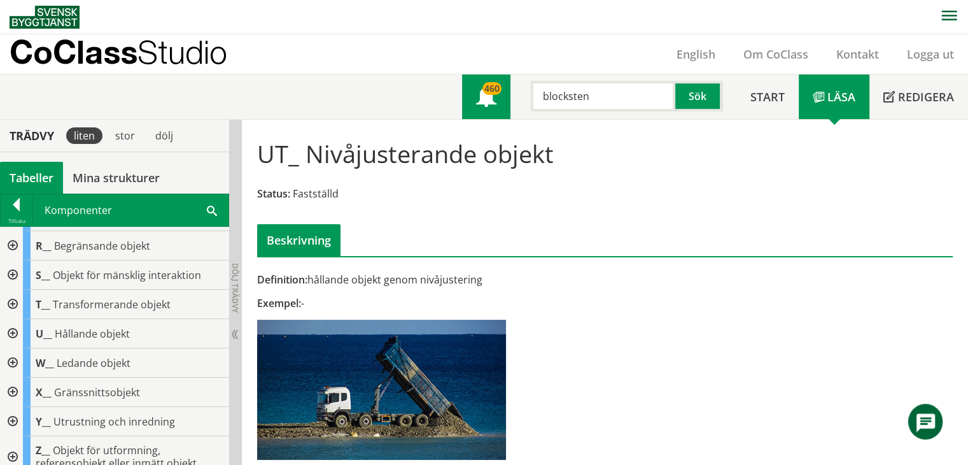
drag, startPoint x: 606, startPoint y: 95, endPoint x: 479, endPoint y: 85, distance: 127.1
click at [479, 85] on div "Meny 460 blocksten Sök" at bounding box center [599, 96] width 274 height 45
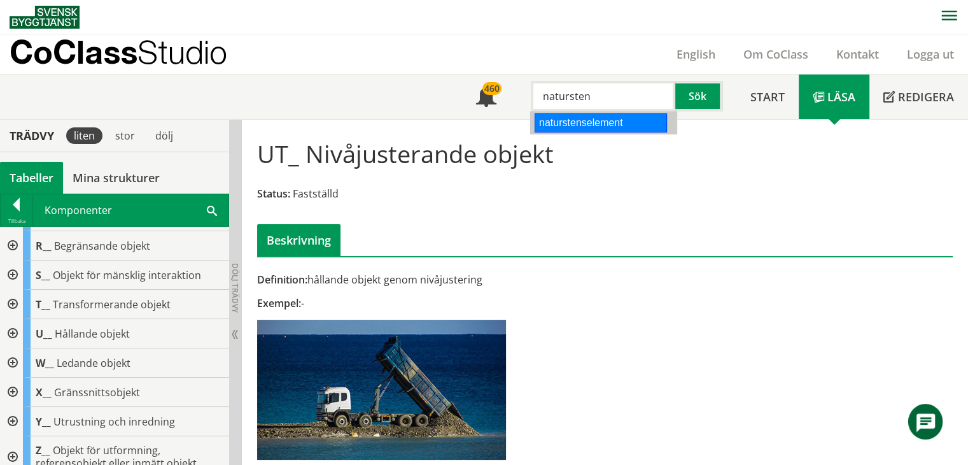
click at [621, 120] on div "naturstenselement" at bounding box center [601, 122] width 132 height 19
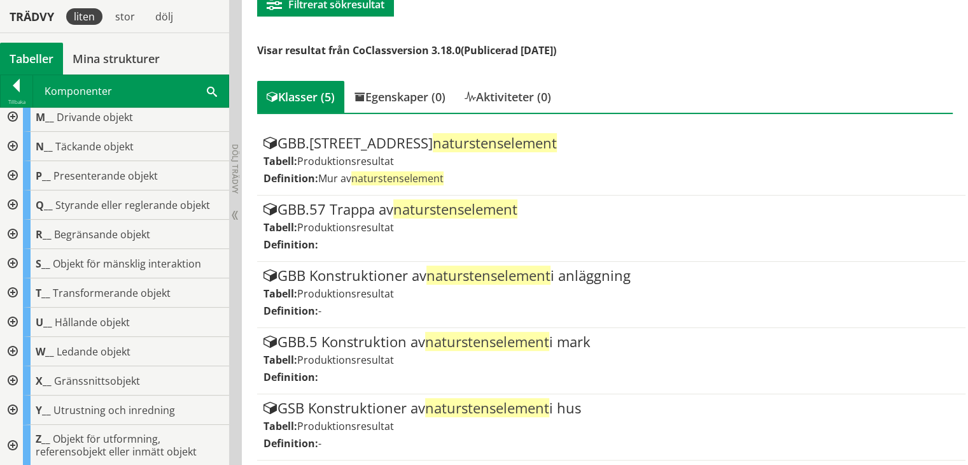
scroll to position [198, 0]
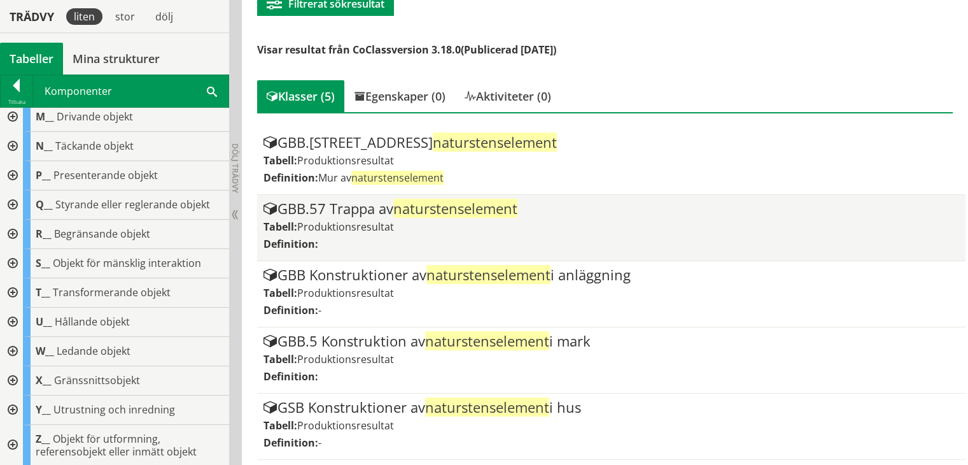
type input "naturstenselement"
click at [458, 209] on span "naturstenselement" at bounding box center [456, 208] width 124 height 19
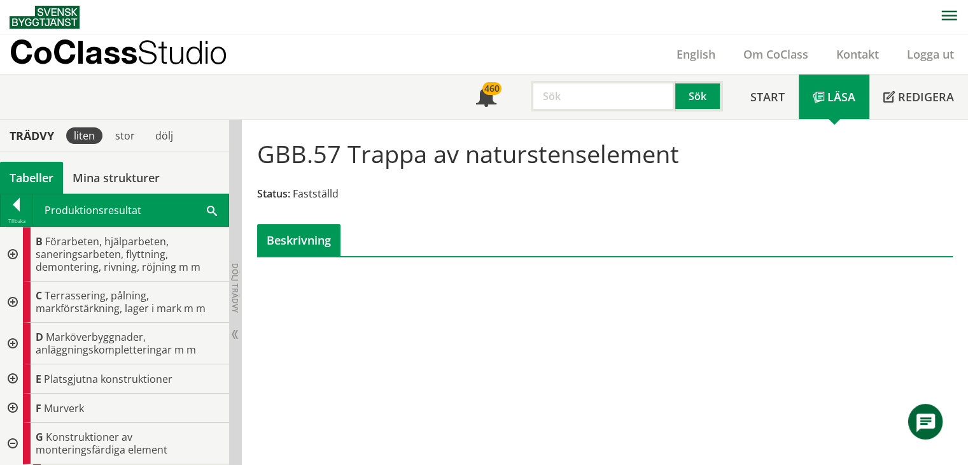
click at [15, 201] on div at bounding box center [17, 207] width 32 height 18
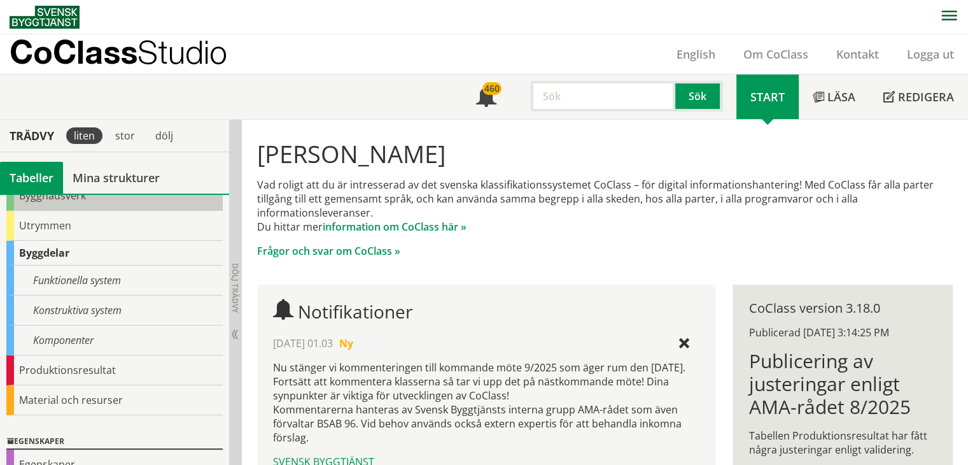
scroll to position [127, 0]
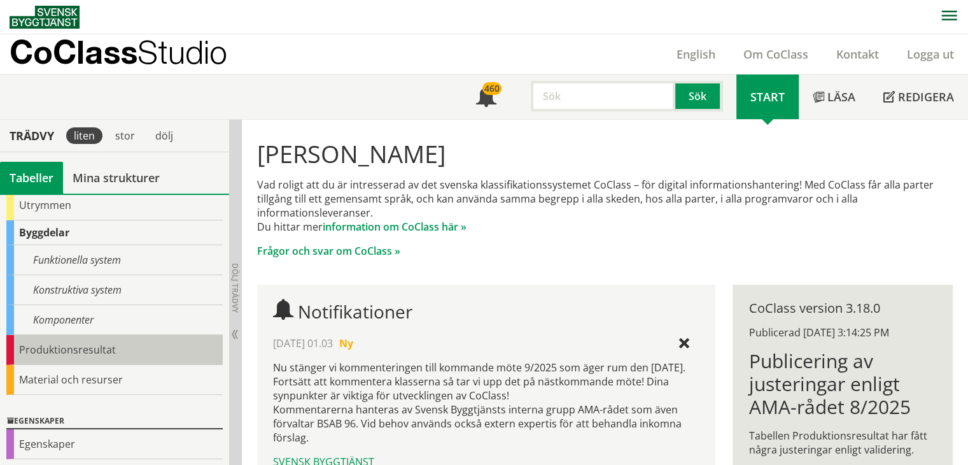
click at [53, 353] on div "Produktionsresultat" at bounding box center [114, 350] width 216 height 30
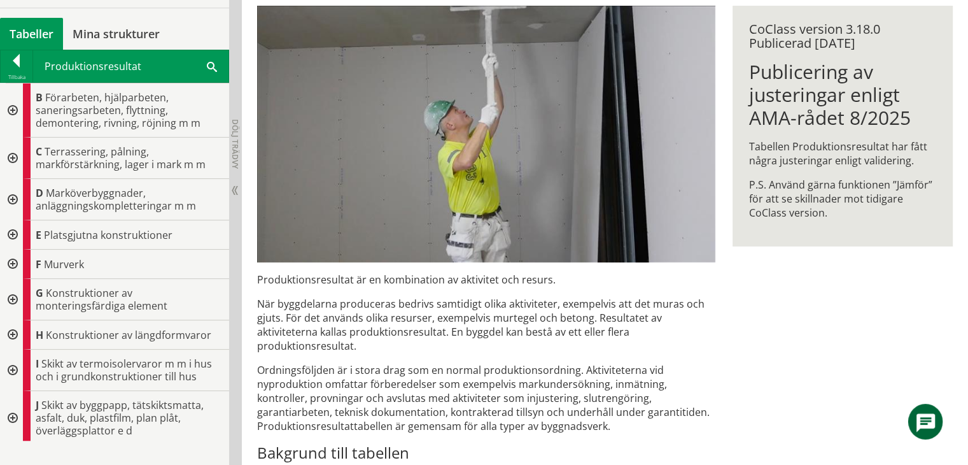
scroll to position [191, 0]
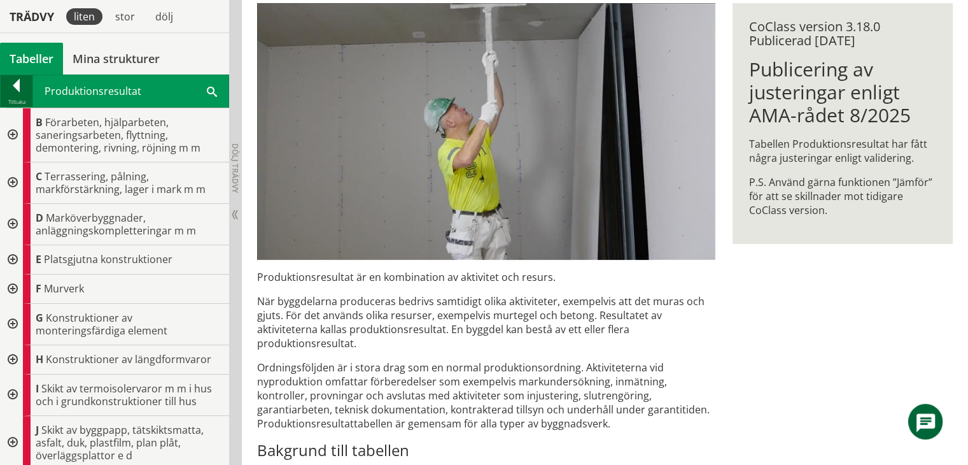
click at [15, 83] on div at bounding box center [17, 88] width 32 height 18
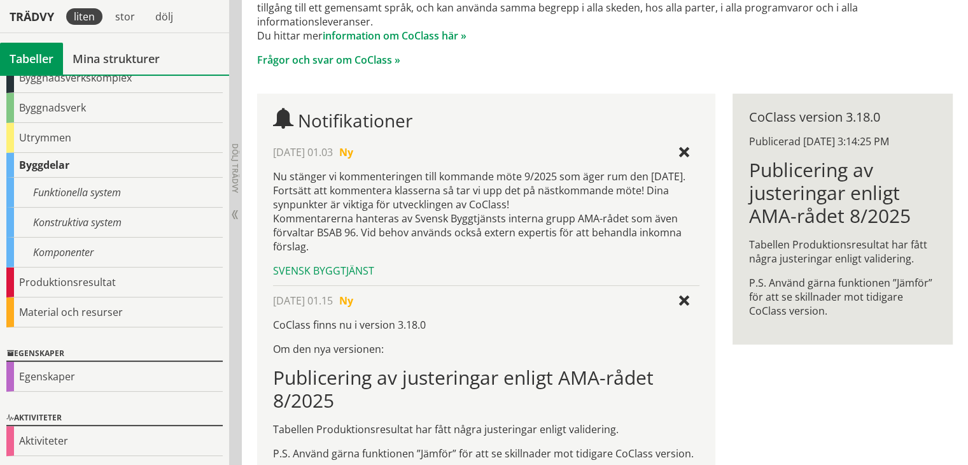
scroll to position [73, 0]
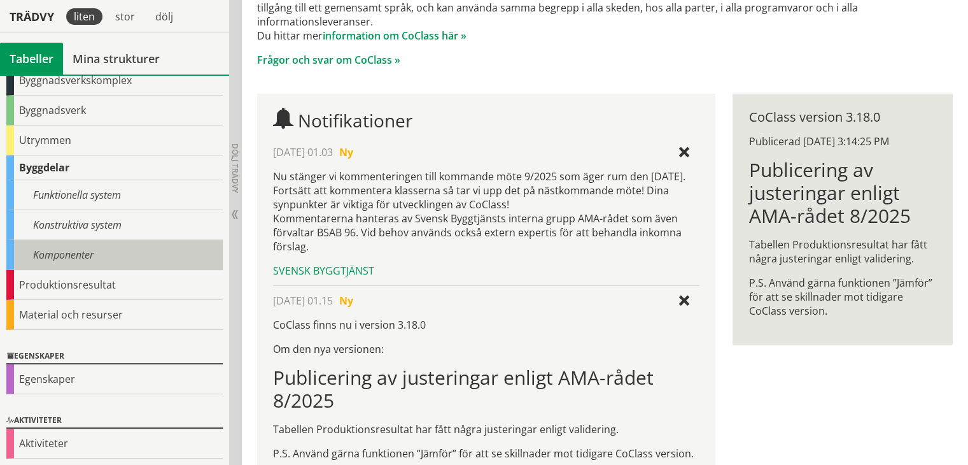
click at [99, 257] on div "Komponenter" at bounding box center [114, 255] width 216 height 30
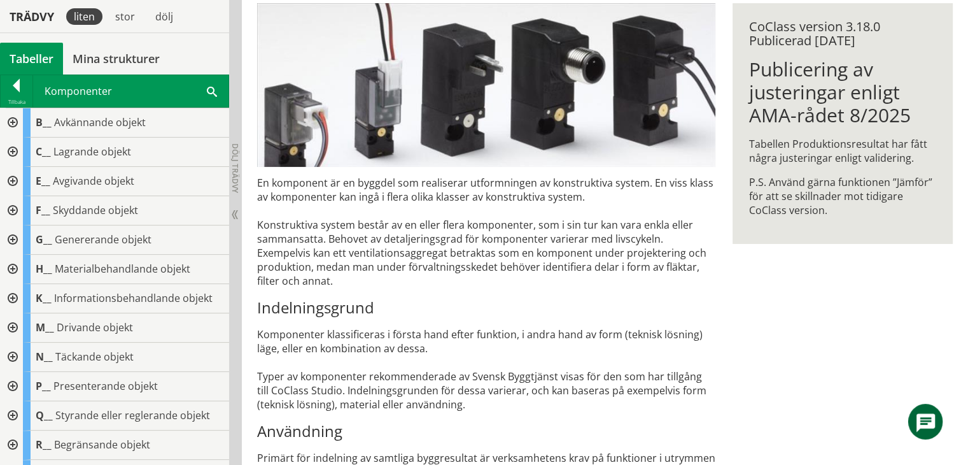
drag, startPoint x: 155, startPoint y: 290, endPoint x: 259, endPoint y: 346, distance: 117.6
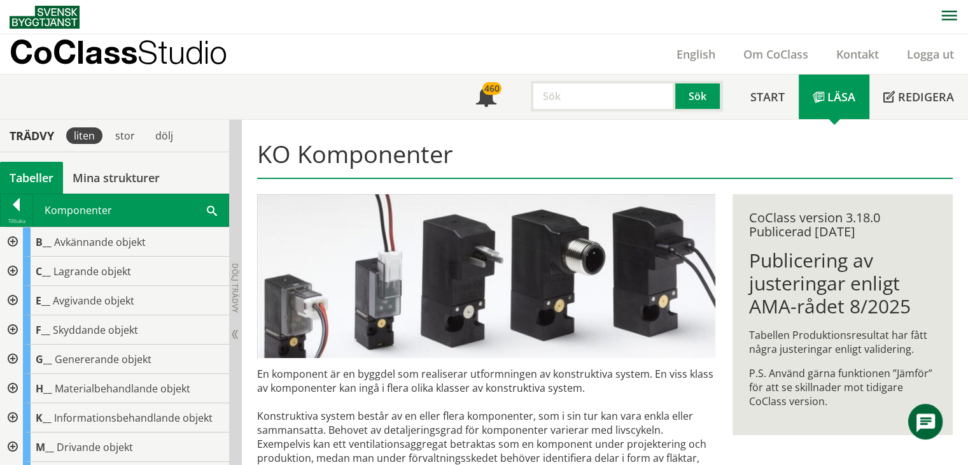
click at [548, 97] on input "text" at bounding box center [603, 96] width 145 height 31
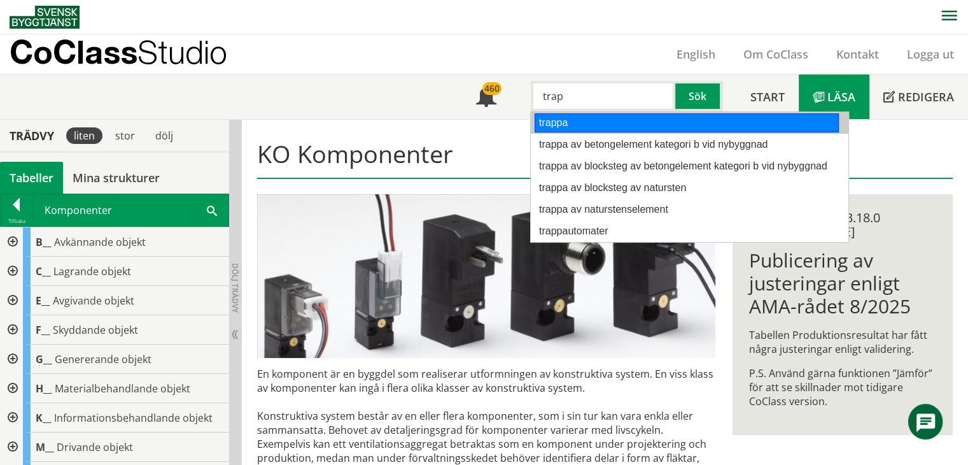
click at [567, 125] on div "trappa" at bounding box center [687, 122] width 304 height 19
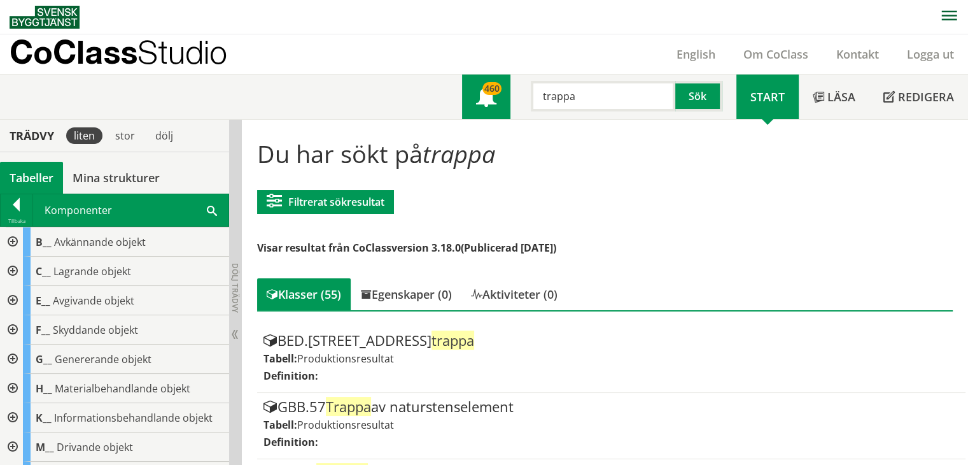
drag, startPoint x: 578, startPoint y: 98, endPoint x: 480, endPoint y: 99, distance: 98.1
click at [481, 99] on div "Meny 460 trappa Sök" at bounding box center [599, 96] width 274 height 45
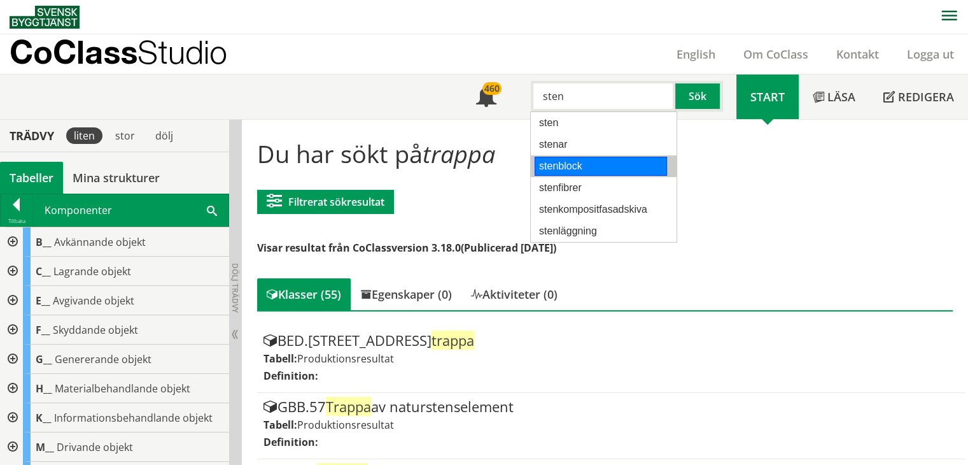
click at [591, 159] on div "stenblock" at bounding box center [601, 166] width 132 height 19
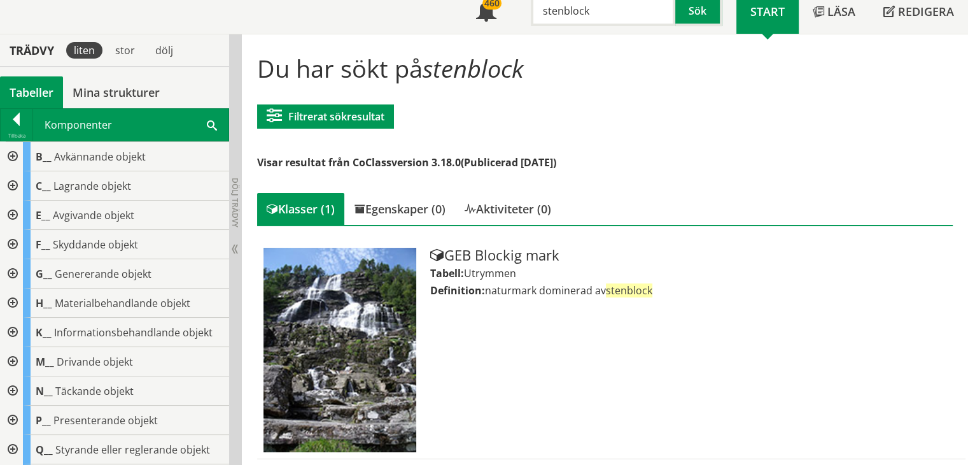
scroll to position [87, 0]
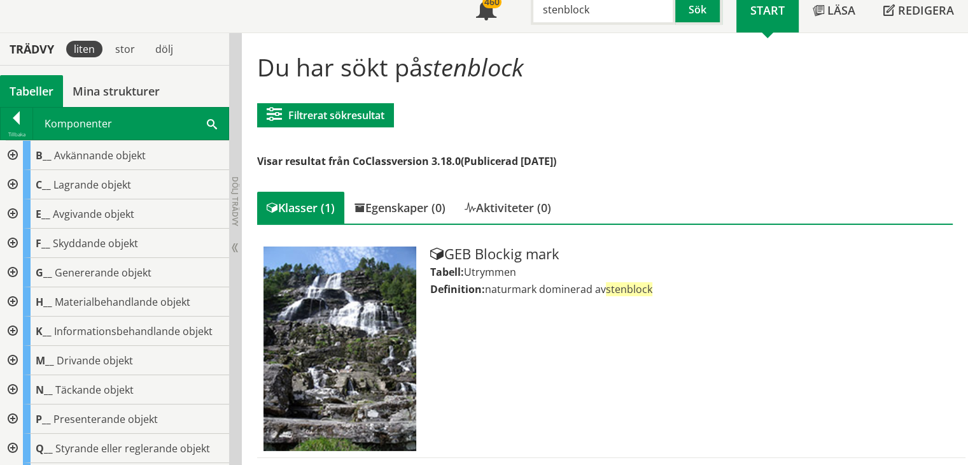
drag, startPoint x: 596, startPoint y: 14, endPoint x: 562, endPoint y: 18, distance: 34.6
click at [562, 18] on input "stenblock" at bounding box center [603, 9] width 145 height 31
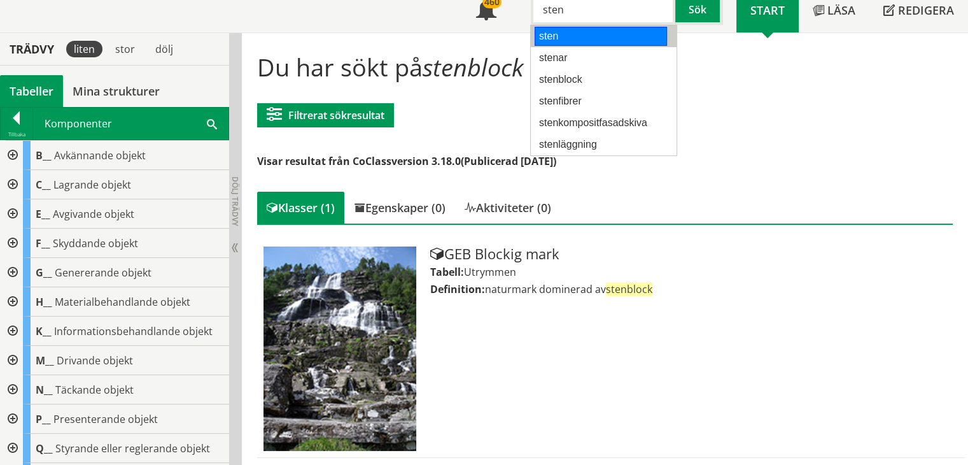
click at [584, 28] on div "sten" at bounding box center [601, 36] width 132 height 19
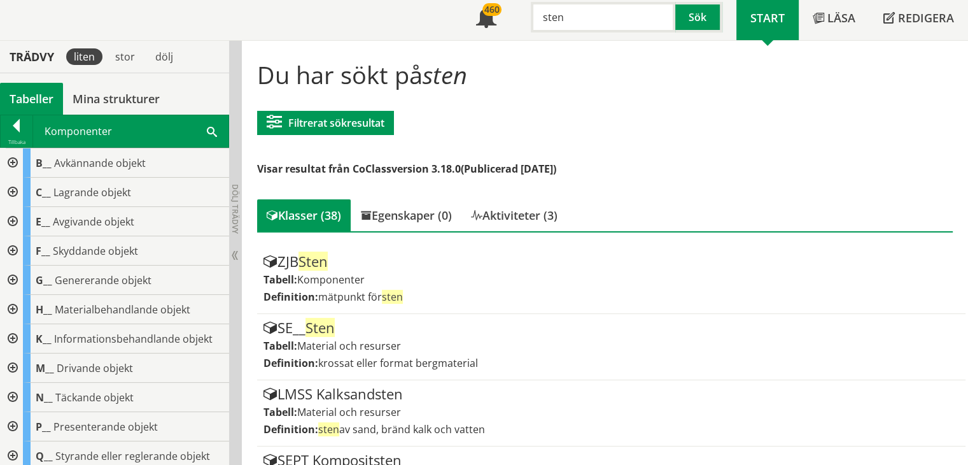
drag, startPoint x: 576, startPoint y: 16, endPoint x: 532, endPoint y: 16, distance: 43.9
click at [532, 16] on input "sten" at bounding box center [603, 17] width 145 height 31
type input "granit"
click at [704, 17] on button "Sök" at bounding box center [699, 17] width 47 height 31
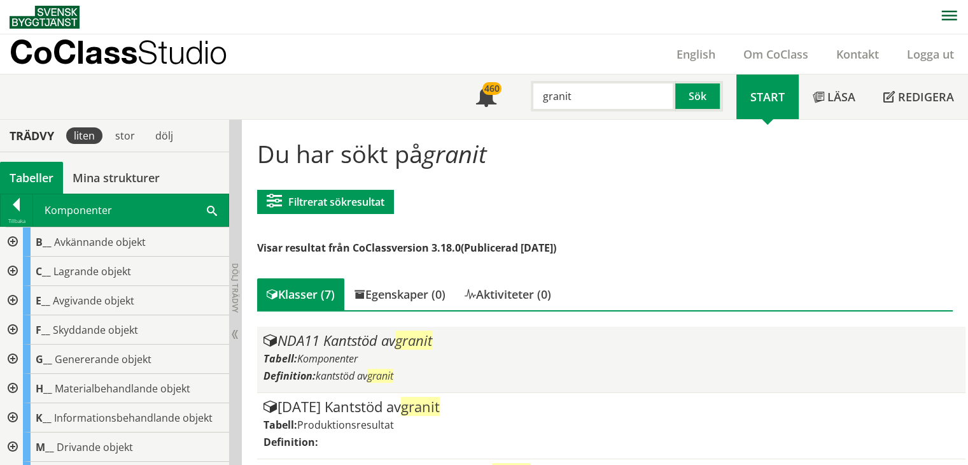
click at [383, 356] on div "Tabell: Komponenter" at bounding box center [612, 358] width 697 height 14
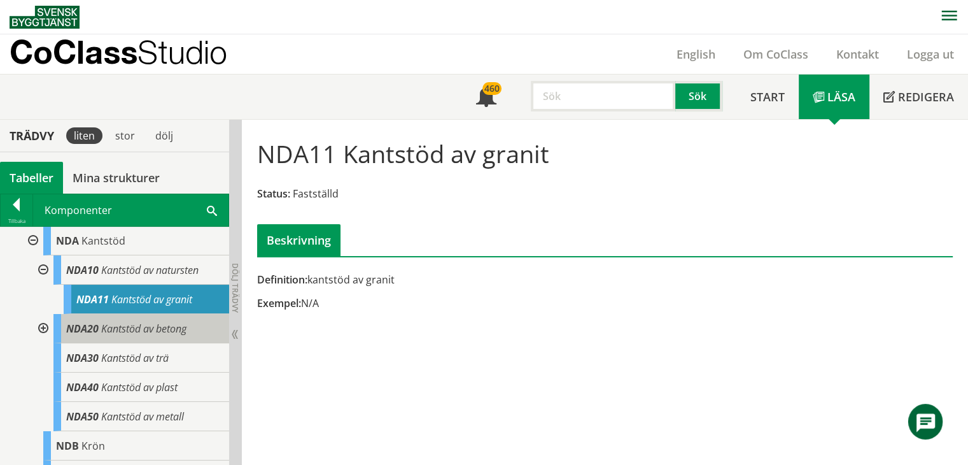
scroll to position [318, 0]
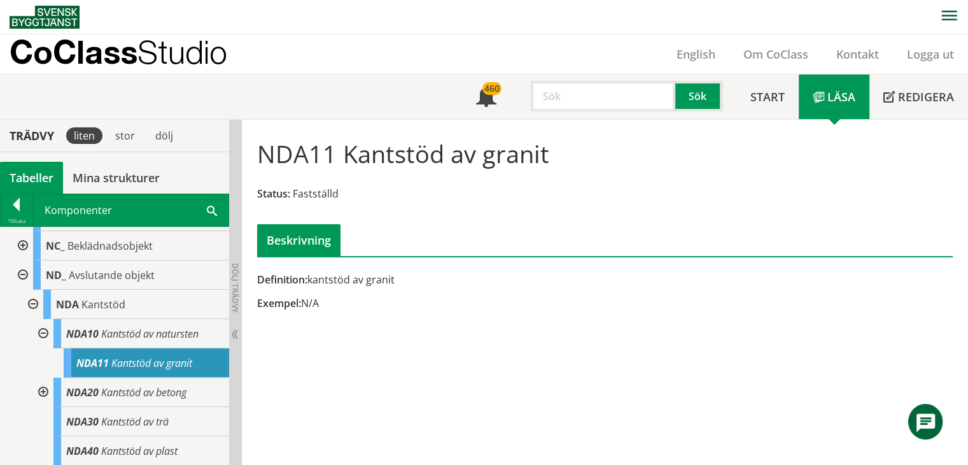
click at [23, 273] on div at bounding box center [21, 274] width 23 height 29
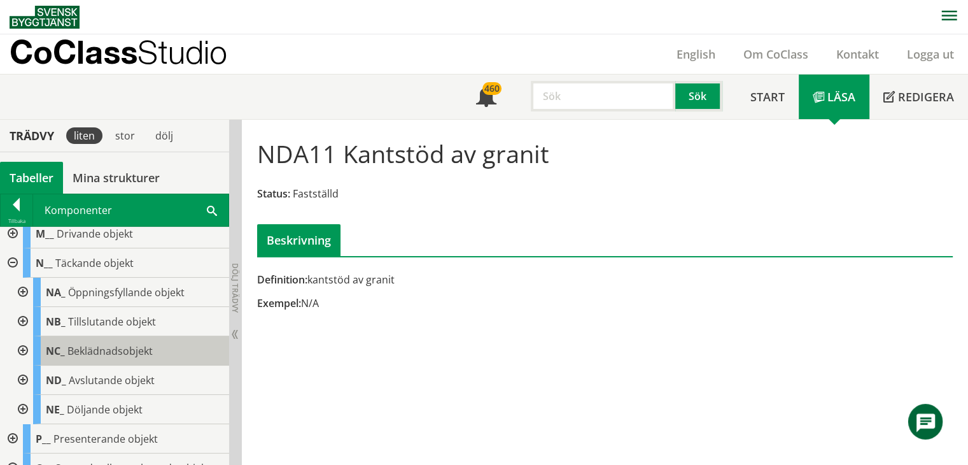
scroll to position [191, 0]
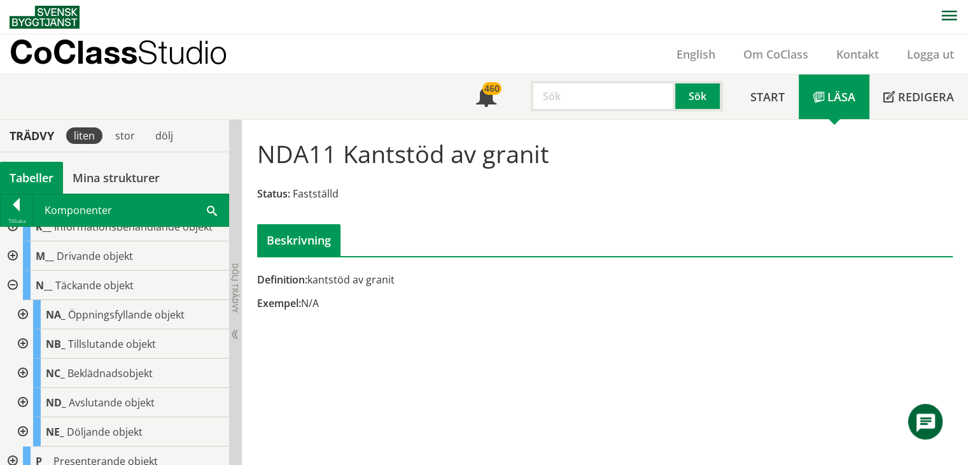
click at [25, 310] on div at bounding box center [21, 314] width 23 height 29
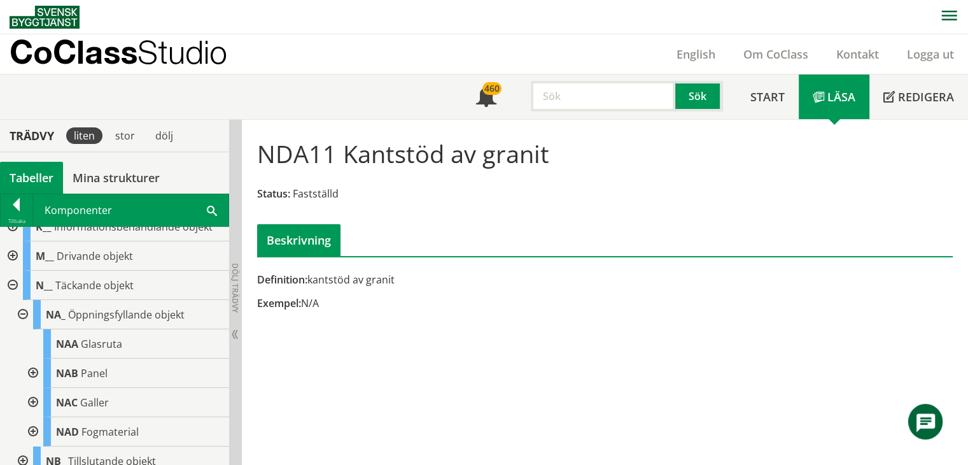
click at [25, 310] on div at bounding box center [21, 314] width 23 height 29
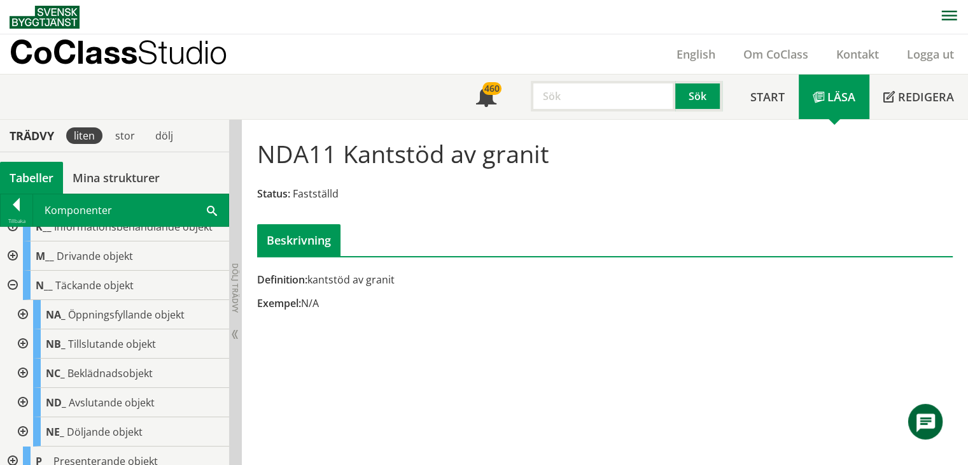
click at [20, 344] on div at bounding box center [21, 343] width 23 height 29
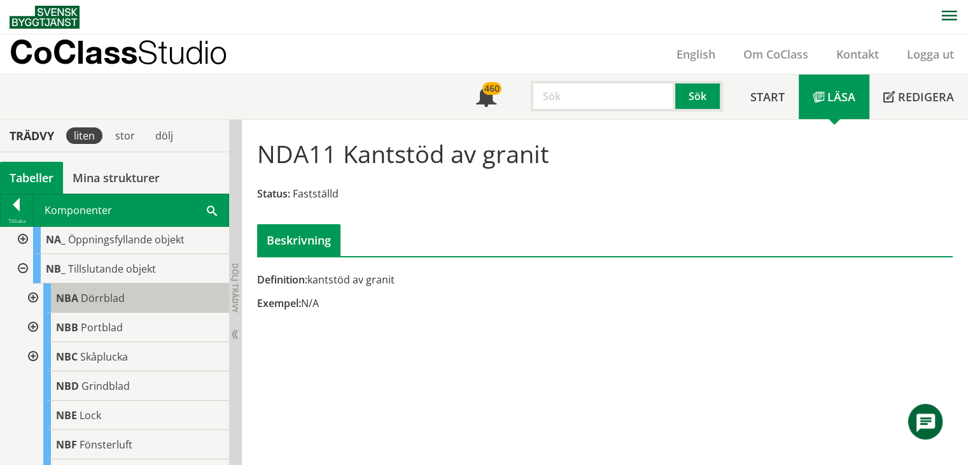
scroll to position [255, 0]
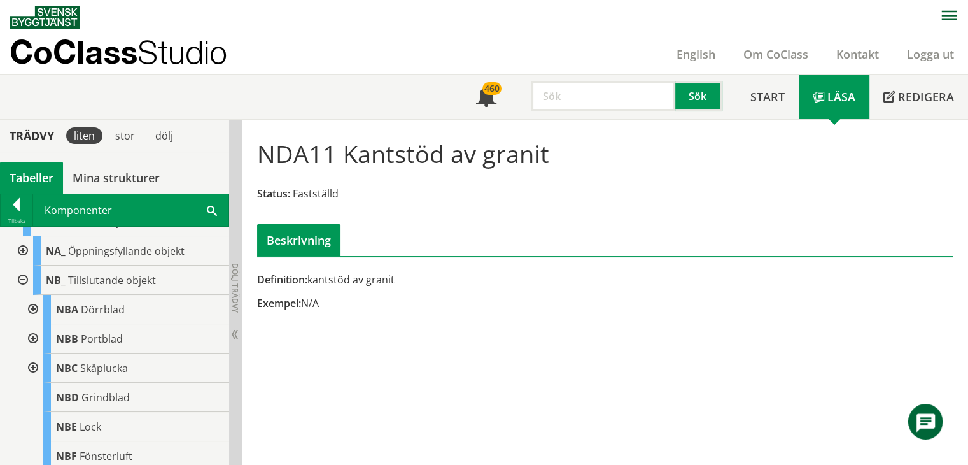
click at [25, 281] on div at bounding box center [21, 280] width 23 height 29
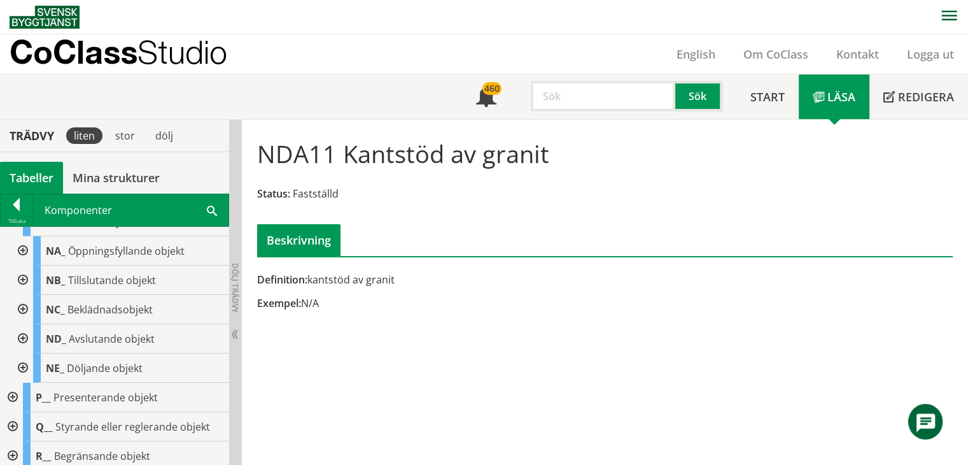
click at [24, 309] on div at bounding box center [21, 309] width 23 height 29
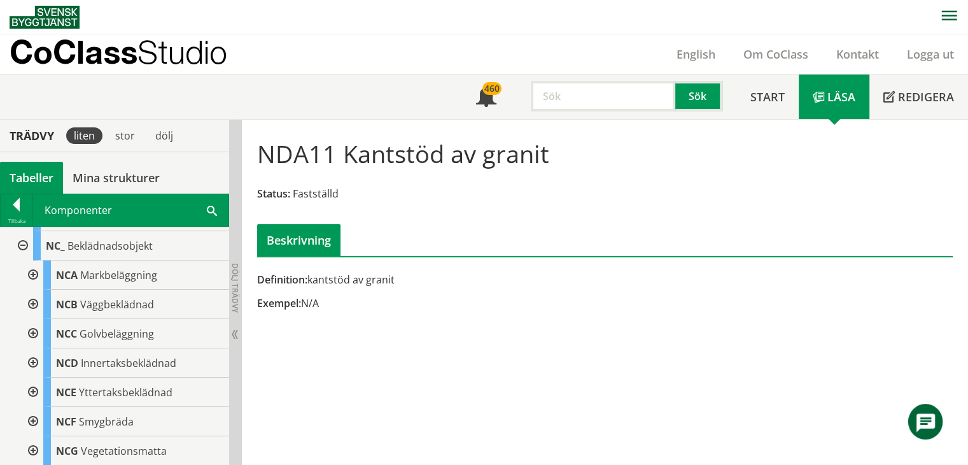
scroll to position [318, 0]
click at [22, 241] on div at bounding box center [21, 245] width 23 height 29
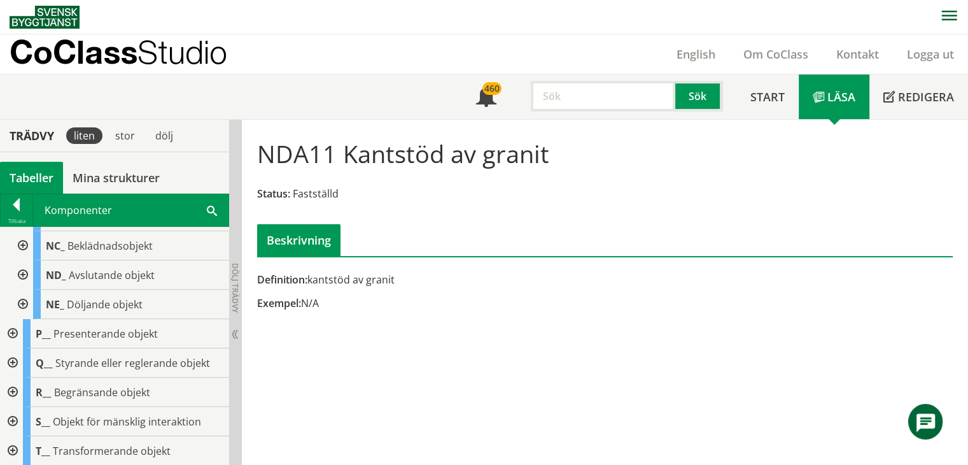
click at [21, 304] on div at bounding box center [21, 304] width 23 height 29
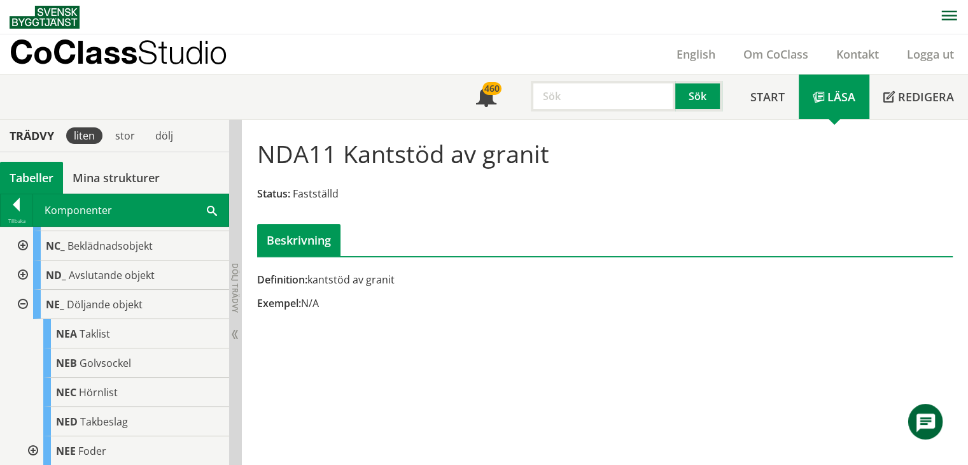
click at [21, 297] on div at bounding box center [21, 304] width 23 height 29
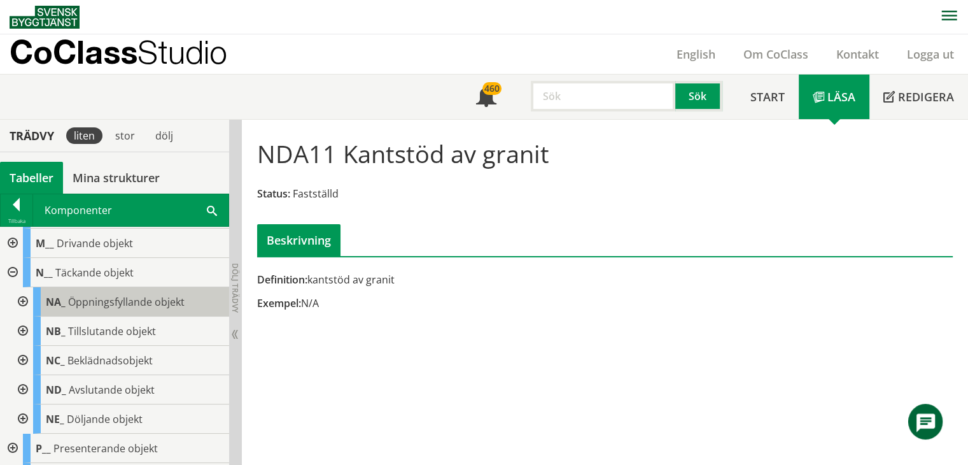
scroll to position [191, 0]
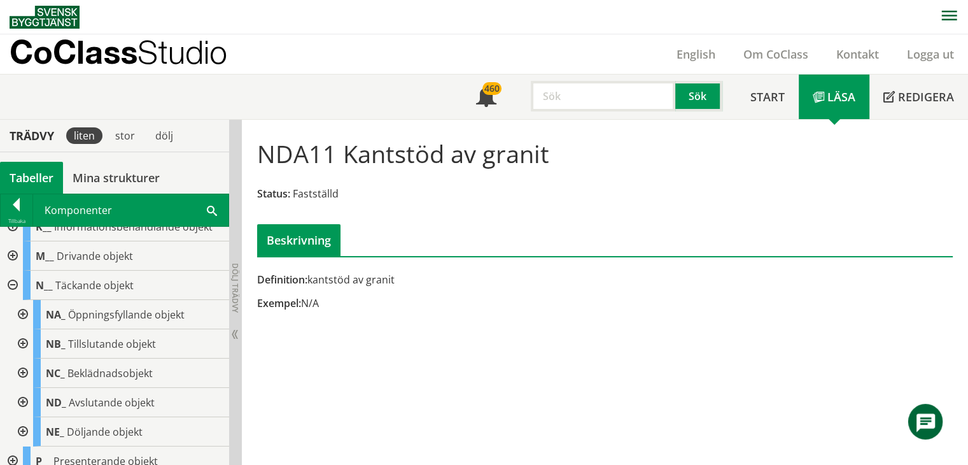
click at [9, 282] on div at bounding box center [11, 285] width 23 height 29
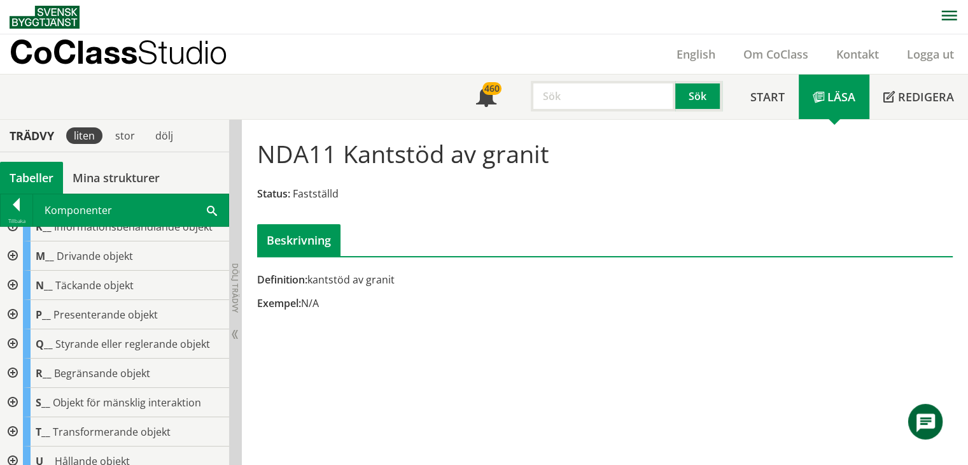
click at [13, 259] on div at bounding box center [11, 255] width 23 height 29
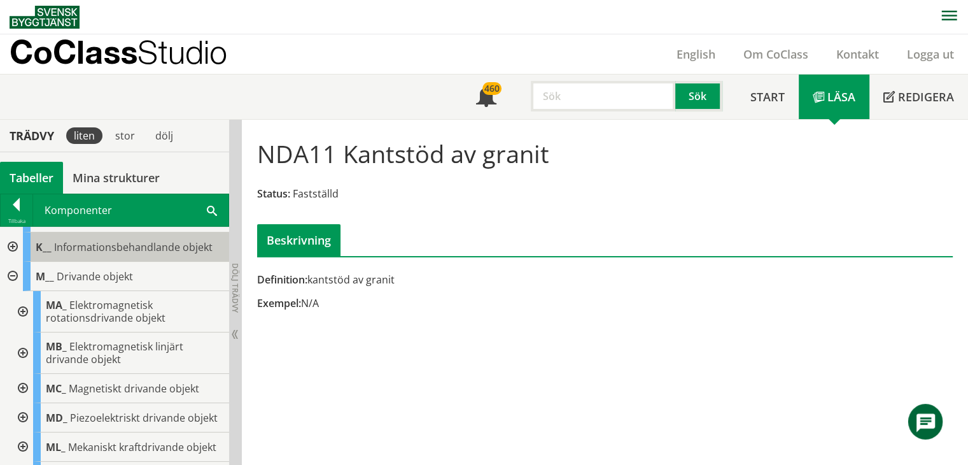
scroll to position [127, 0]
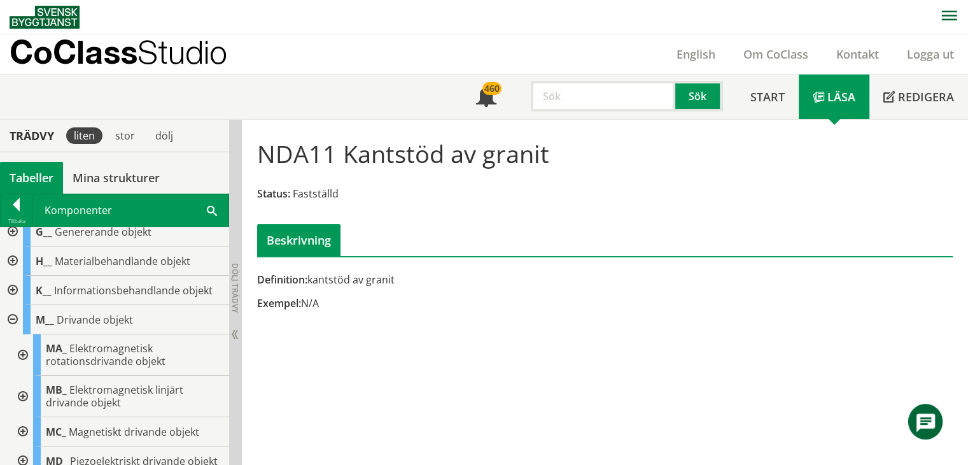
click at [16, 316] on div at bounding box center [11, 319] width 23 height 29
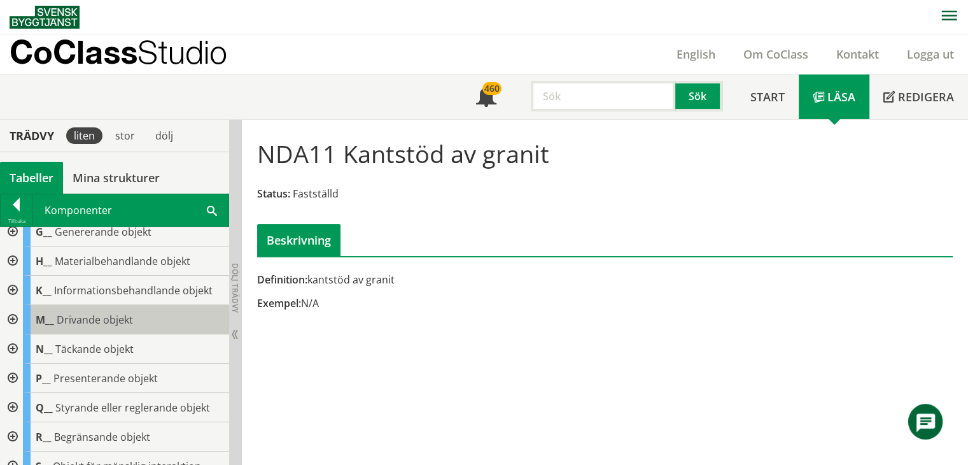
scroll to position [64, 0]
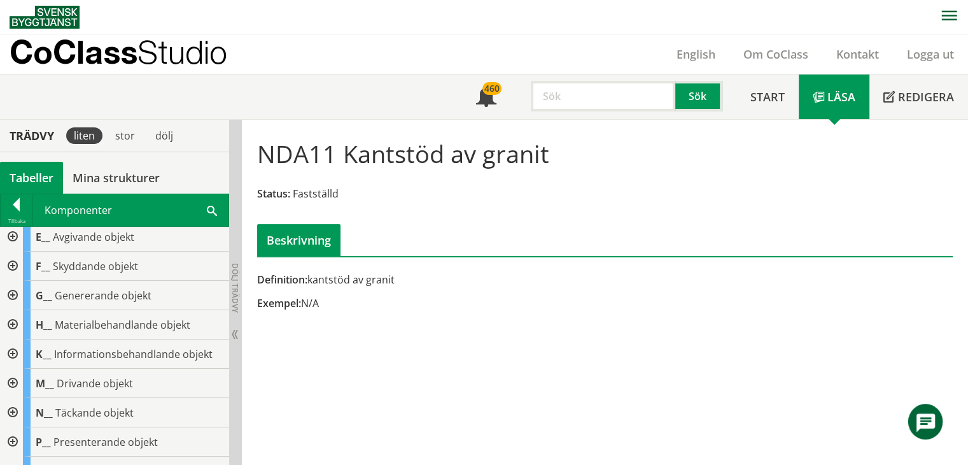
click at [15, 292] on div at bounding box center [11, 295] width 23 height 29
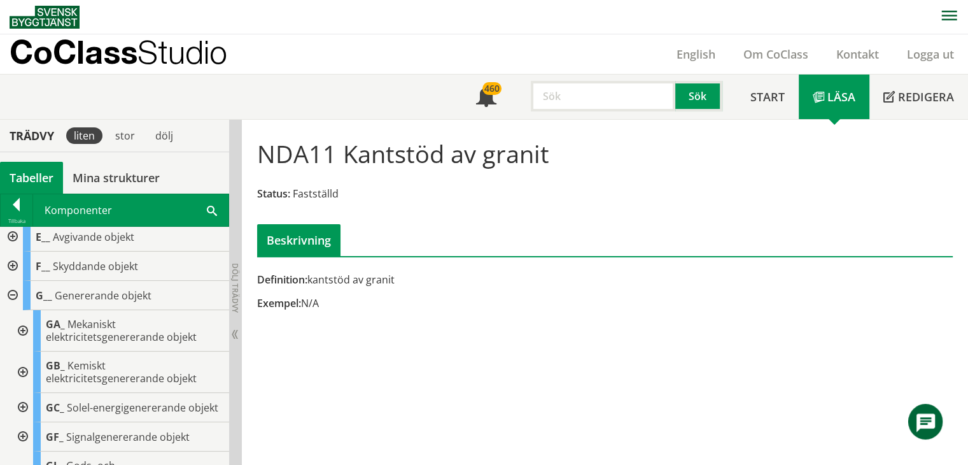
click at [11, 290] on div at bounding box center [11, 295] width 23 height 29
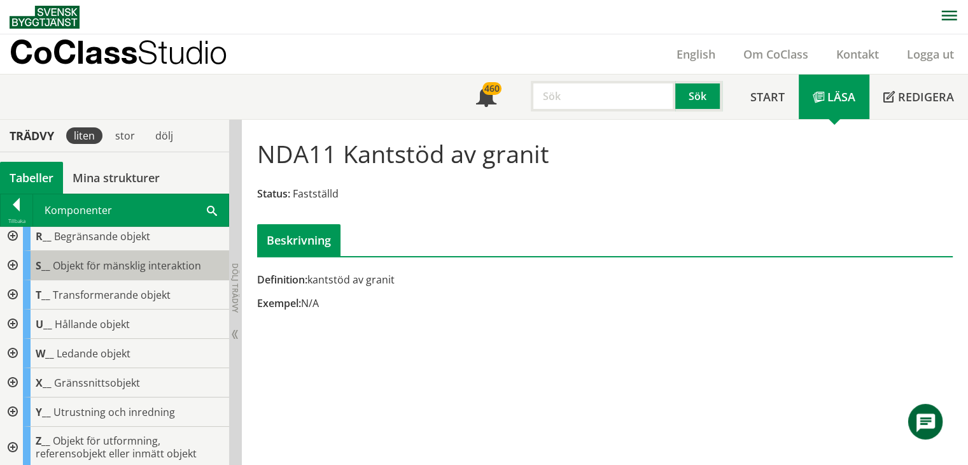
scroll to position [330, 0]
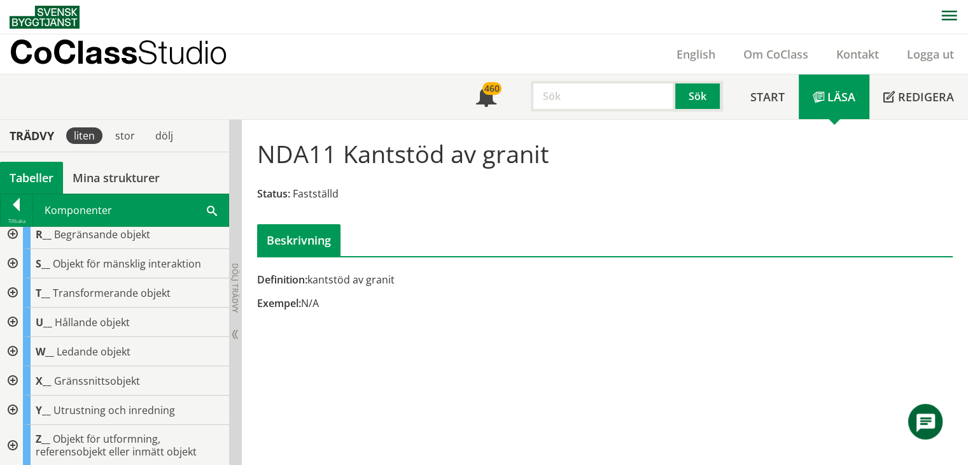
click at [568, 100] on input "text" at bounding box center [603, 96] width 145 height 31
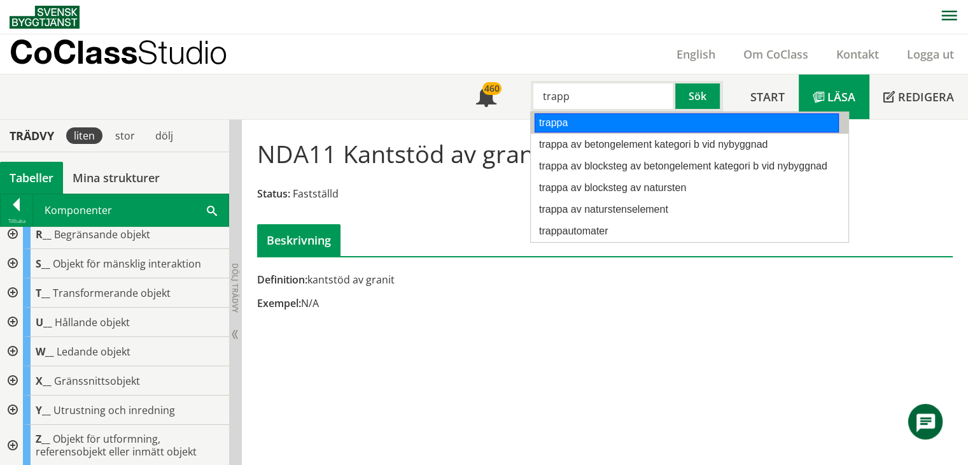
click at [642, 112] on li "trappa" at bounding box center [690, 123] width 318 height 22
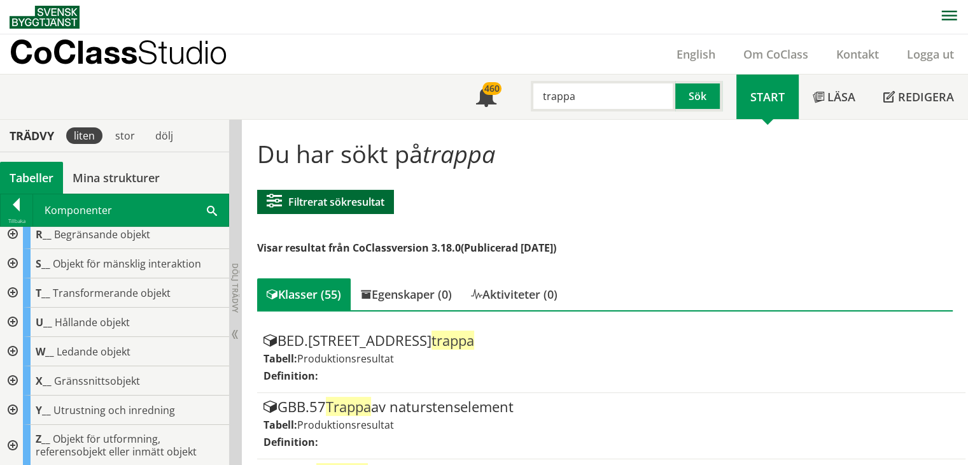
type input "trappa"
click at [311, 197] on button "Filtrerat sökresultat" at bounding box center [325, 202] width 137 height 24
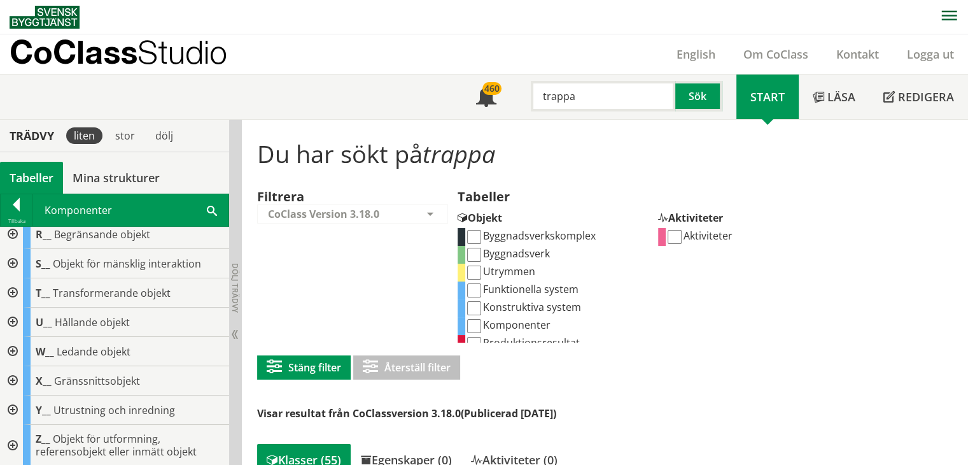
click at [479, 309] on input "Konstruktiva system" at bounding box center [474, 308] width 14 height 14
checkbox input "true"
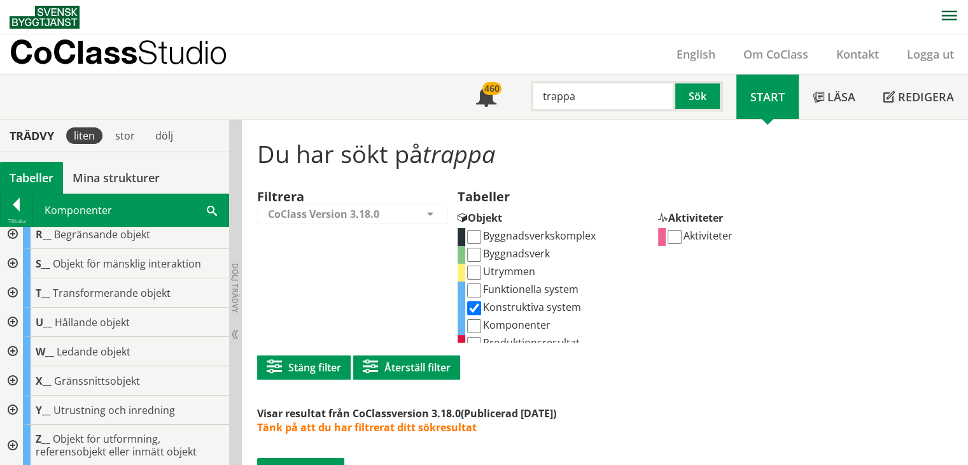
scroll to position [28, 0]
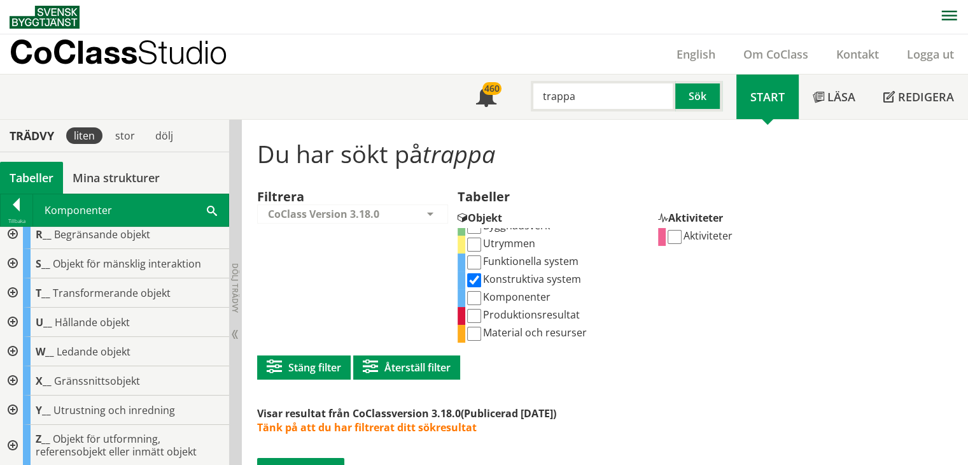
click at [473, 293] on input "Komponenter" at bounding box center [474, 298] width 14 height 14
checkbox input "true"
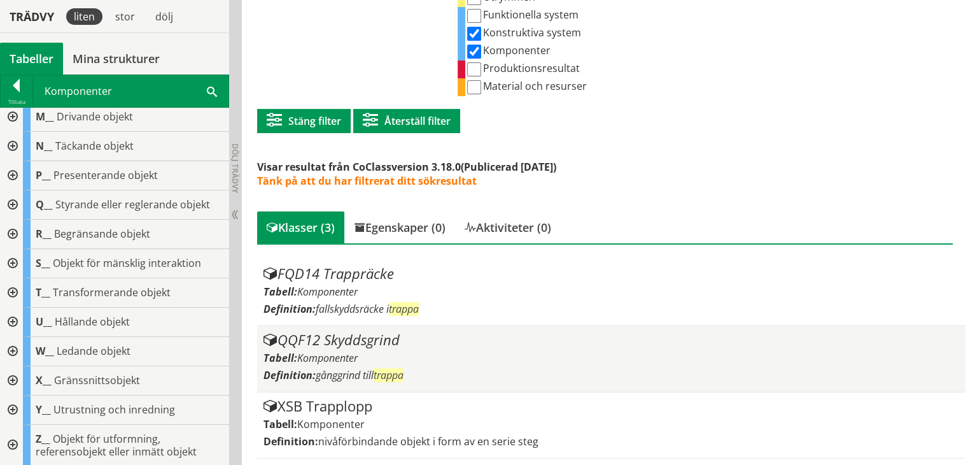
scroll to position [247, 0]
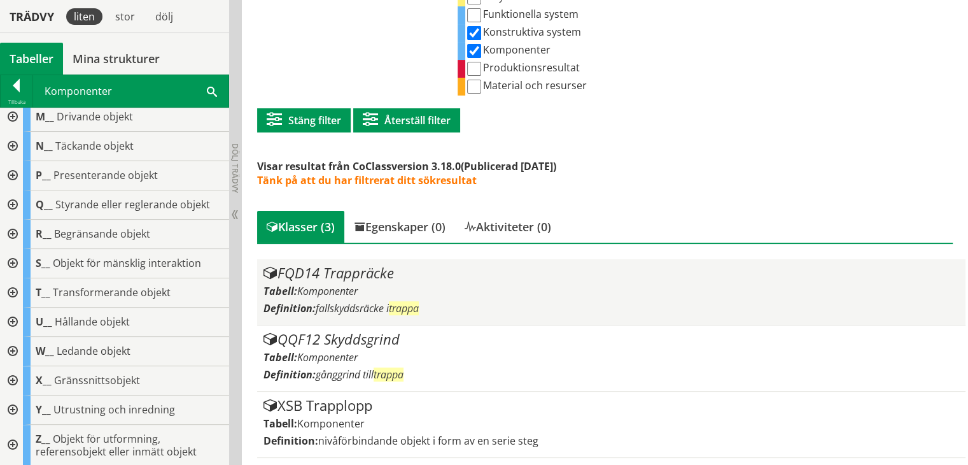
click at [374, 299] on div "FQD14 Trappräcke Tabell: Komponenter Definition: fallskyddsräcke i trappa" at bounding box center [612, 292] width 697 height 53
click at [349, 279] on div "FQD14 Trappräcke" at bounding box center [612, 273] width 697 height 15
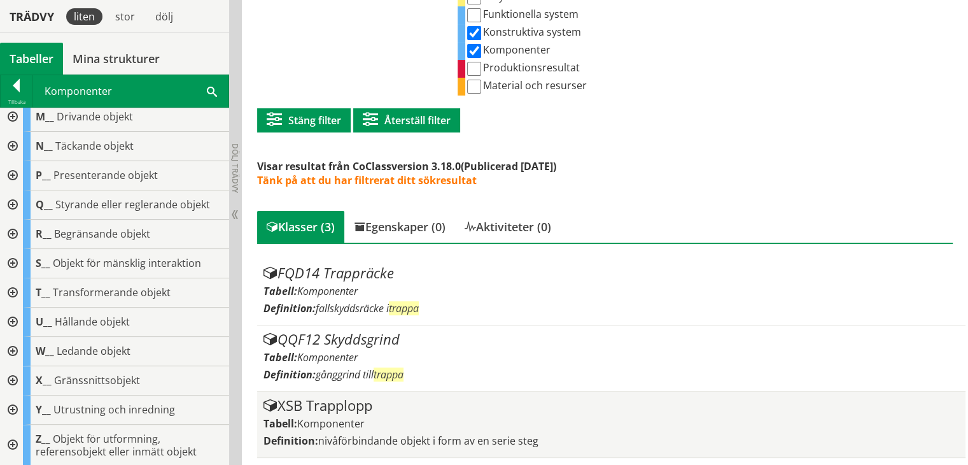
click at [366, 426] on div "Tabell: Komponenter" at bounding box center [612, 423] width 697 height 14
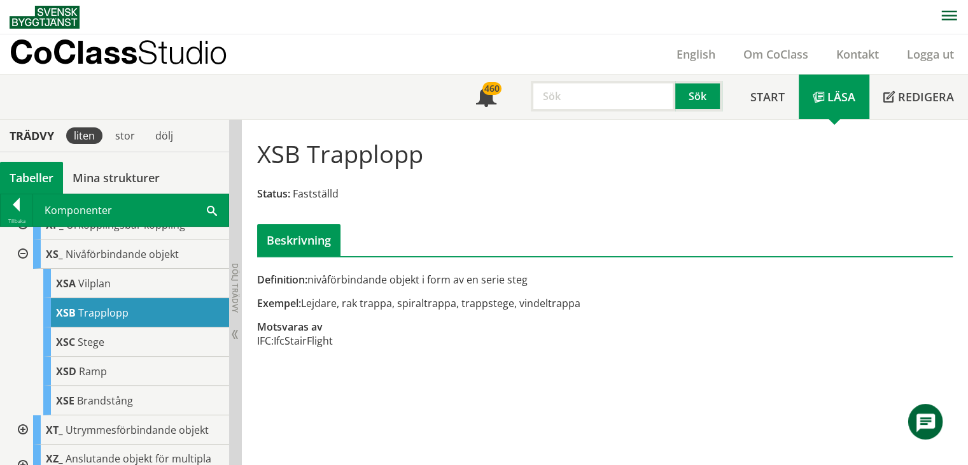
scroll to position [764, 0]
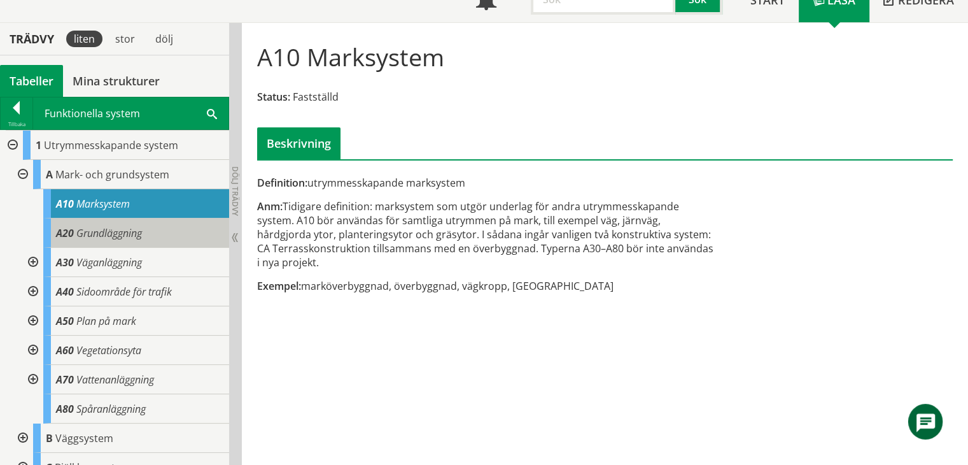
scroll to position [97, 0]
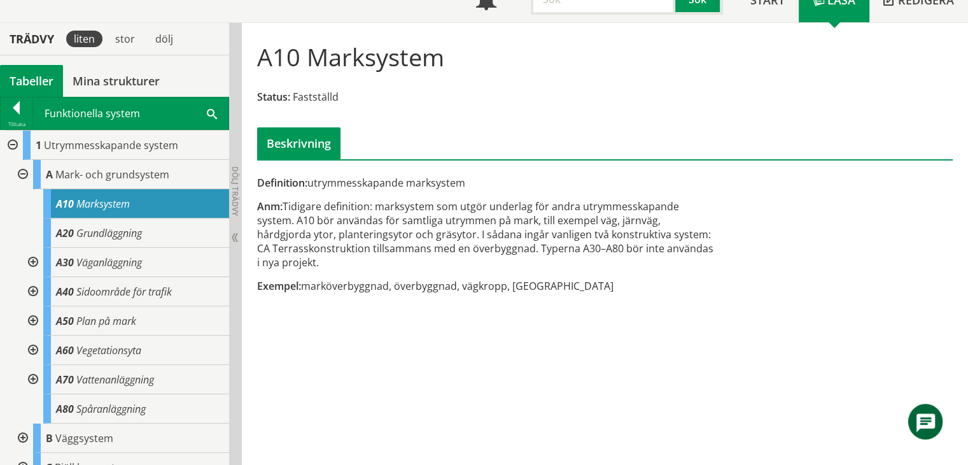
click at [23, 170] on div at bounding box center [21, 174] width 23 height 29
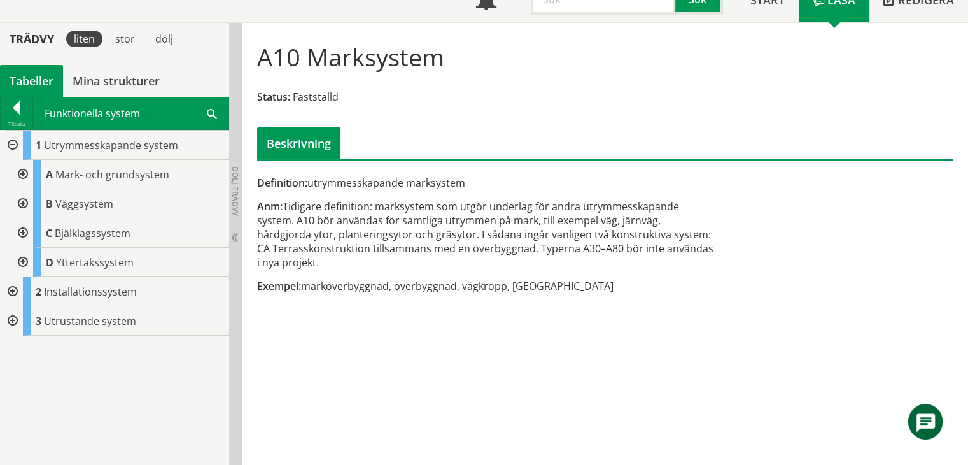
click at [11, 139] on div at bounding box center [11, 145] width 23 height 29
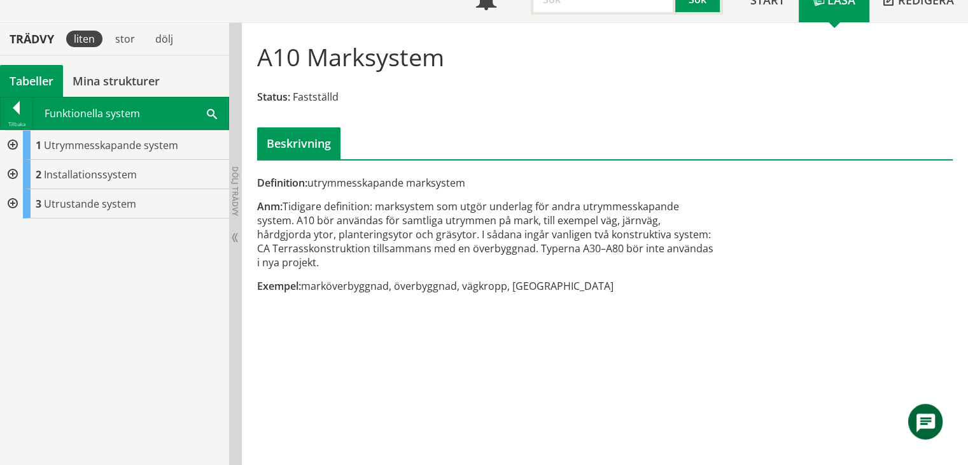
click at [11, 141] on div at bounding box center [11, 145] width 23 height 29
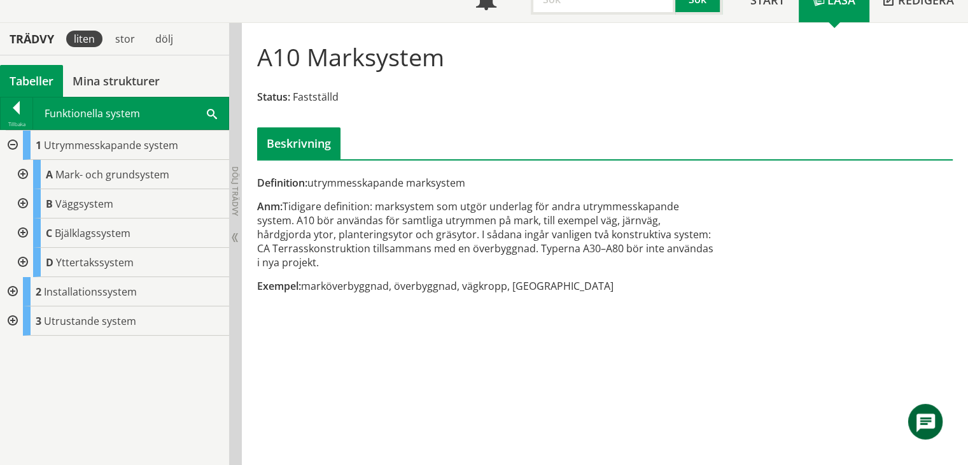
click at [11, 141] on div at bounding box center [11, 145] width 23 height 29
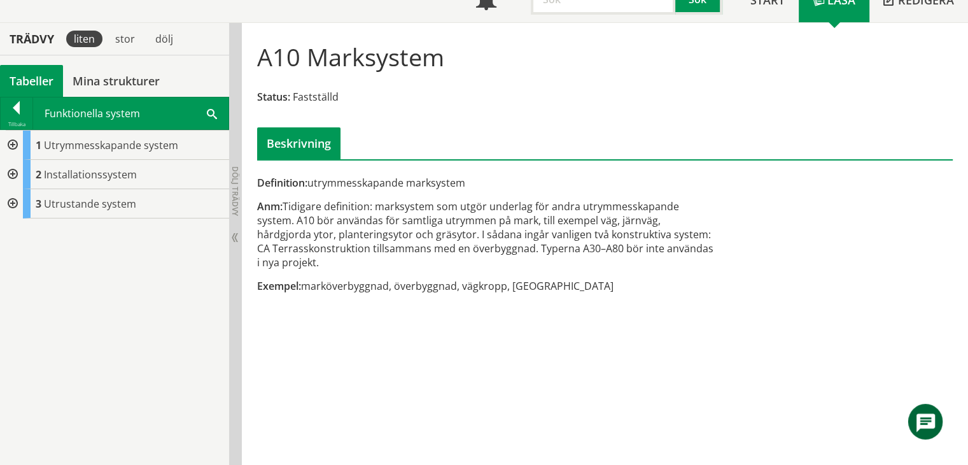
click at [9, 174] on div at bounding box center [11, 174] width 23 height 29
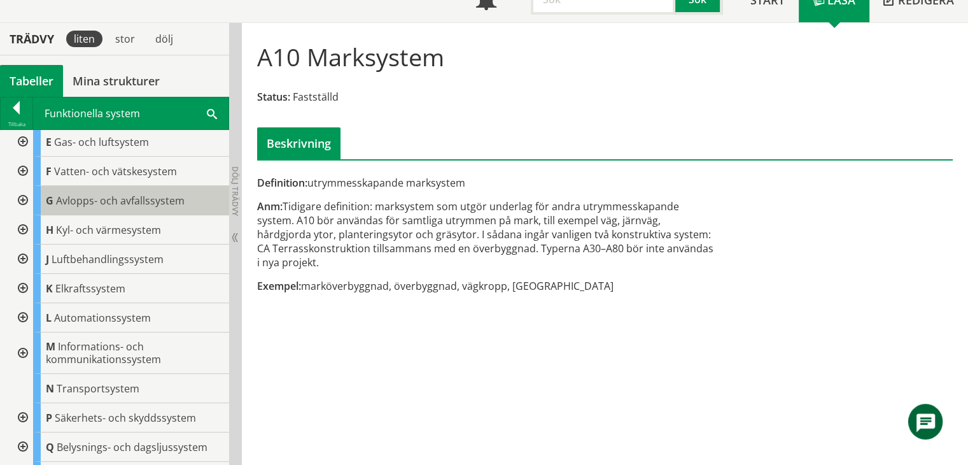
scroll to position [0, 0]
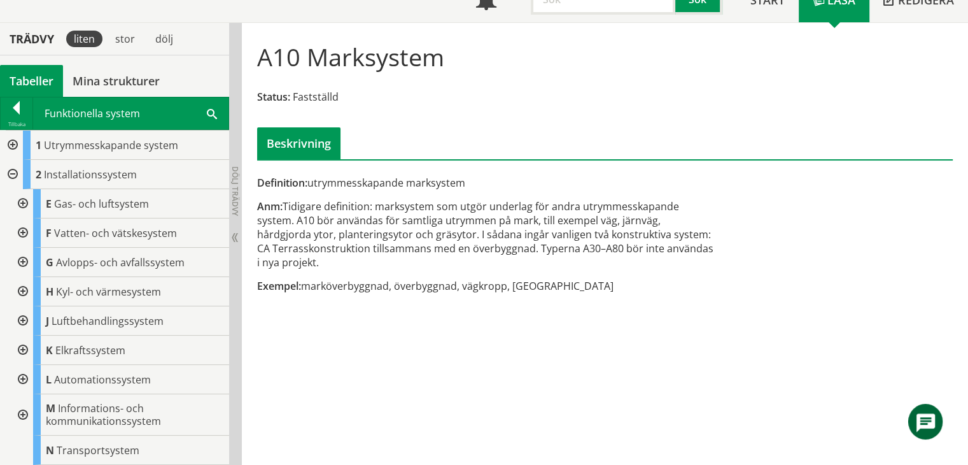
click at [11, 171] on div at bounding box center [11, 174] width 23 height 29
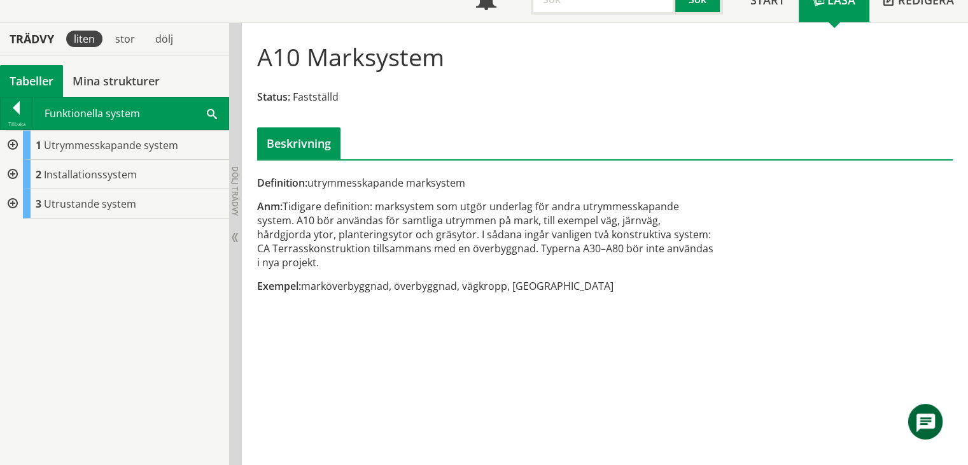
click at [9, 198] on div at bounding box center [11, 203] width 23 height 29
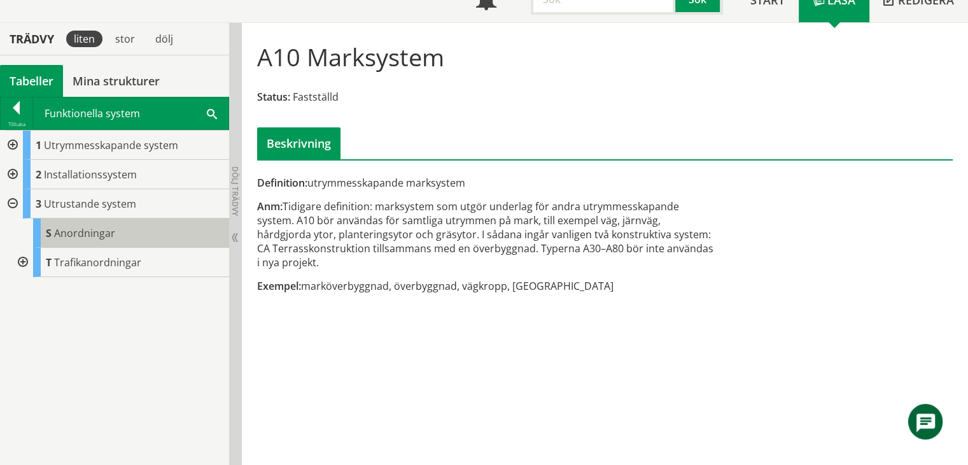
click at [58, 232] on span "Anordningar" at bounding box center [84, 233] width 61 height 14
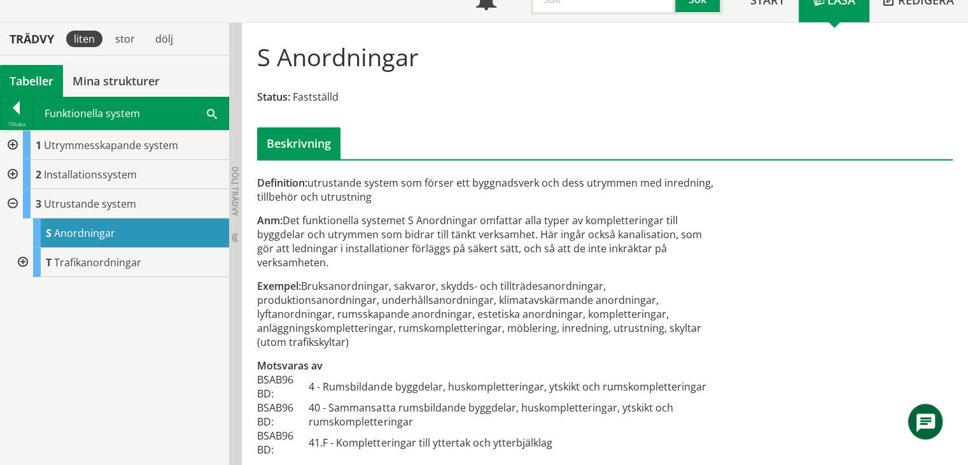
scroll to position [33, 0]
